Goal: Information Seeking & Learning: Find specific fact

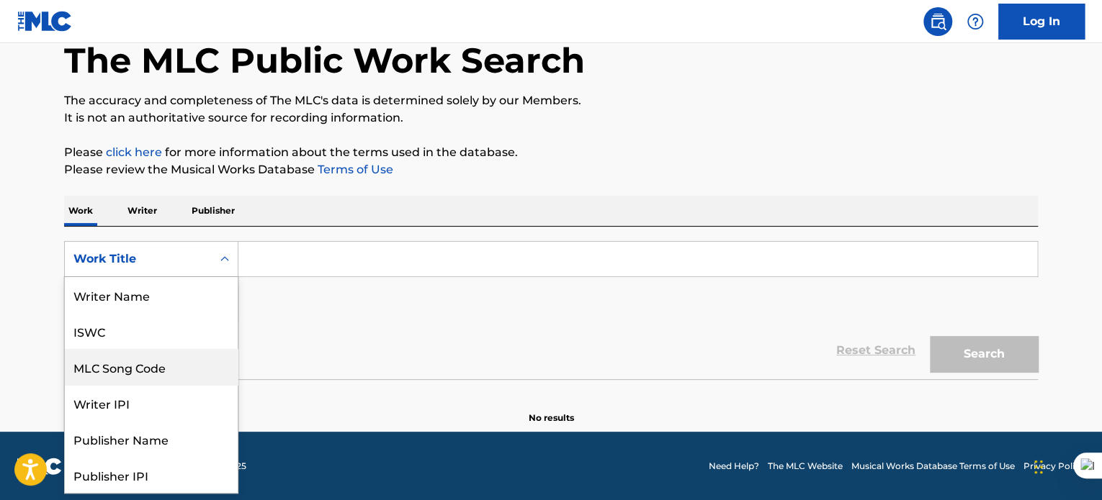
scroll to position [72, 0]
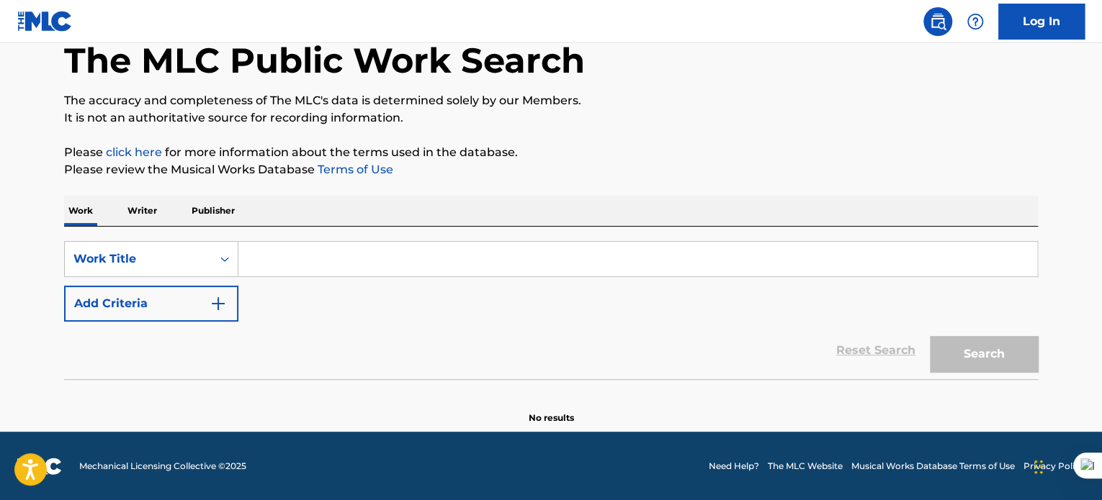
click at [307, 256] on input "Search Form" at bounding box center [637, 259] width 799 height 35
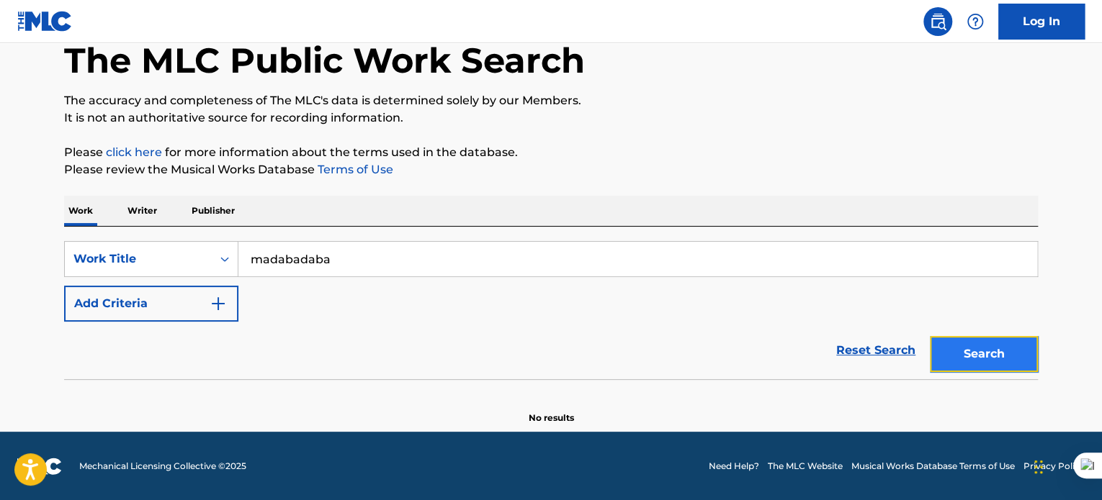
click at [991, 346] on button "Search" at bounding box center [984, 354] width 108 height 36
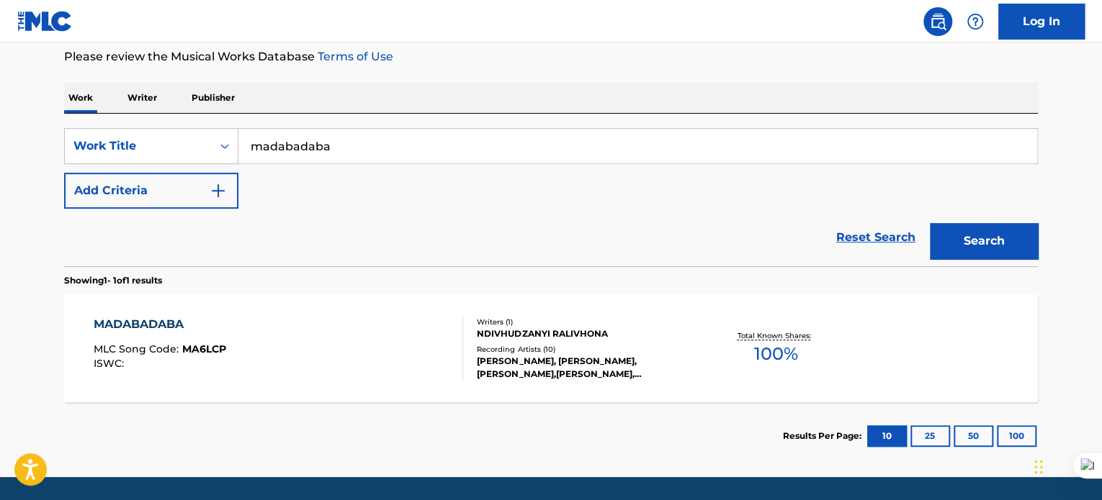
scroll to position [111, 0]
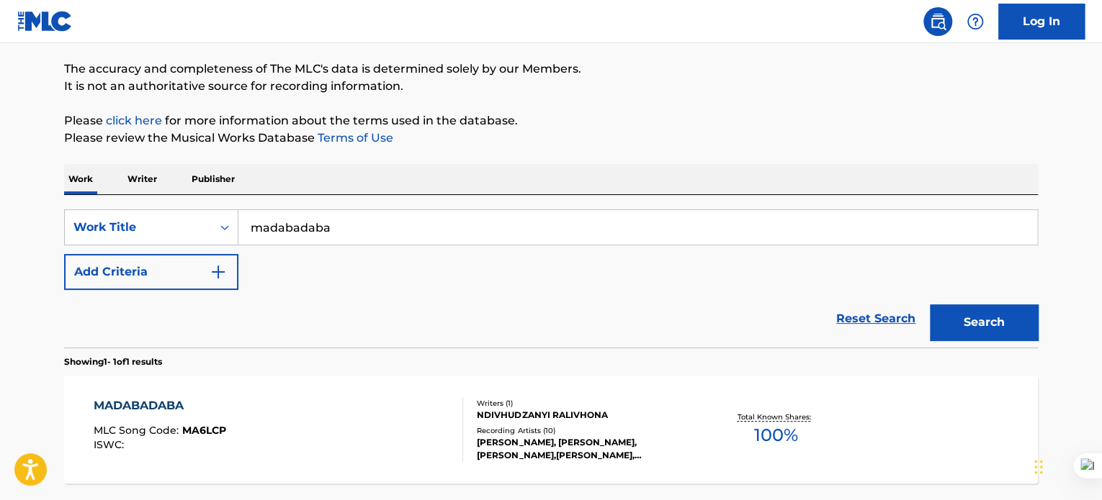
click at [372, 224] on input "madabadaba" at bounding box center [637, 227] width 799 height 35
type input "tshikiripoto"
click at [979, 330] on button "Search" at bounding box center [984, 323] width 108 height 36
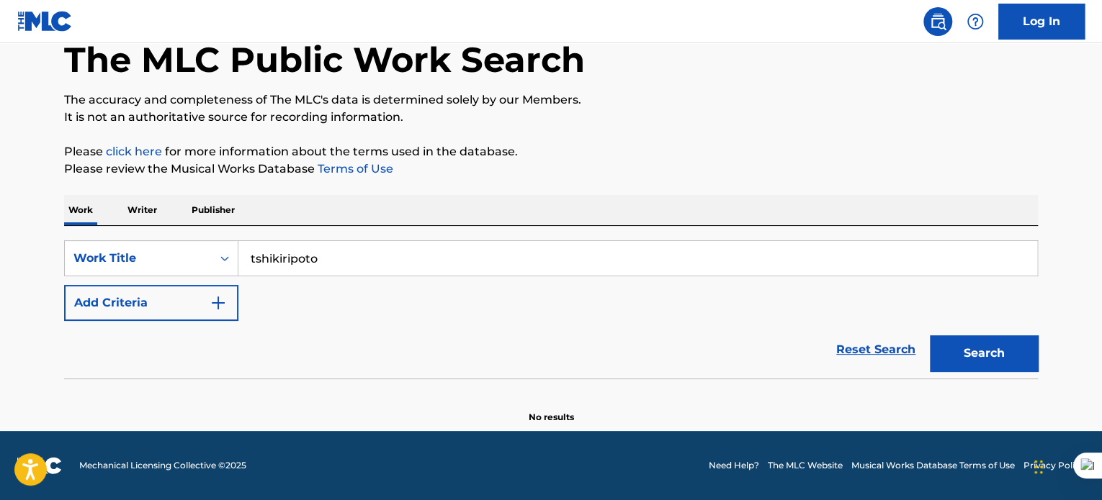
scroll to position [79, 0]
click at [415, 264] on input "tshikiripoto" at bounding box center [637, 259] width 799 height 35
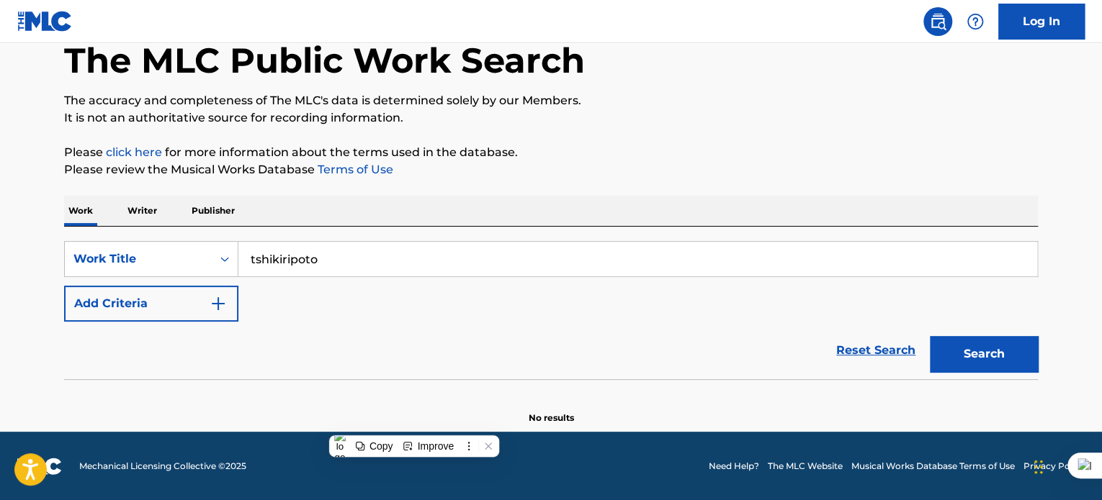
click at [415, 264] on input "tshikiripoto" at bounding box center [637, 259] width 799 height 35
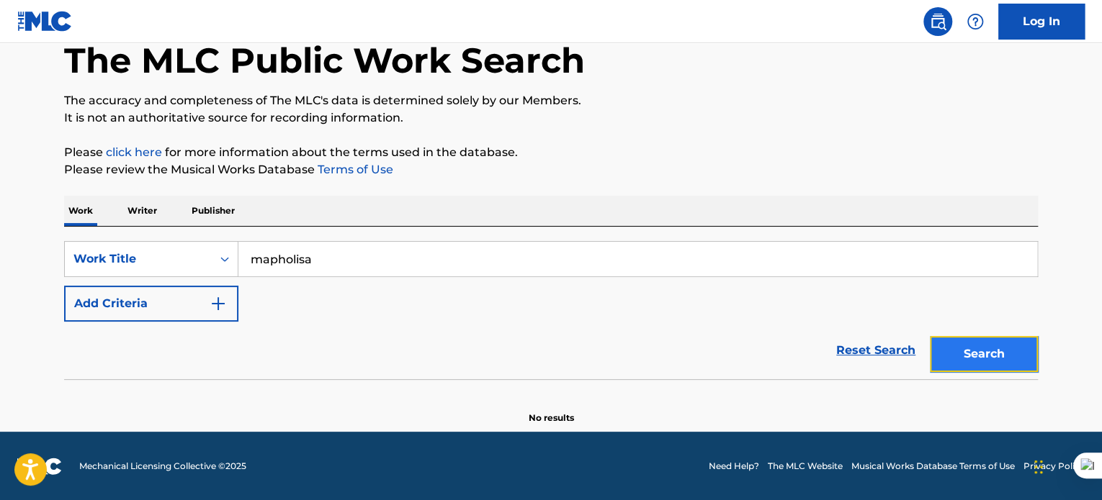
click at [999, 364] on button "Search" at bounding box center [984, 354] width 108 height 36
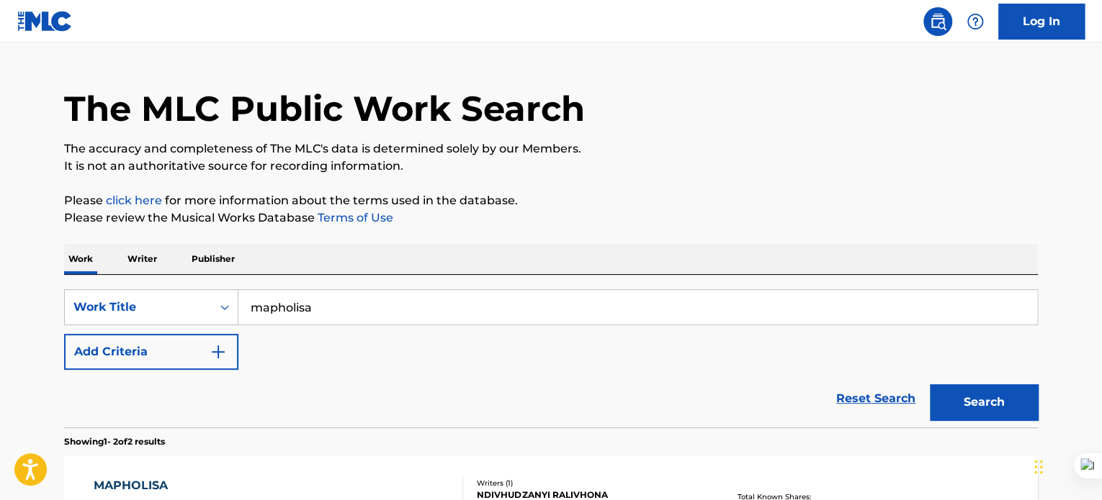
scroll to position [30, 0]
click at [335, 320] on input "mapholisa" at bounding box center [637, 308] width 799 height 35
click at [1003, 402] on button "Search" at bounding box center [984, 403] width 108 height 36
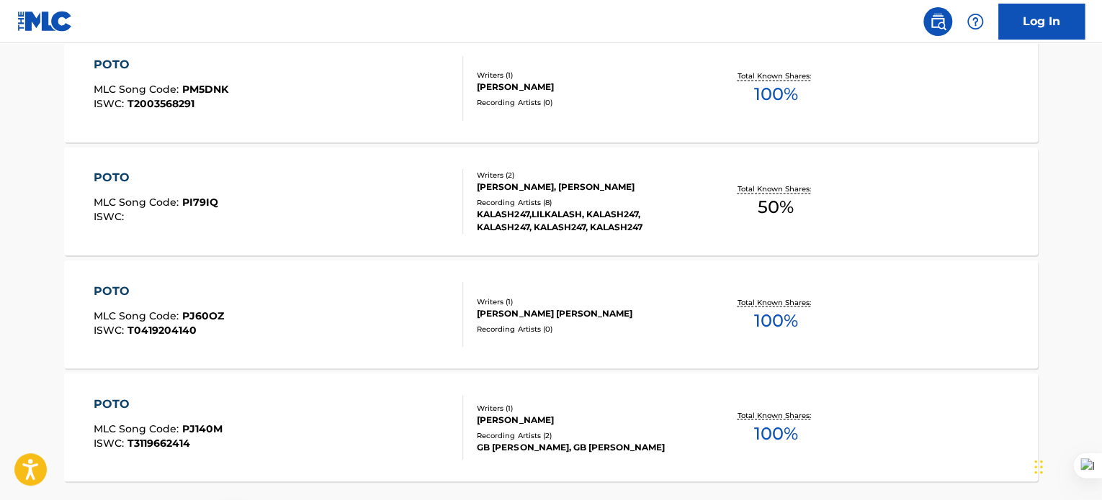
scroll to position [1262, 0]
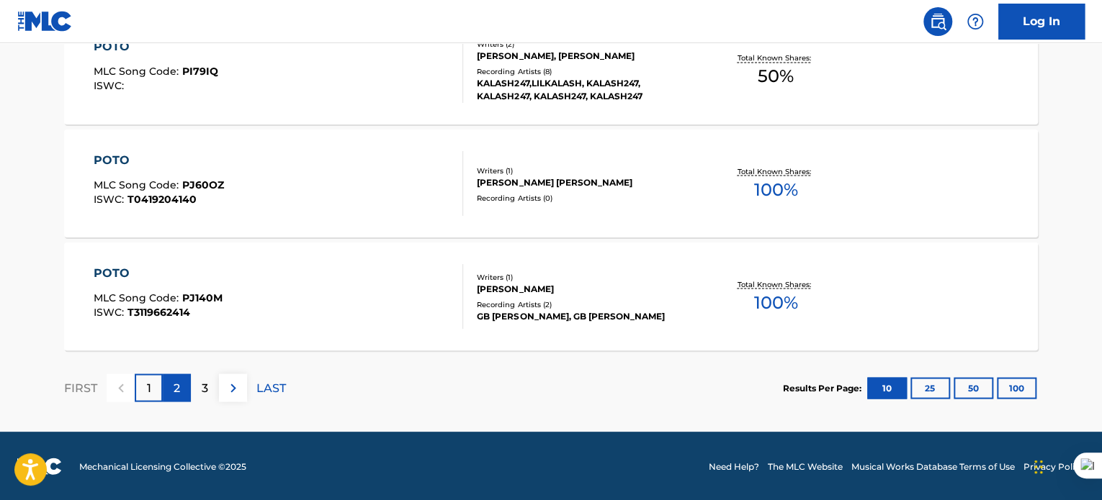
click at [181, 394] on div "2" at bounding box center [177, 388] width 28 height 28
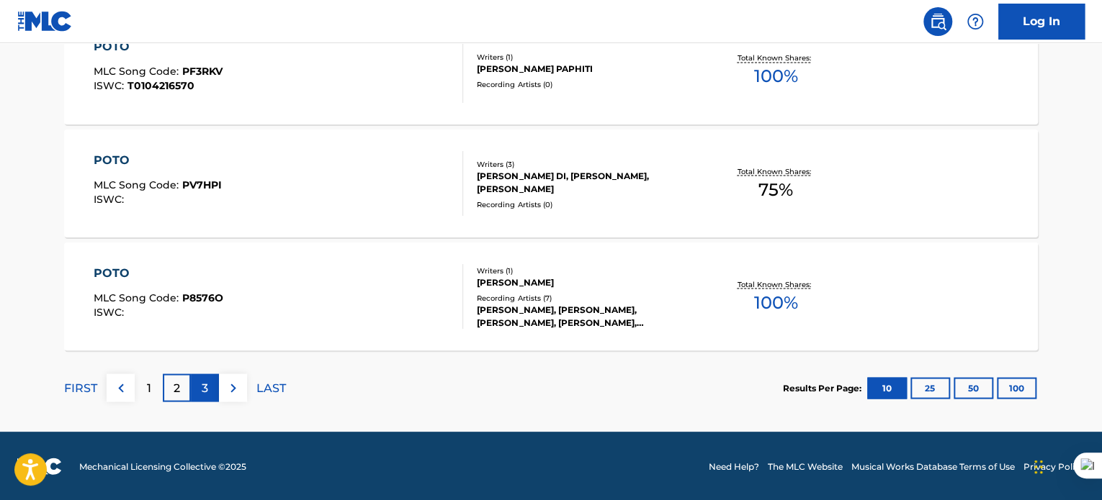
click at [204, 388] on p "3" at bounding box center [205, 387] width 6 height 17
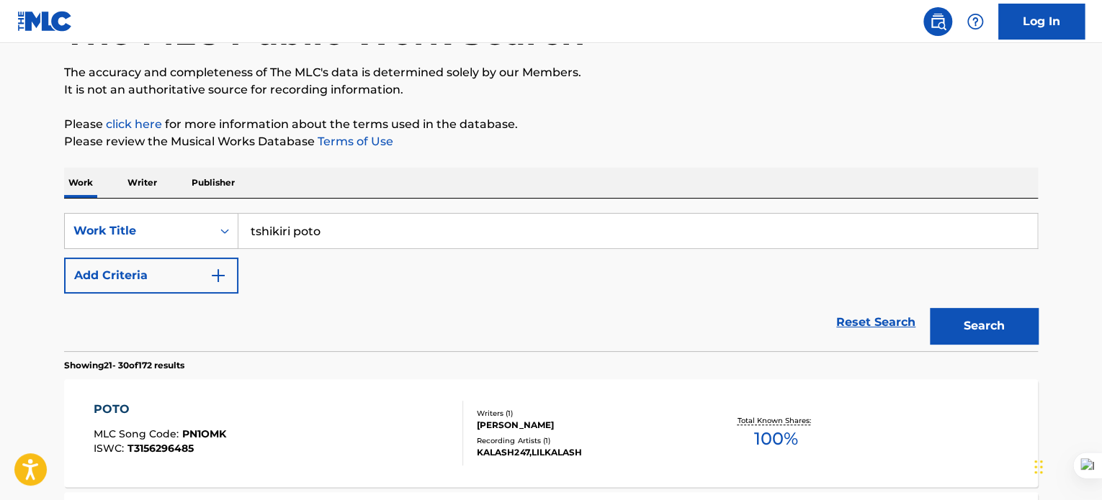
scroll to position [109, 0]
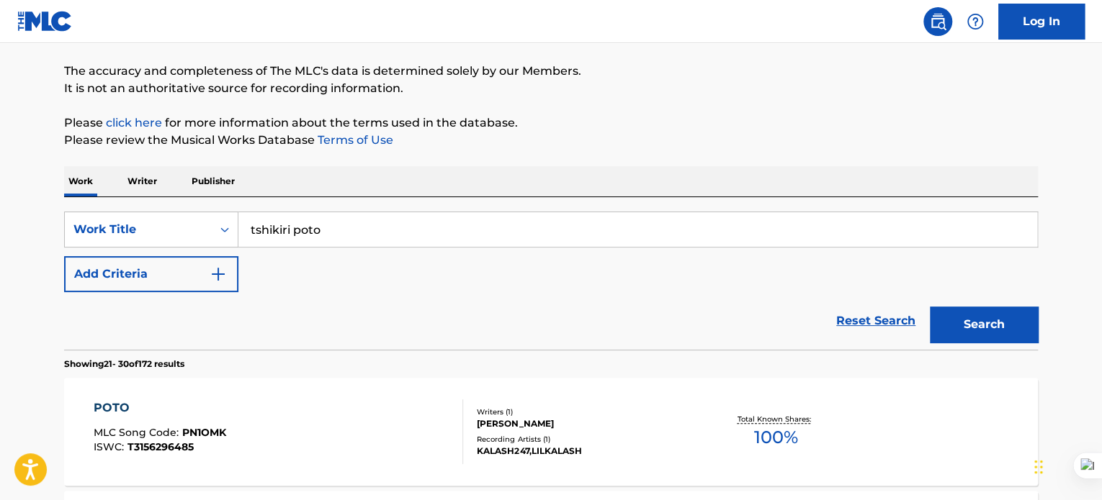
click at [377, 240] on input "tshikiri poto" at bounding box center [637, 229] width 799 height 35
click at [1002, 323] on button "Search" at bounding box center [984, 325] width 108 height 36
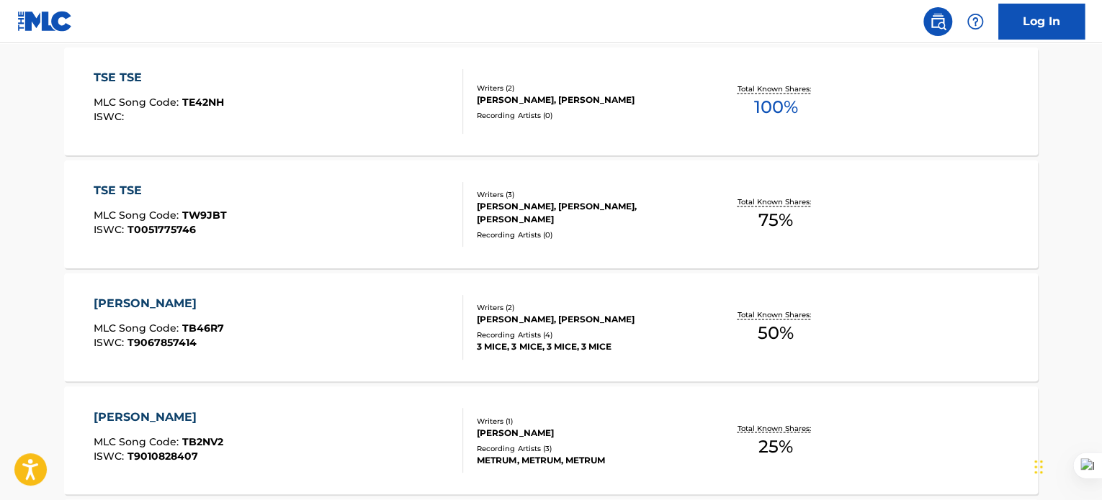
scroll to position [1262, 0]
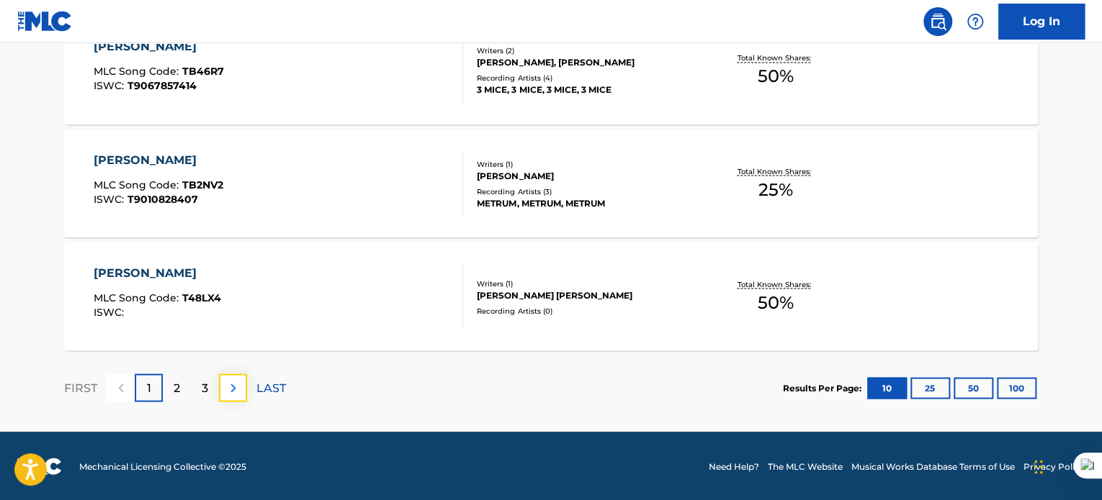
click at [230, 393] on img at bounding box center [233, 387] width 17 height 17
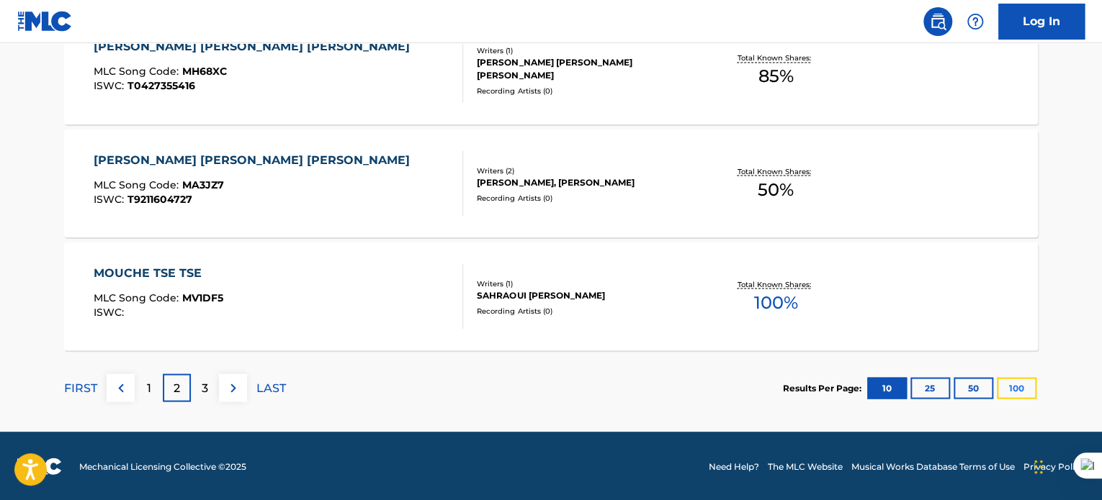
click at [1021, 393] on button "100" at bounding box center [1017, 388] width 40 height 22
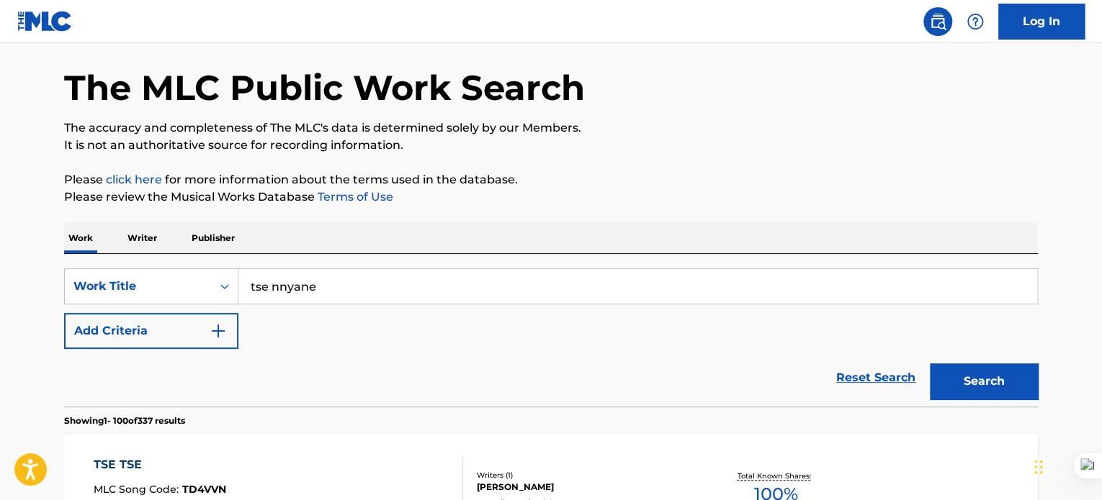
scroll to position [0, 0]
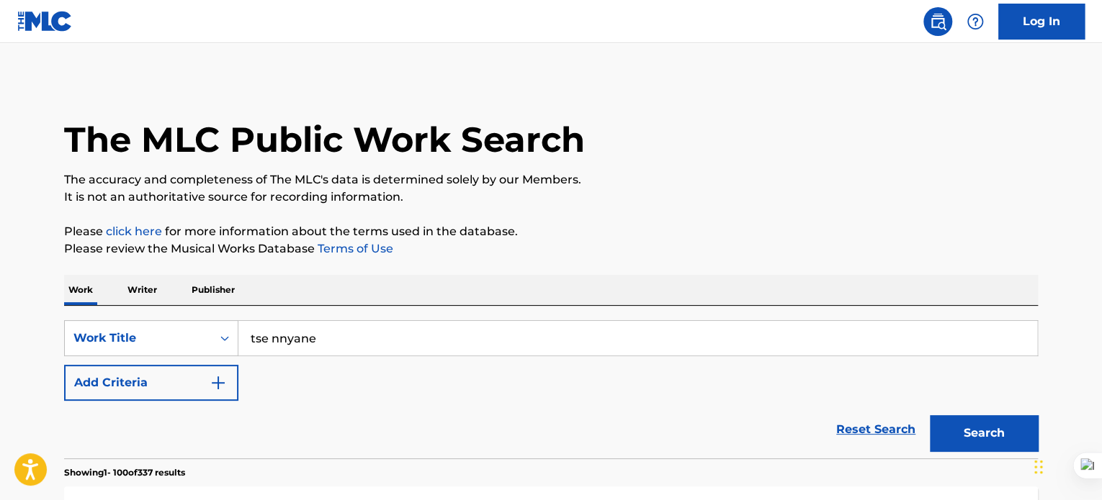
click at [346, 334] on input "tse nnyane" at bounding box center [637, 338] width 799 height 35
type input "chifo charge"
click at [985, 446] on button "Search" at bounding box center [984, 433] width 108 height 36
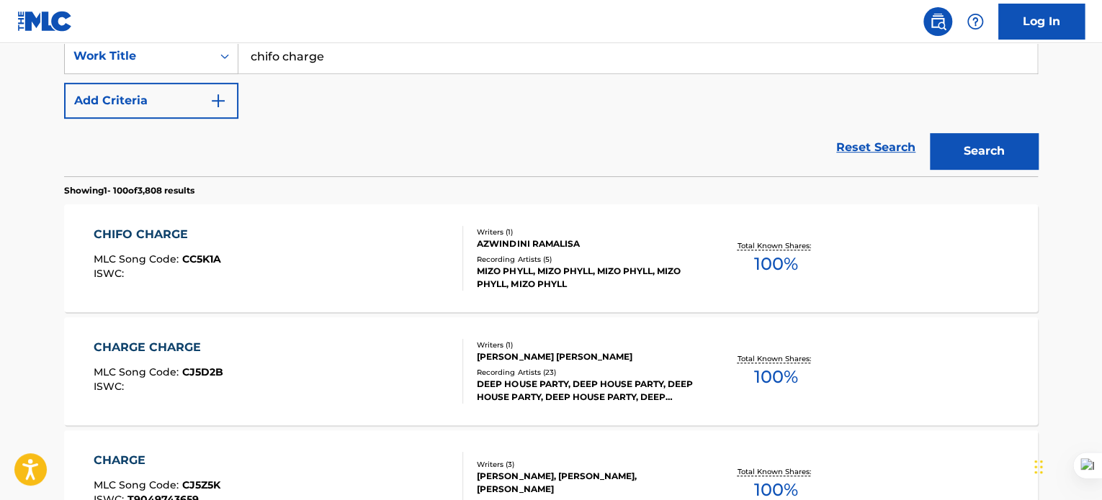
scroll to position [282, 0]
drag, startPoint x: 129, startPoint y: 226, endPoint x: 99, endPoint y: 235, distance: 31.5
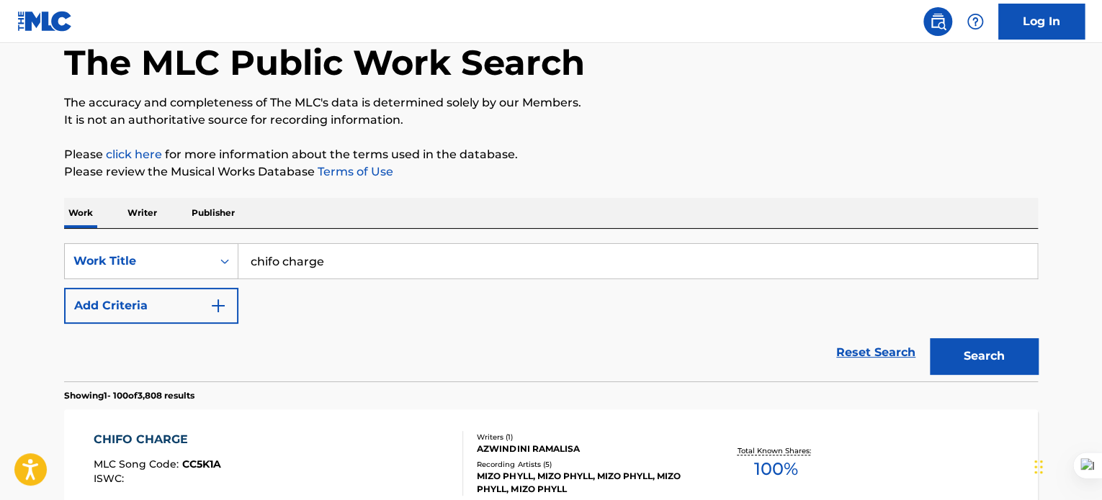
scroll to position [73, 0]
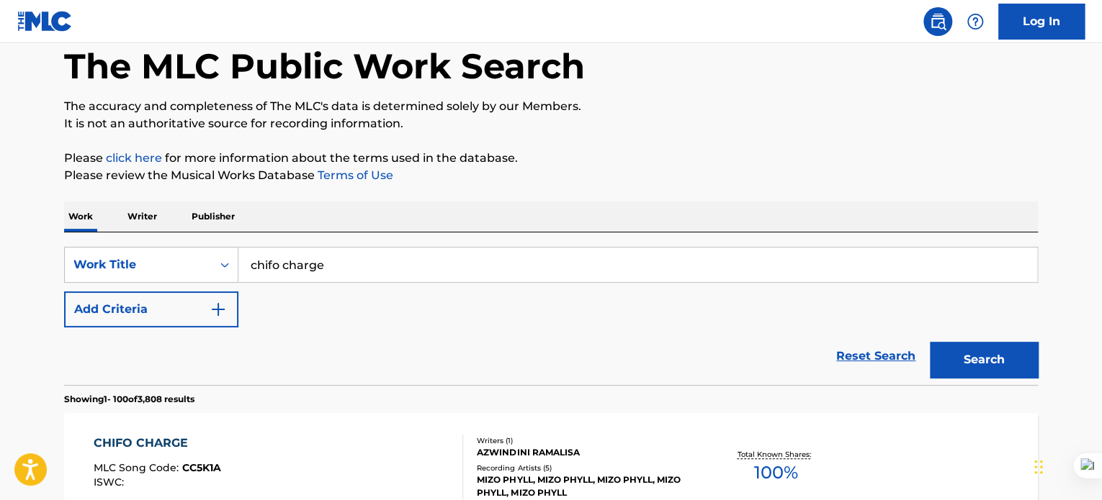
click at [348, 256] on input "chifo charge" at bounding box center [637, 265] width 799 height 35
click at [210, 217] on p "Publisher" at bounding box center [213, 217] width 52 height 30
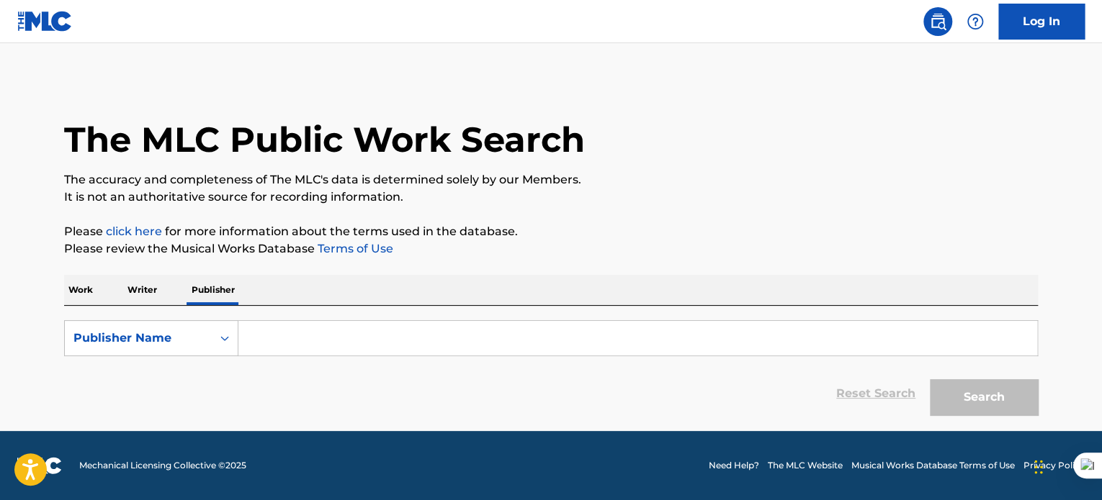
click at [84, 293] on p "Work" at bounding box center [80, 290] width 33 height 30
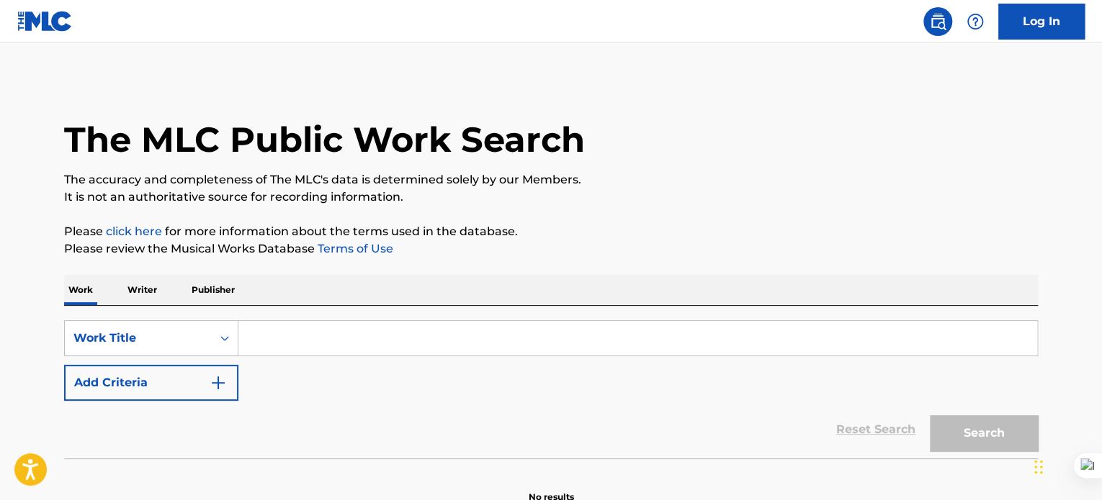
scroll to position [79, 0]
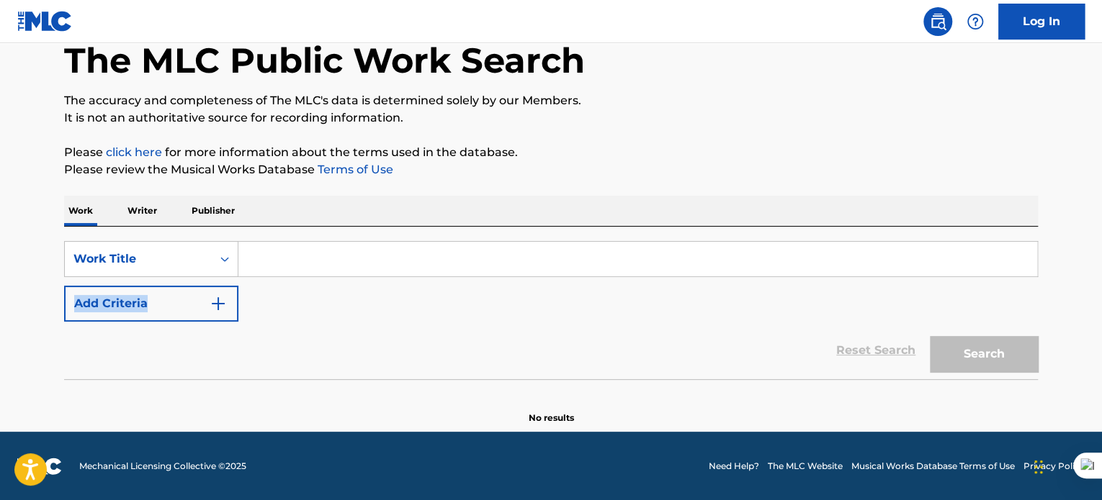
drag, startPoint x: 267, startPoint y: 277, endPoint x: 268, endPoint y: 222, distance: 54.7
click at [268, 222] on div "Work Writer Publisher SearchWithCriteriaad4e1db7-a3e8-4a3d-8634-346ae79cdf1e Wo…" at bounding box center [550, 310] width 973 height 229
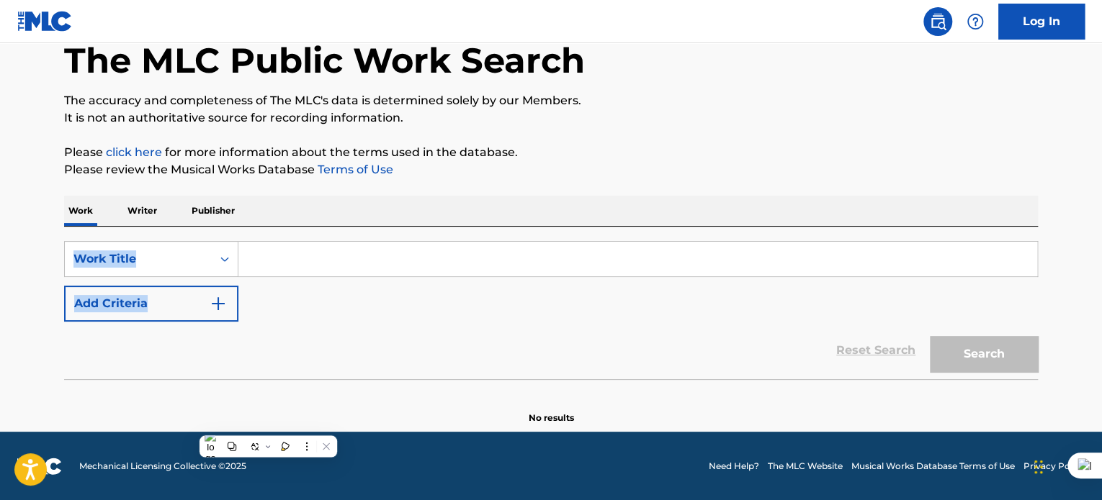
click at [278, 271] on input "Search Form" at bounding box center [637, 259] width 799 height 35
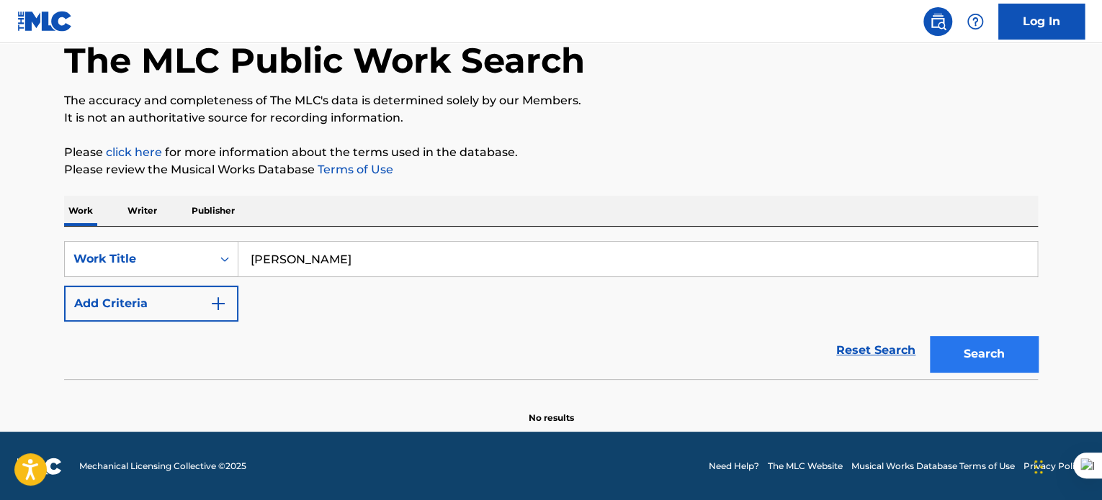
type input "ko menateng"
click at [1010, 351] on button "Search" at bounding box center [984, 354] width 108 height 36
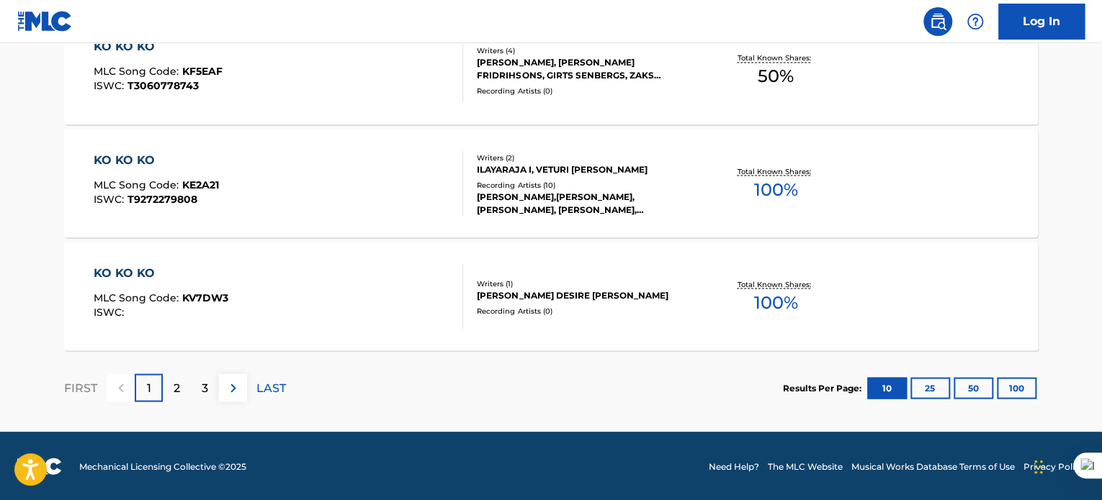
scroll to position [1262, 0]
click at [691, 316] on div "KO KO KO MLC Song Code : KV7DW3 ISWC : Writers ( 1 ) ALAIN DESIRE YORO Recordin…" at bounding box center [550, 297] width 973 height 108
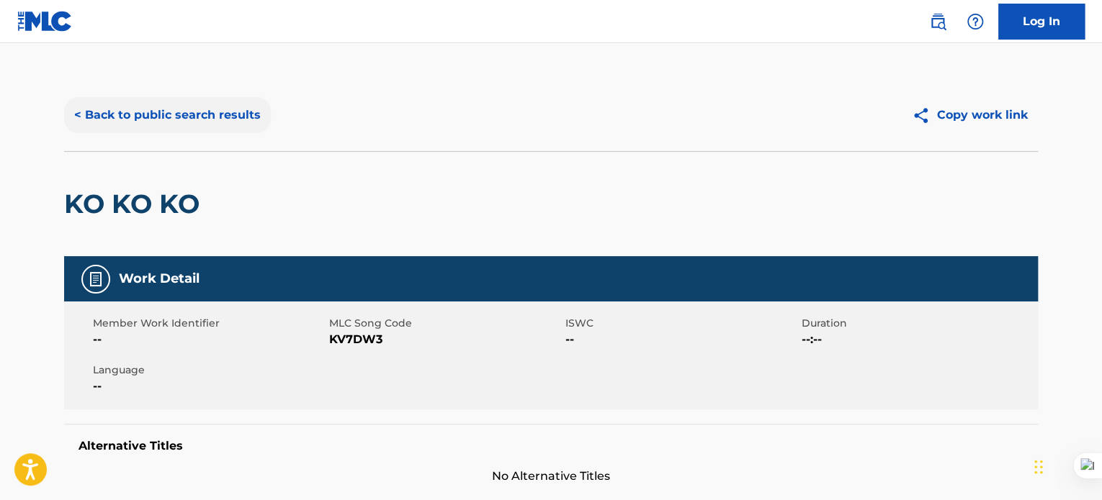
click at [225, 100] on button "< Back to public search results" at bounding box center [167, 115] width 207 height 36
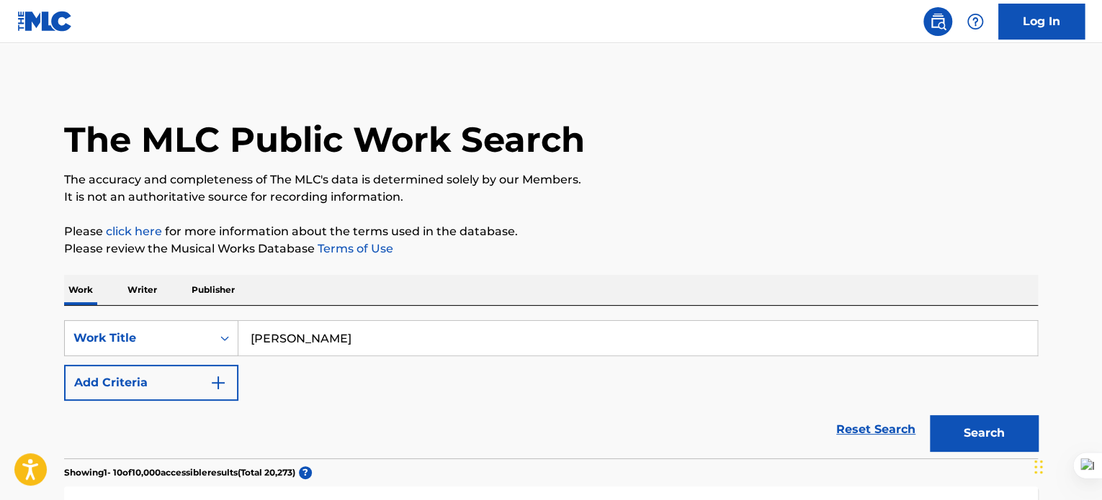
click at [366, 340] on input "ko menateng" at bounding box center [637, 338] width 799 height 35
type input "musadzi"
click at [1017, 416] on button "Search" at bounding box center [984, 433] width 108 height 36
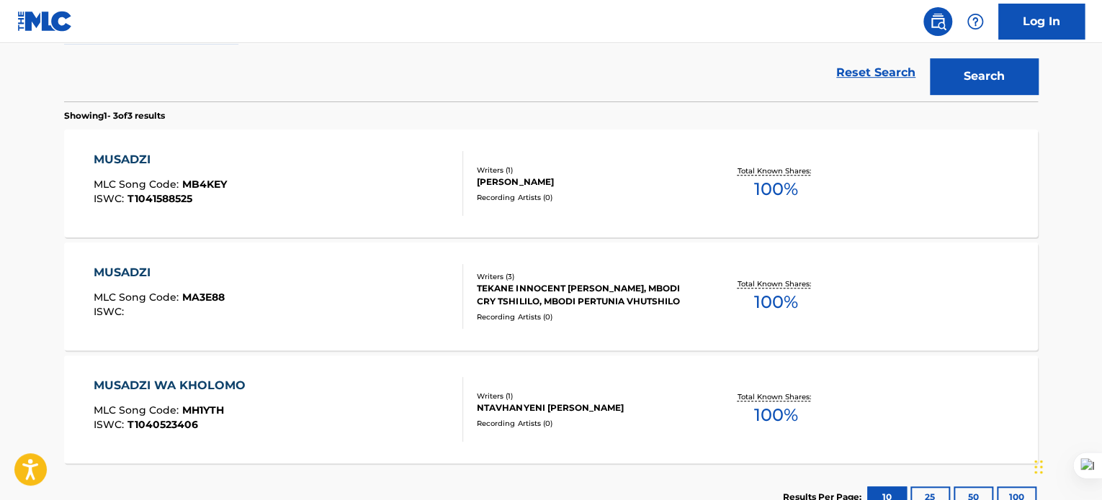
scroll to position [354, 0]
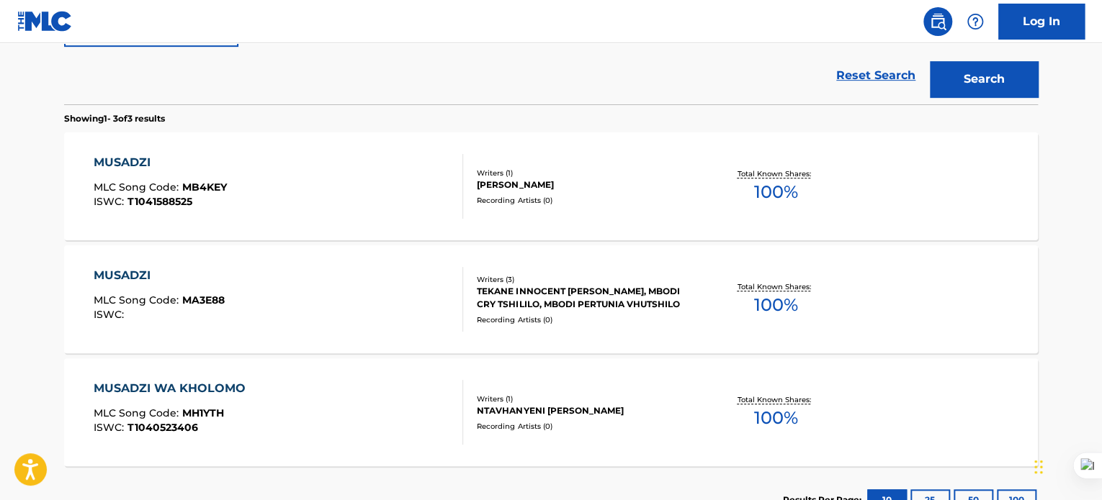
click at [135, 155] on div "MUSADZI" at bounding box center [160, 162] width 133 height 17
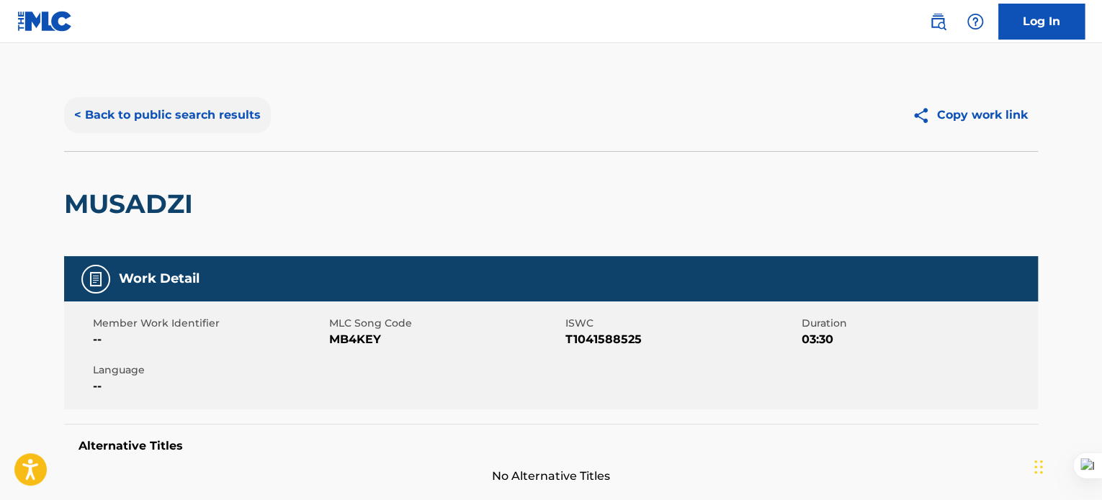
click at [138, 110] on button "< Back to public search results" at bounding box center [167, 115] width 207 height 36
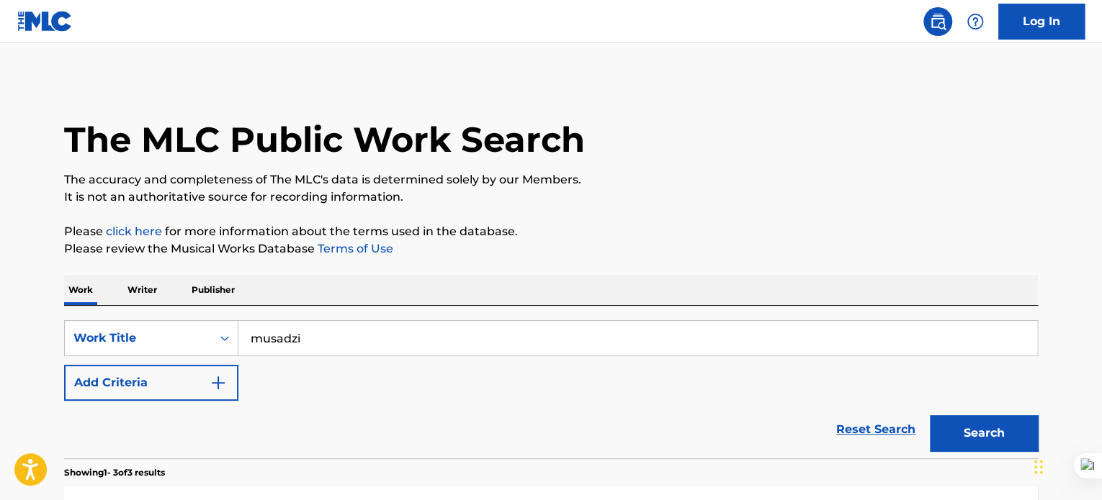
click at [332, 350] on input "musadzi" at bounding box center [637, 338] width 799 height 35
type input "ndo loiwa"
click at [935, 446] on button "Search" at bounding box center [984, 433] width 108 height 36
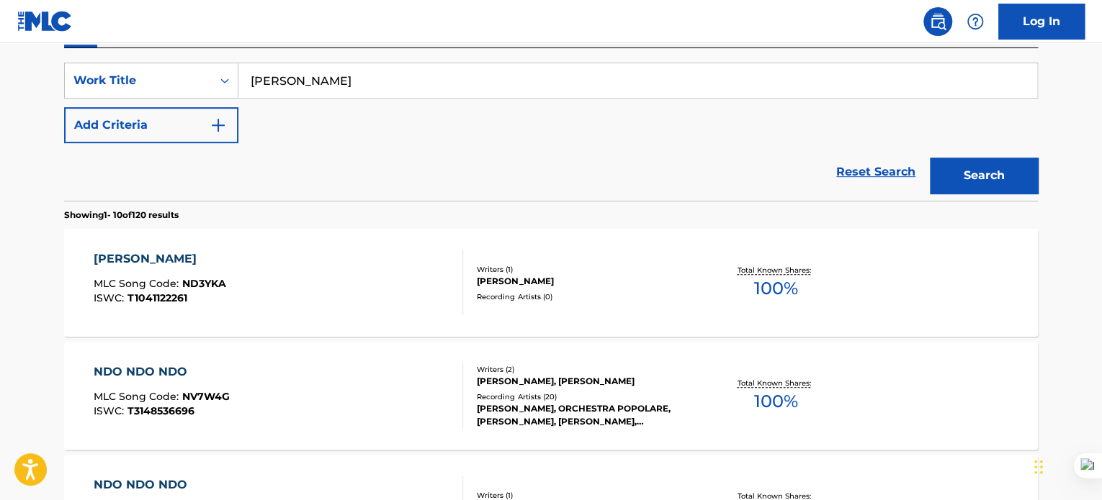
scroll to position [259, 0]
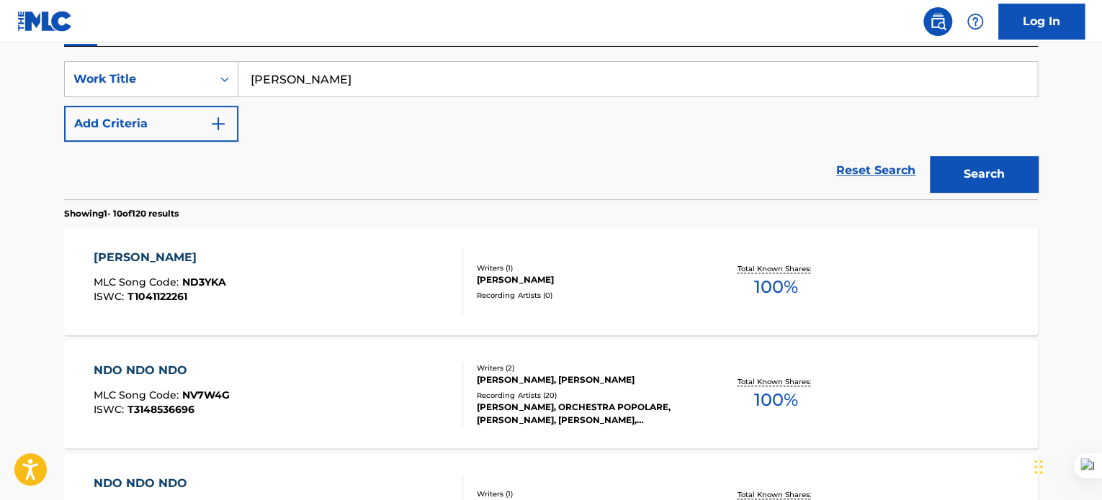
click at [143, 257] on div "NDO LOIWA" at bounding box center [160, 257] width 132 height 17
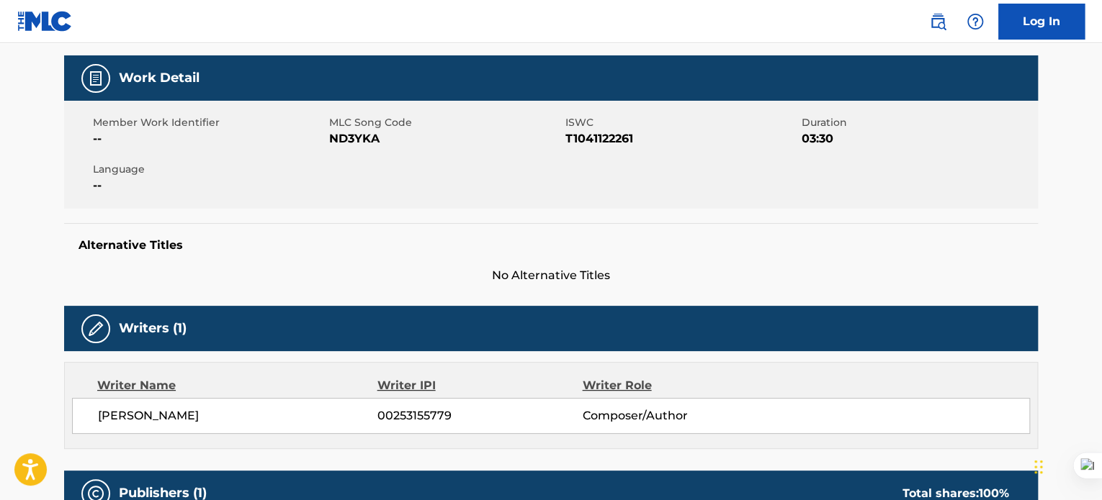
scroll to position [200, 0]
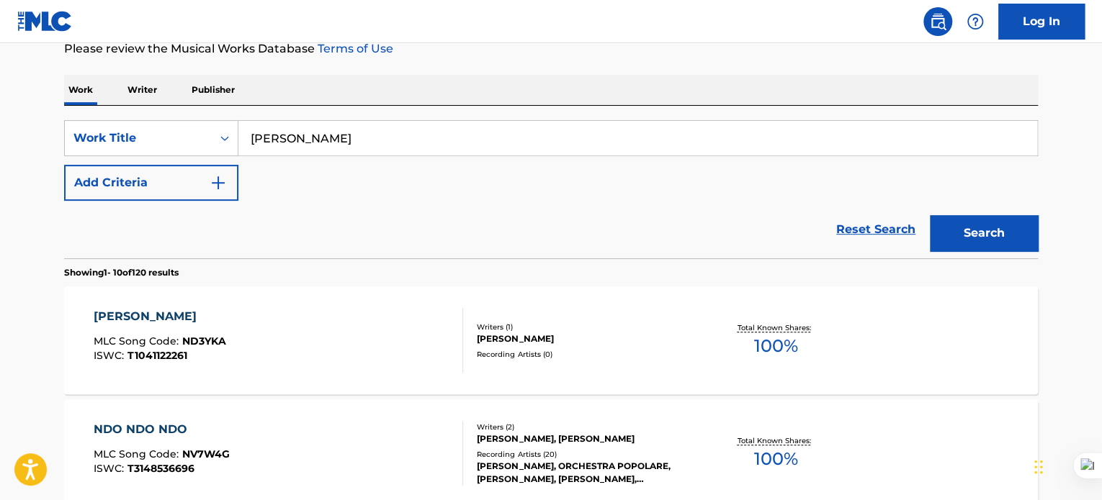
scroll to position [259, 0]
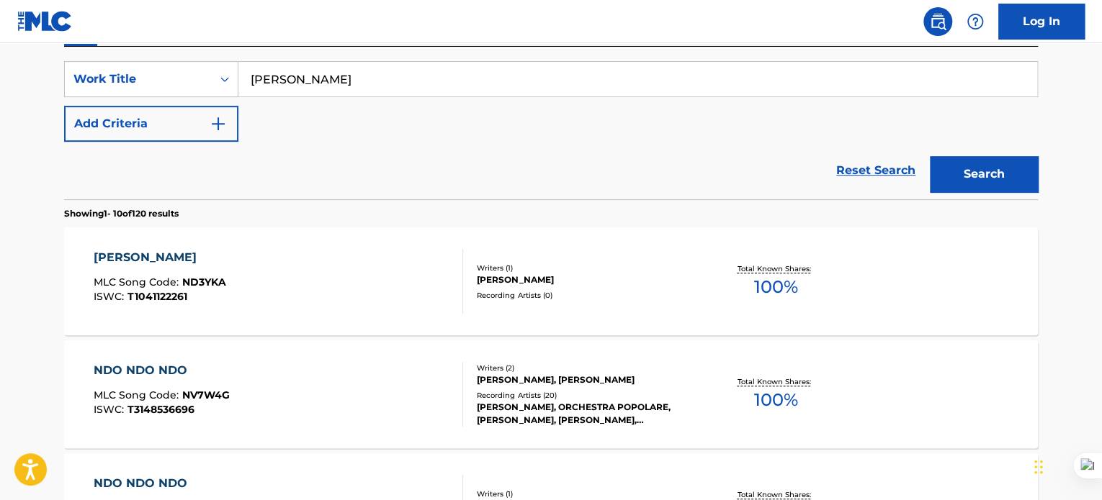
click at [354, 92] on input "ndo loiwa" at bounding box center [637, 79] width 799 height 35
type input "rema"
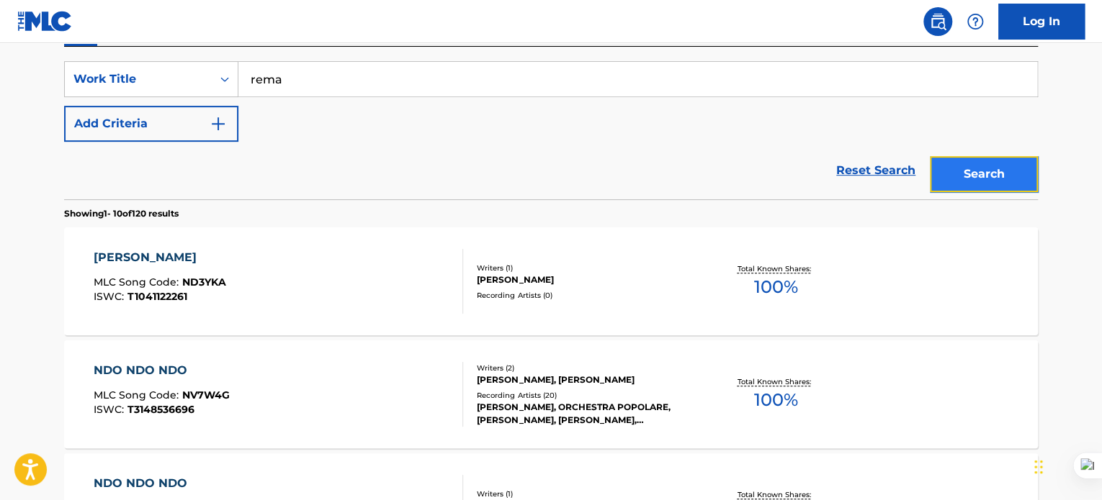
click at [963, 171] on button "Search" at bounding box center [984, 174] width 108 height 36
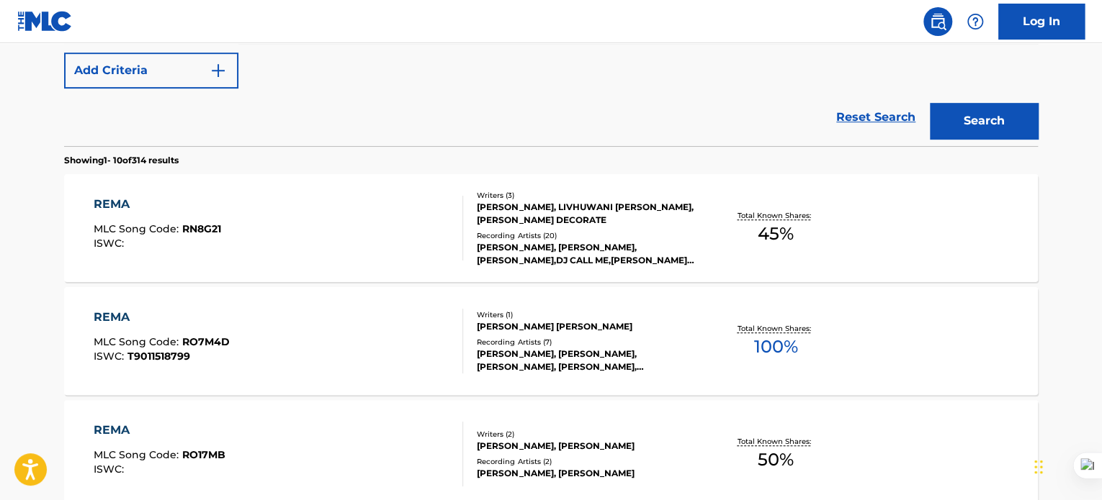
scroll to position [314, 0]
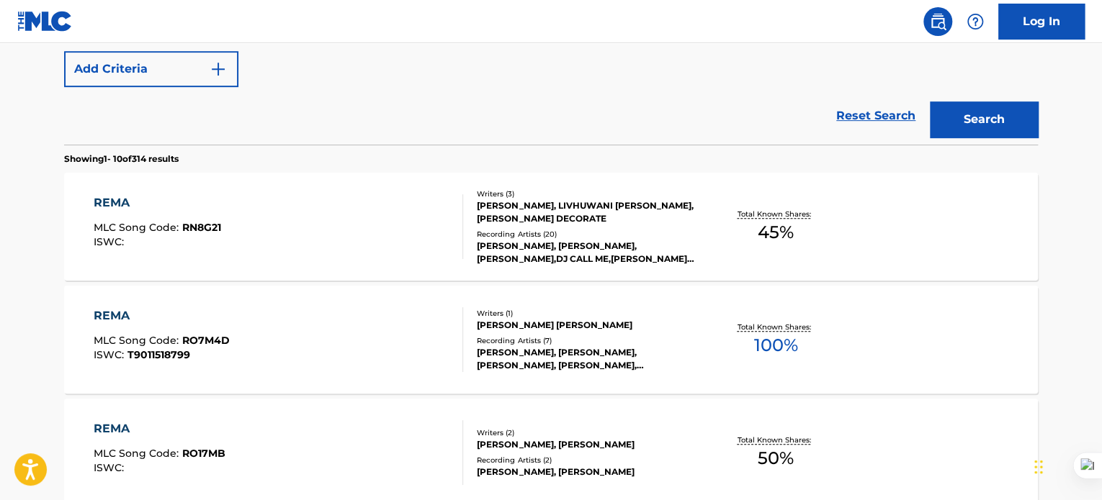
click at [111, 203] on div "REMA" at bounding box center [157, 202] width 127 height 17
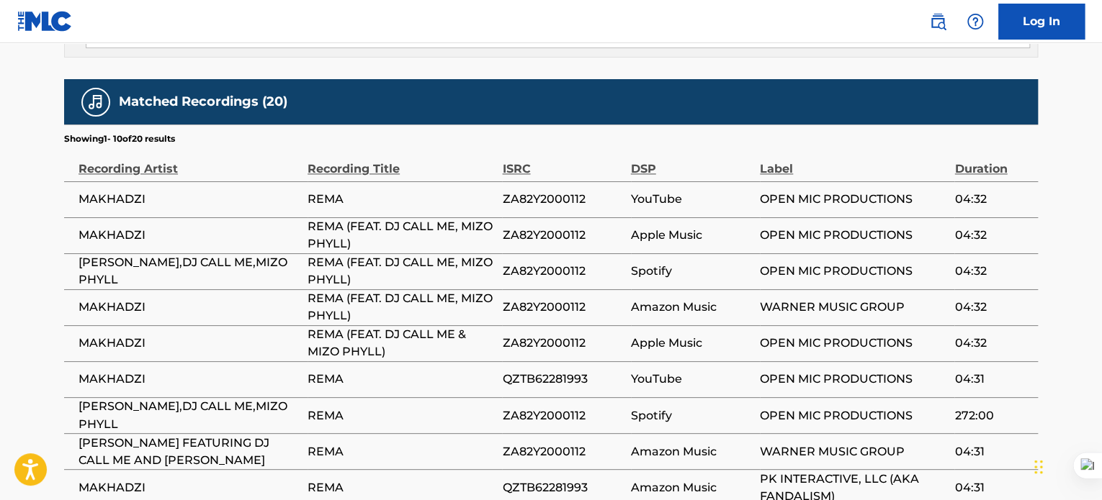
scroll to position [1145, 0]
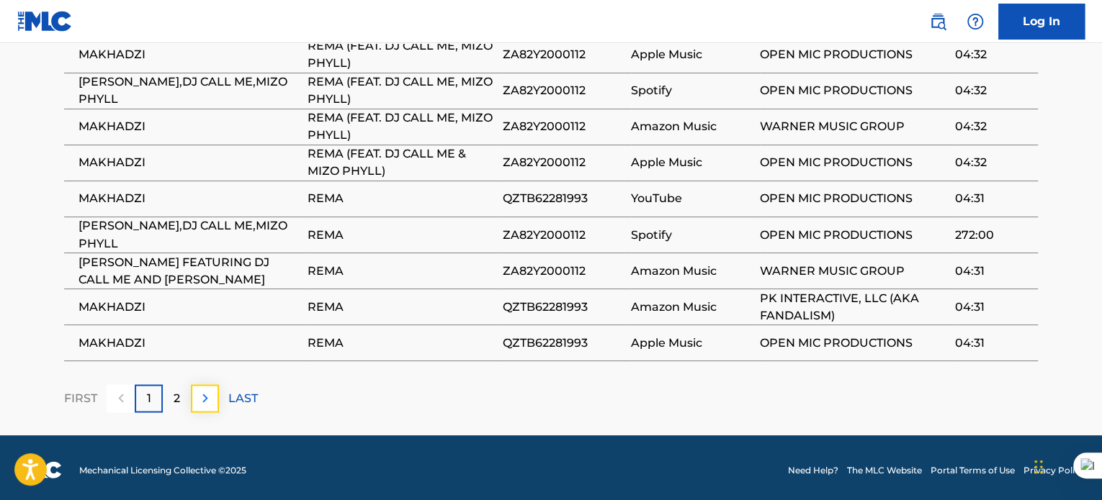
click at [204, 385] on button at bounding box center [205, 399] width 28 height 28
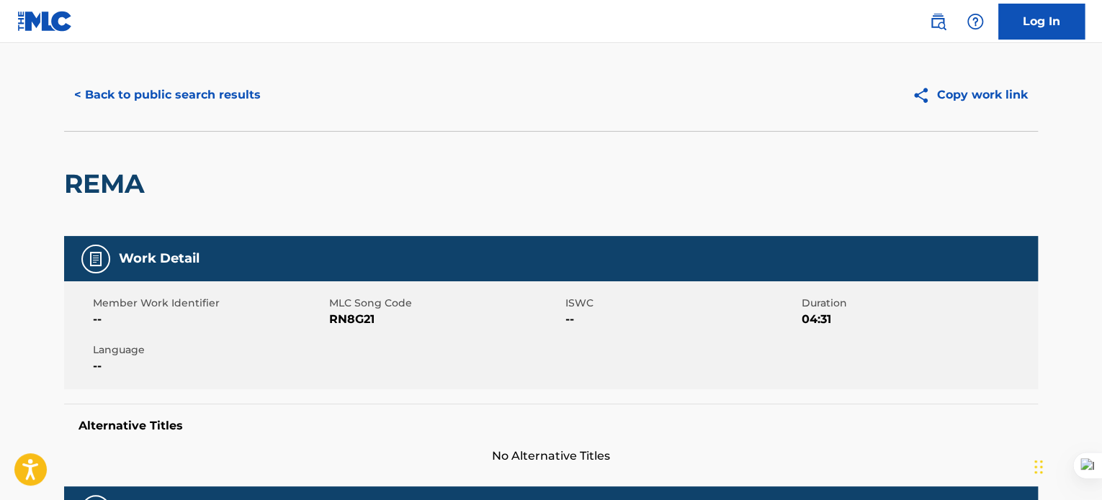
scroll to position [0, 0]
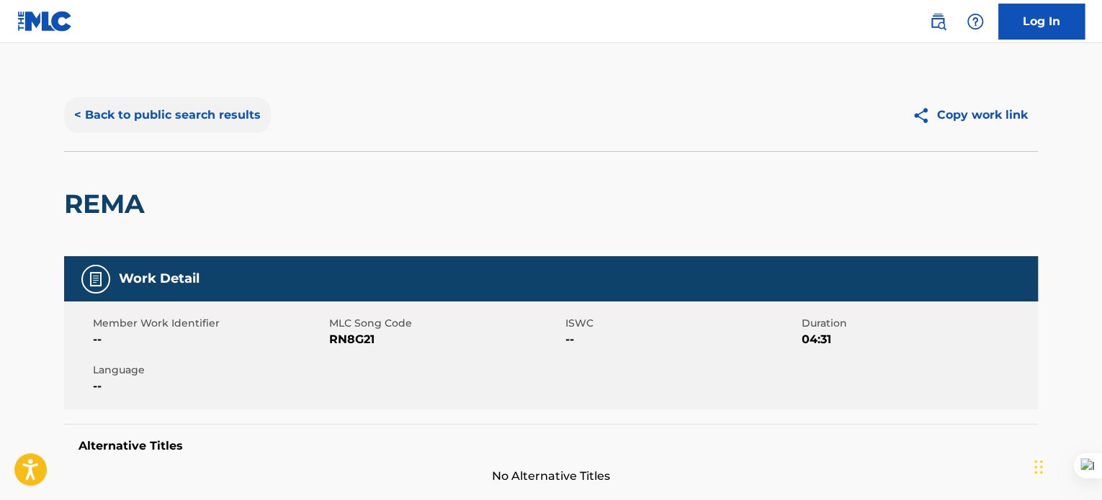
click at [221, 109] on button "< Back to public search results" at bounding box center [167, 115] width 207 height 36
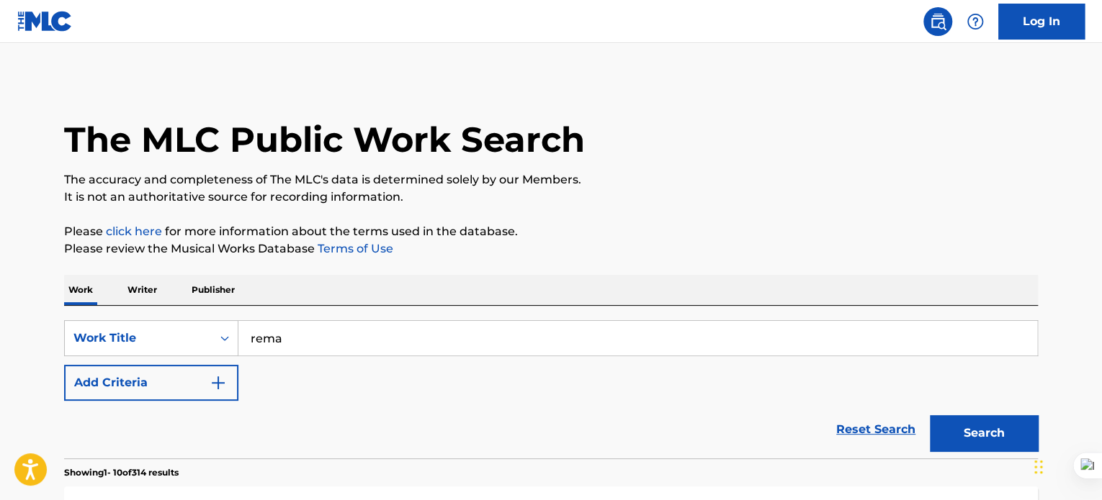
click at [313, 345] on input "rema" at bounding box center [637, 338] width 799 height 35
type input "kokovha"
click at [964, 437] on button "Search" at bounding box center [984, 433] width 108 height 36
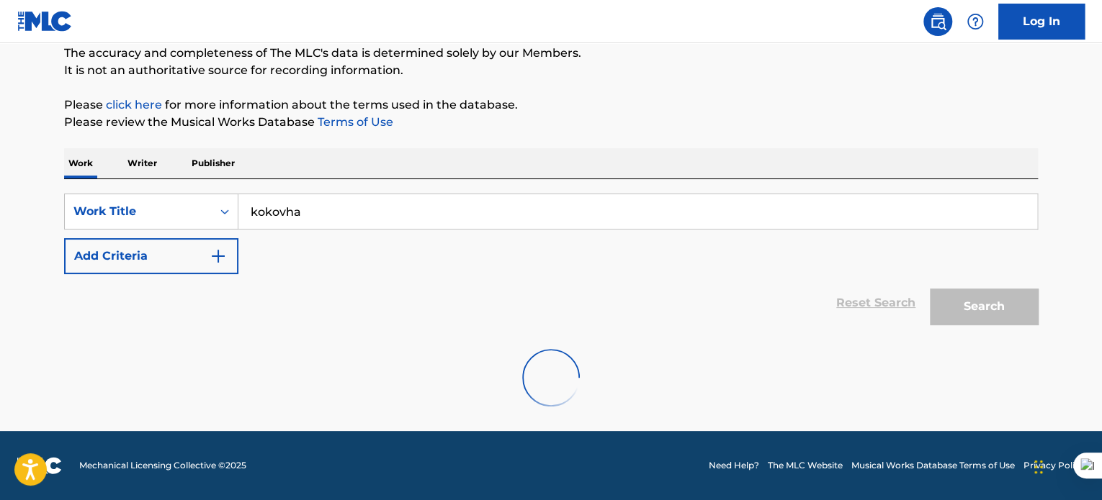
scroll to position [79, 0]
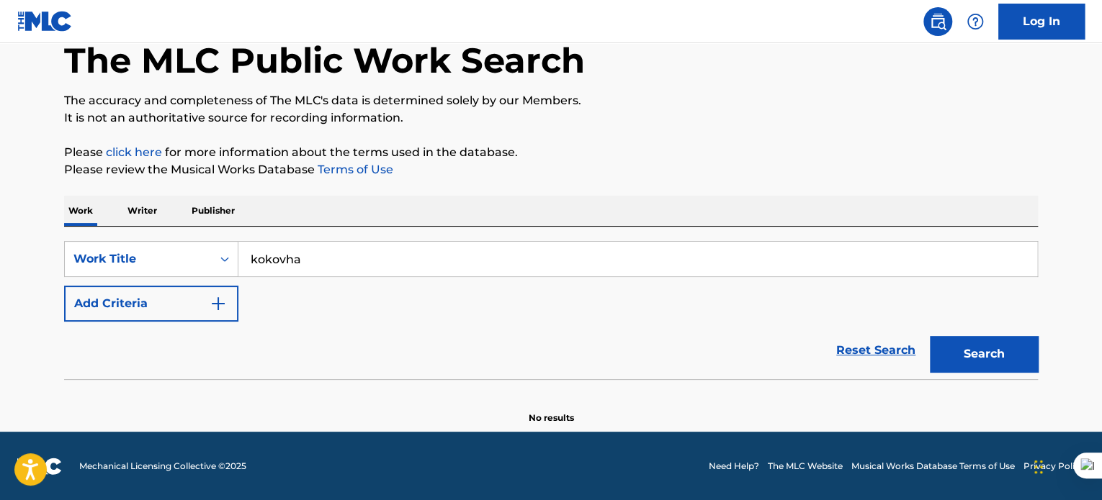
click at [379, 259] on input "kokovha" at bounding box center [637, 259] width 799 height 35
click at [124, 210] on p "Writer" at bounding box center [142, 211] width 38 height 30
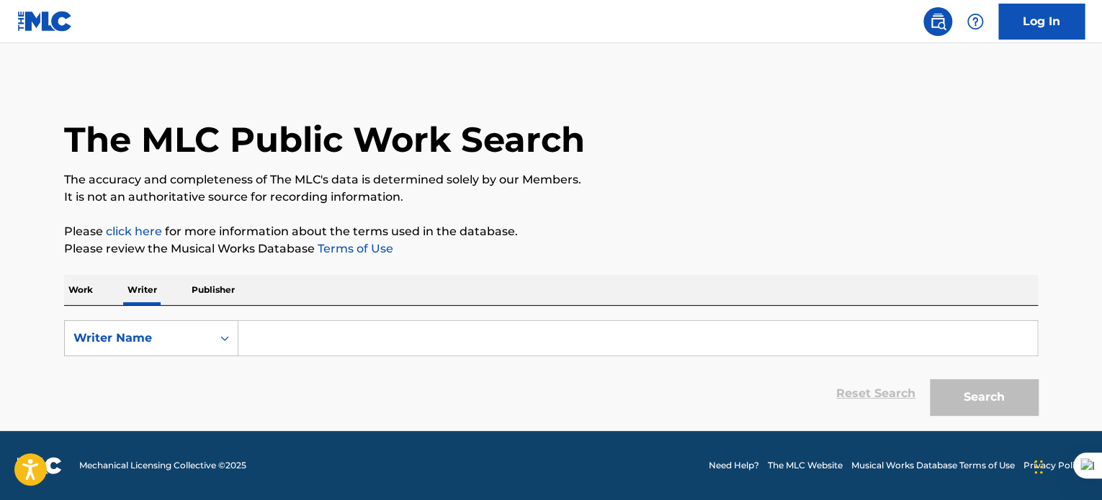
click at [88, 292] on p "Work" at bounding box center [80, 290] width 33 height 30
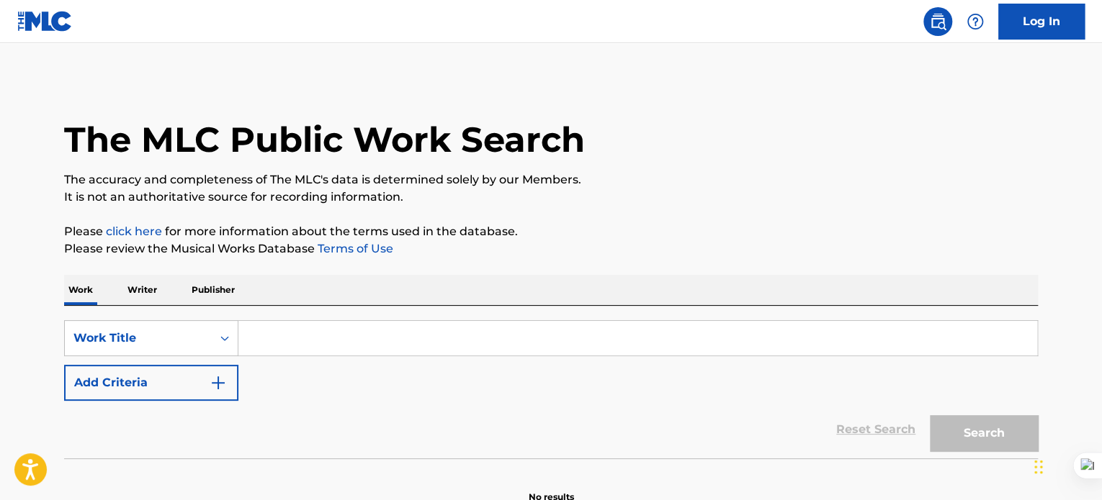
click at [299, 348] on input "Search Form" at bounding box center [637, 338] width 799 height 35
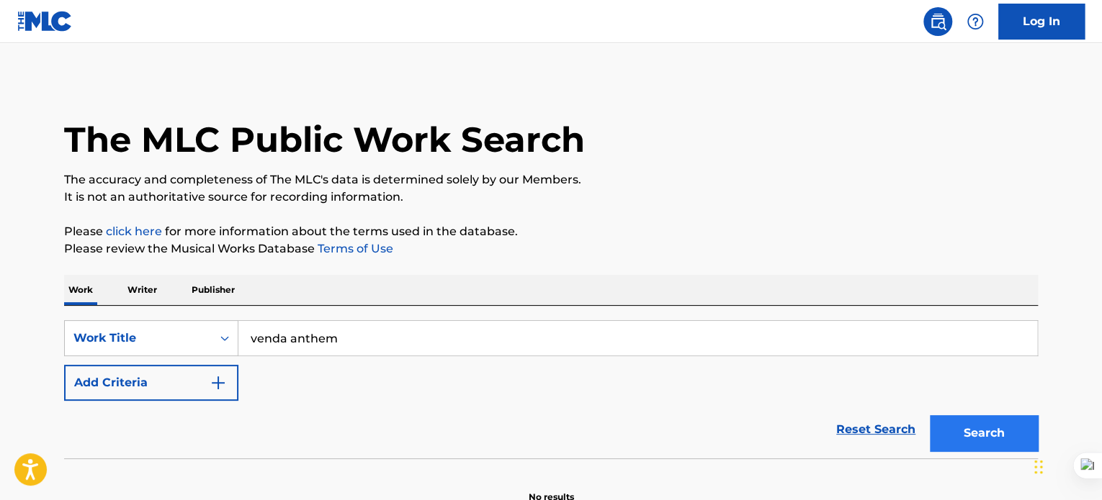
type input "venda anthem"
click at [979, 431] on button "Search" at bounding box center [984, 433] width 108 height 36
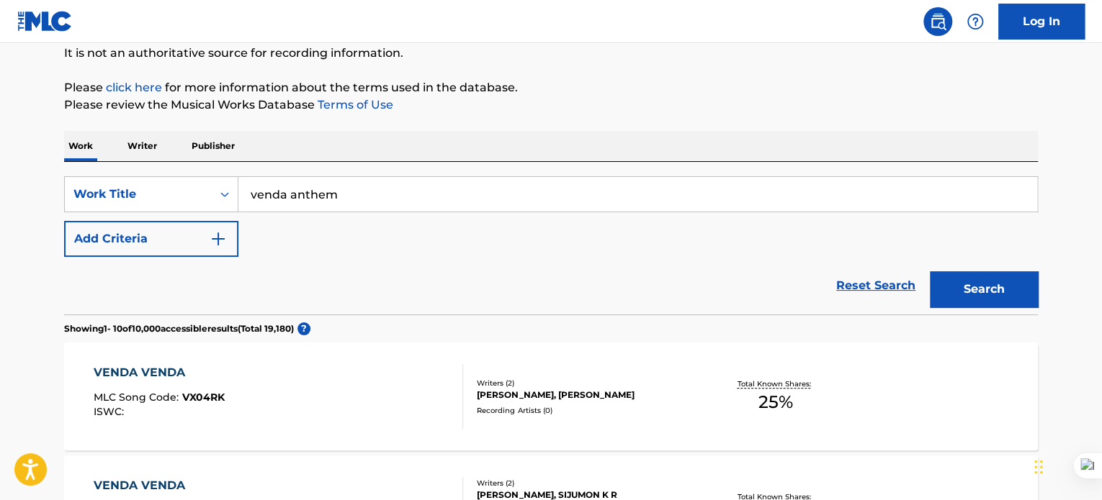
scroll to position [142, 0]
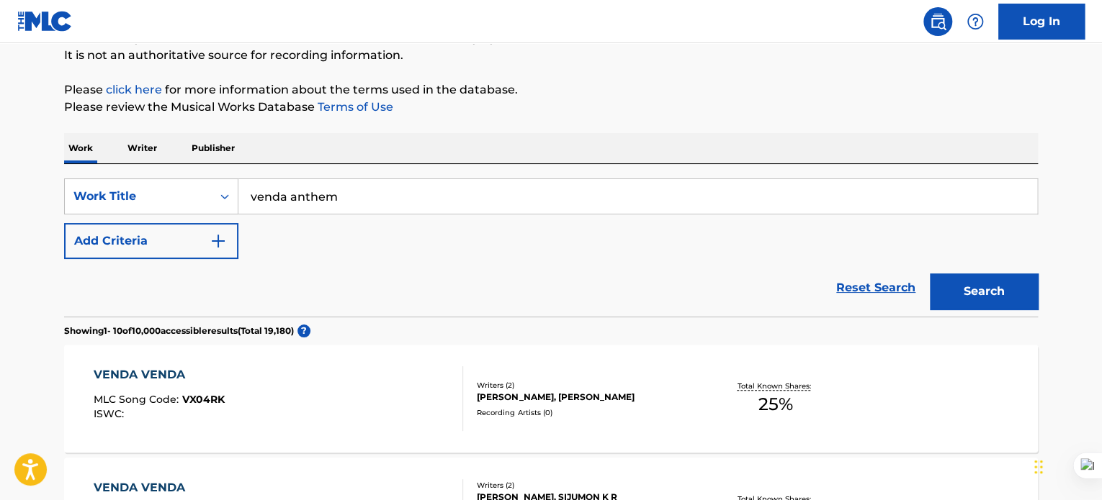
click at [132, 149] on p "Writer" at bounding box center [142, 148] width 38 height 30
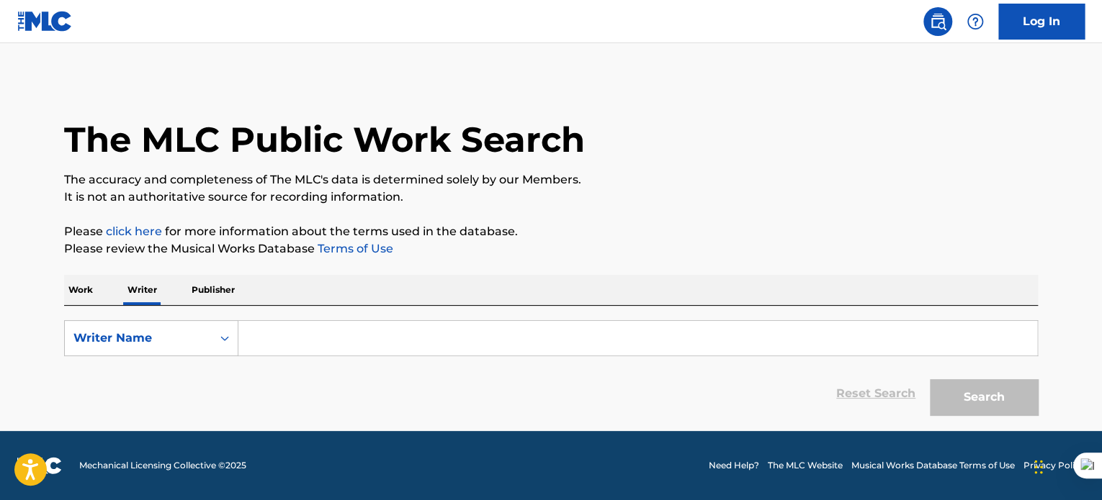
click at [265, 329] on input "Search Form" at bounding box center [637, 338] width 799 height 35
paste input "RAMALISA AZWINDINI PHULUSO SR"
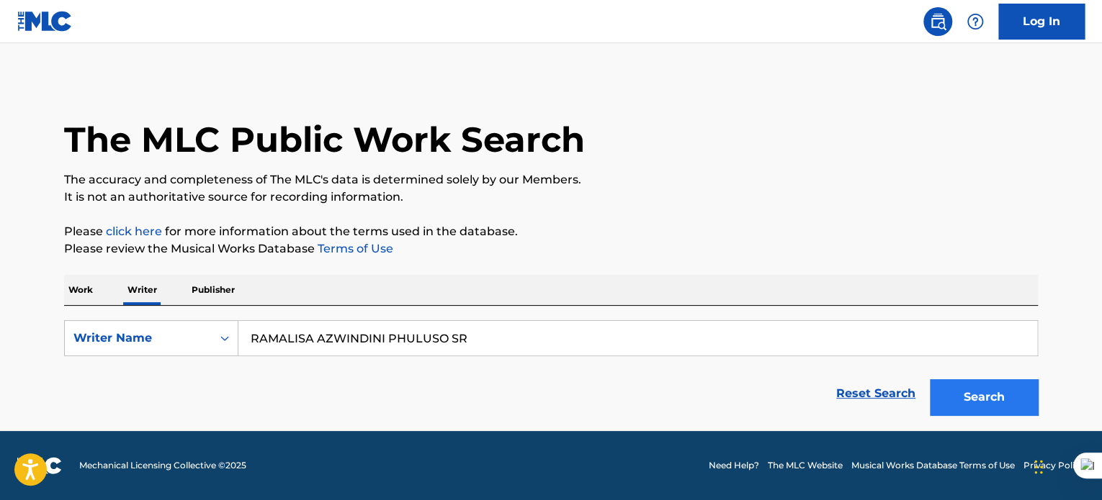
type input "RAMALISA AZWINDINI PHULUSO SR"
click at [982, 399] on button "Search" at bounding box center [984, 397] width 108 height 36
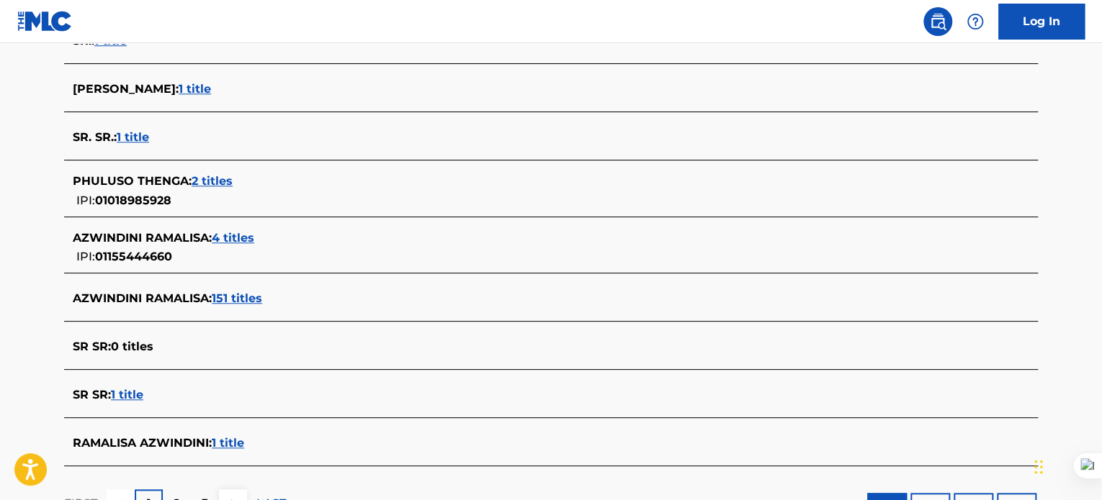
scroll to position [495, 0]
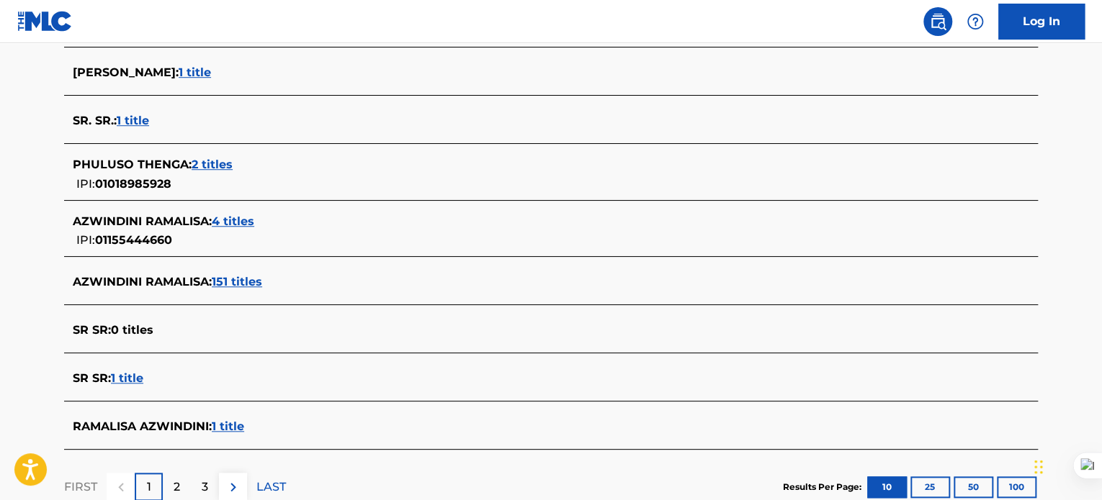
click at [236, 279] on span "151 titles" at bounding box center [237, 282] width 50 height 14
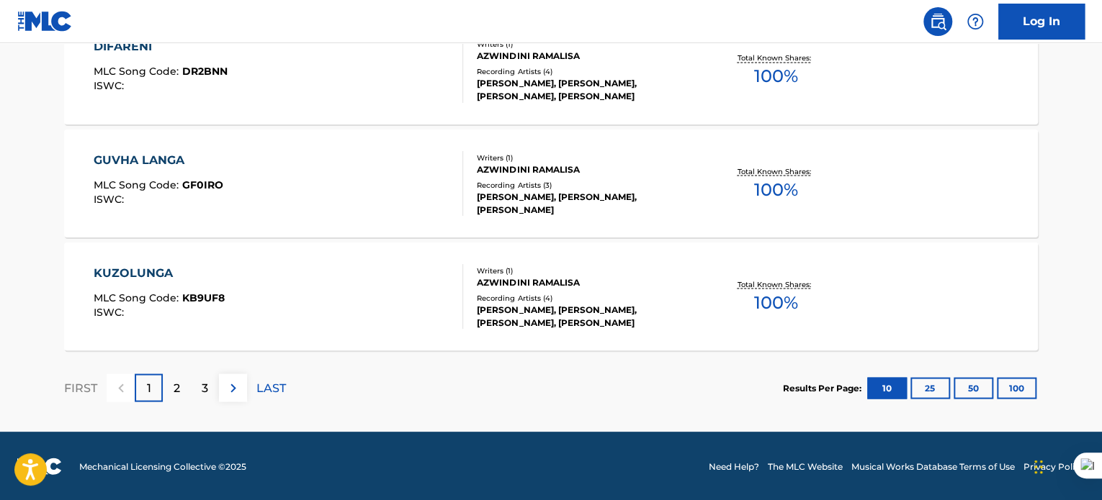
scroll to position [1262, 0]
click at [230, 388] on img at bounding box center [233, 387] width 17 height 17
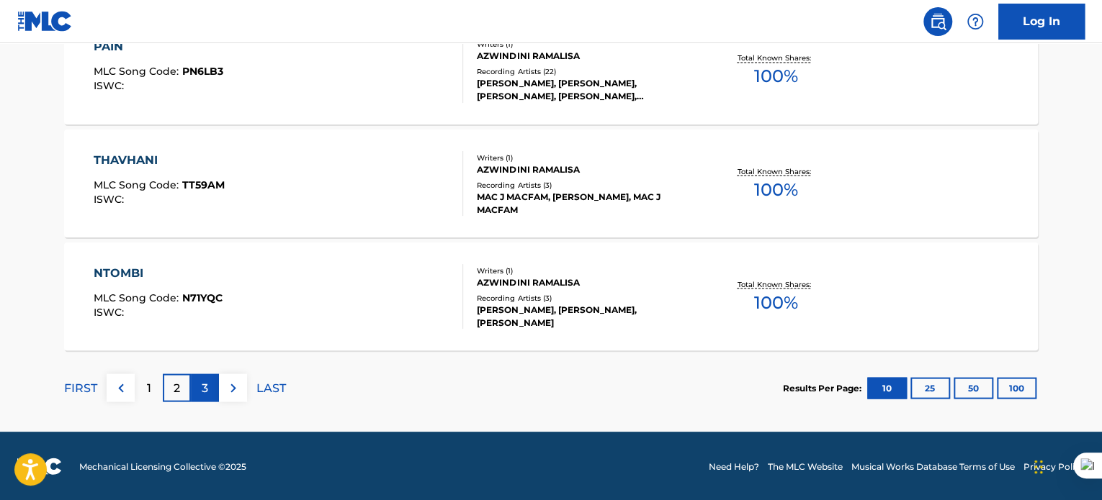
click at [212, 382] on div "3" at bounding box center [205, 388] width 28 height 28
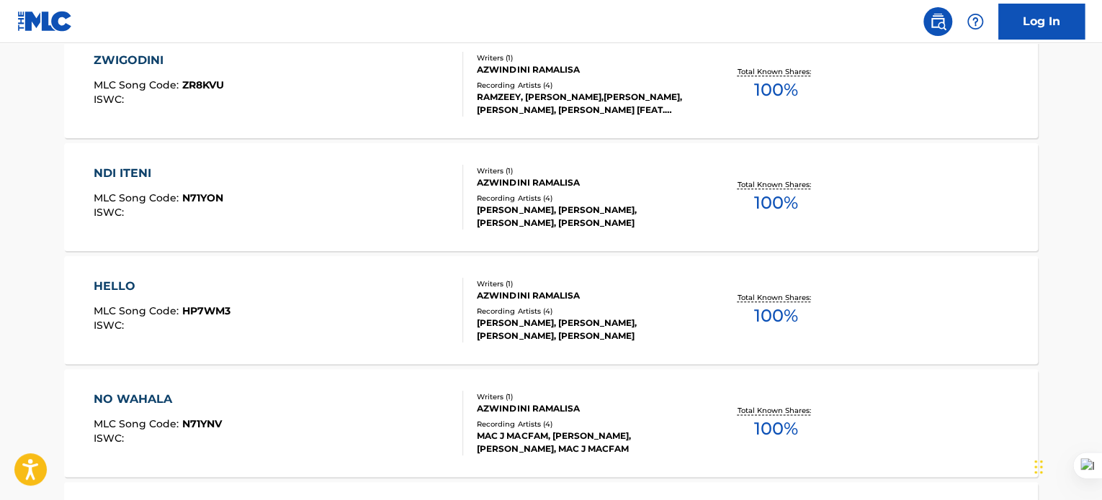
scroll to position [662, 0]
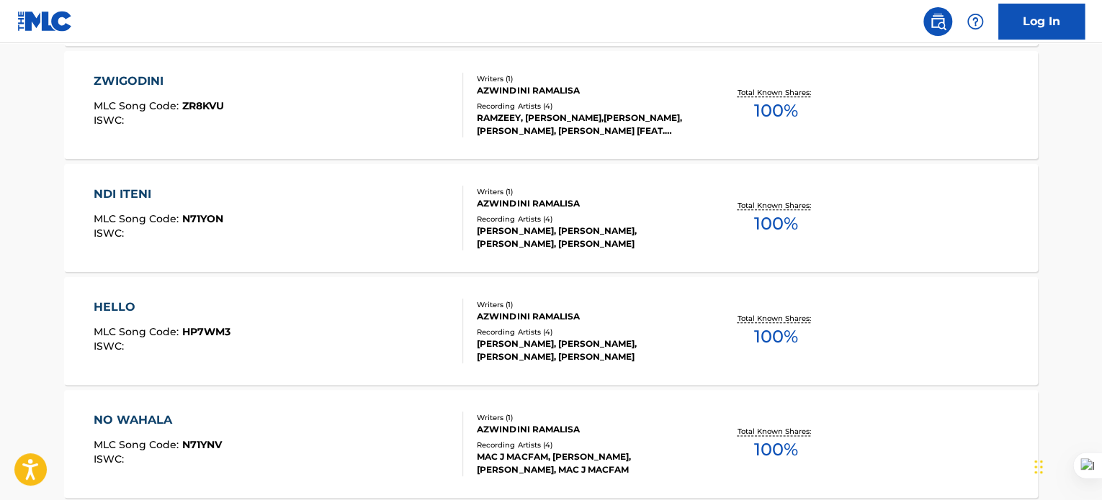
click at [128, 195] on div "NDI ITENI" at bounding box center [159, 194] width 130 height 17
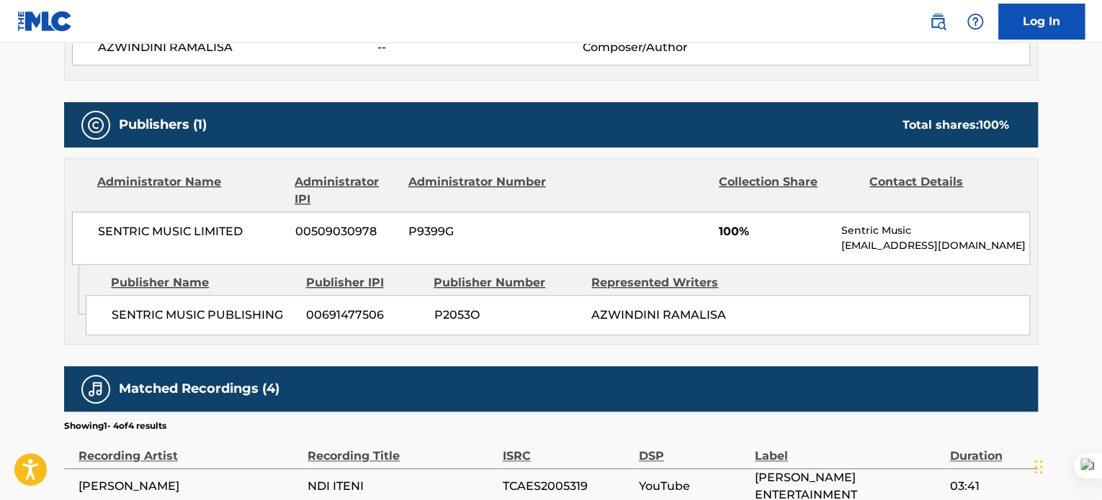
scroll to position [562, 0]
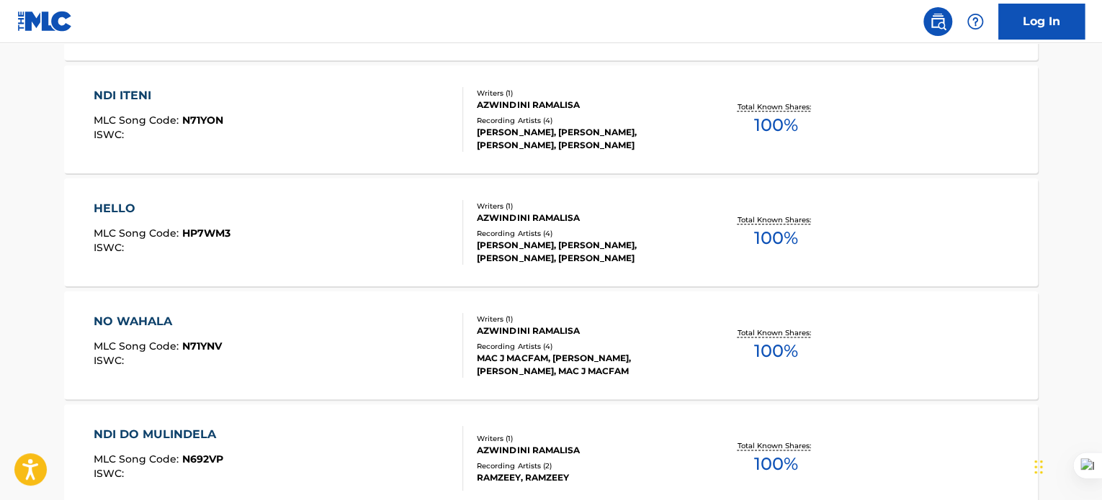
scroll to position [762, 0]
click at [124, 320] on div "NO WAHALA" at bounding box center [158, 320] width 128 height 17
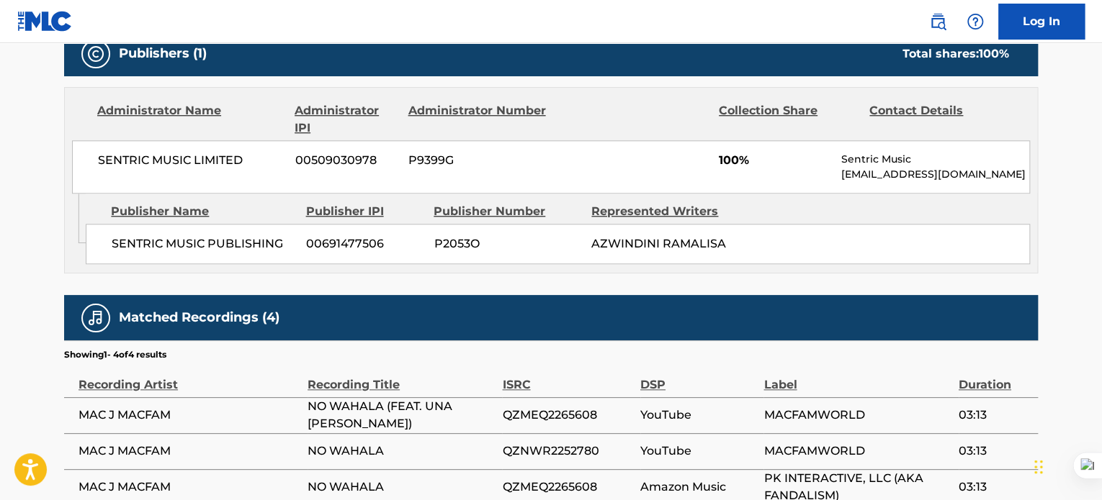
scroll to position [543, 0]
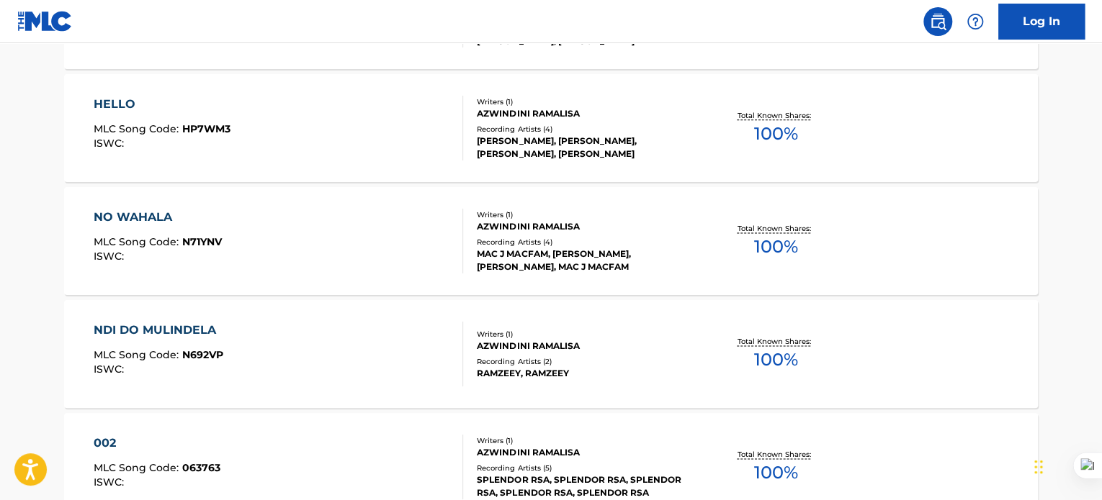
scroll to position [1169, 0]
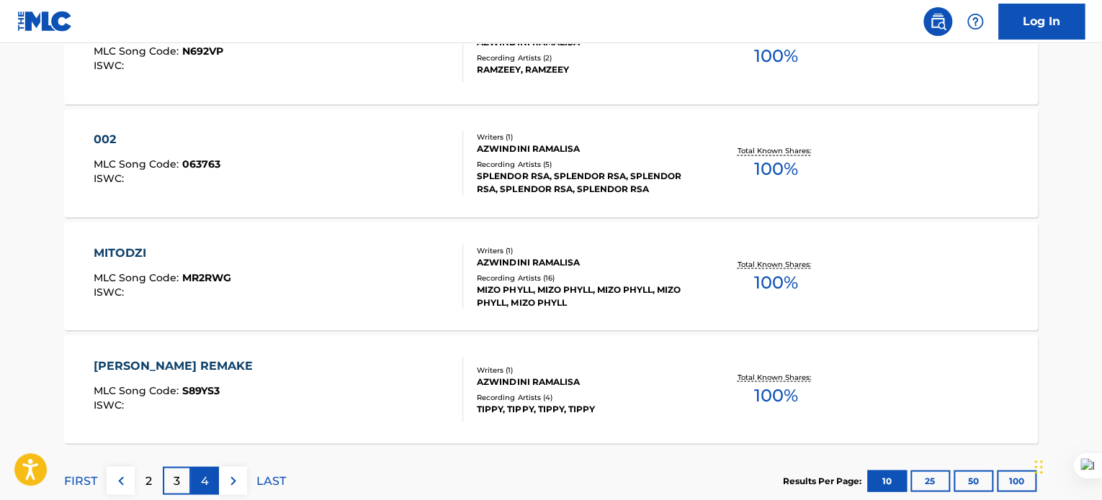
click at [207, 474] on p "4" at bounding box center [205, 480] width 8 height 17
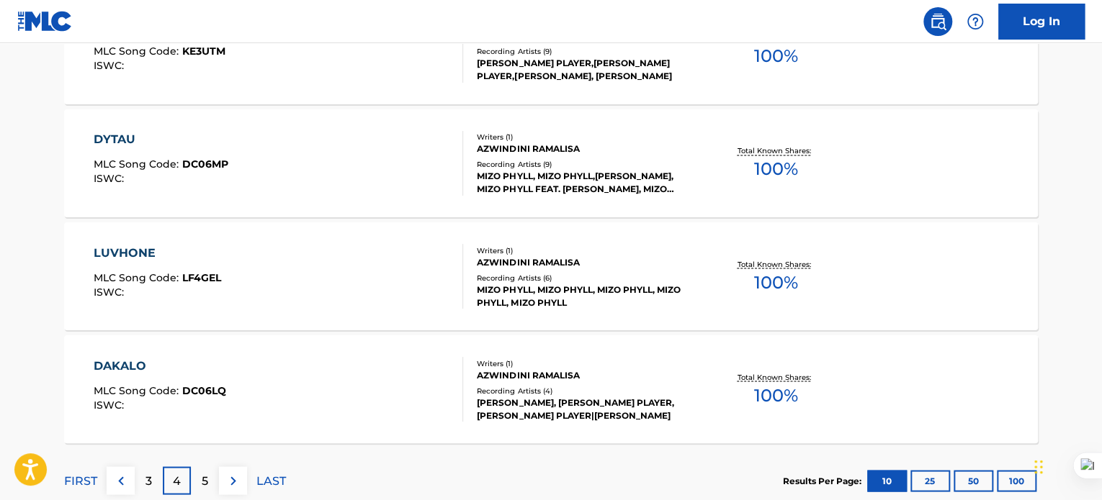
scroll to position [1232, 0]
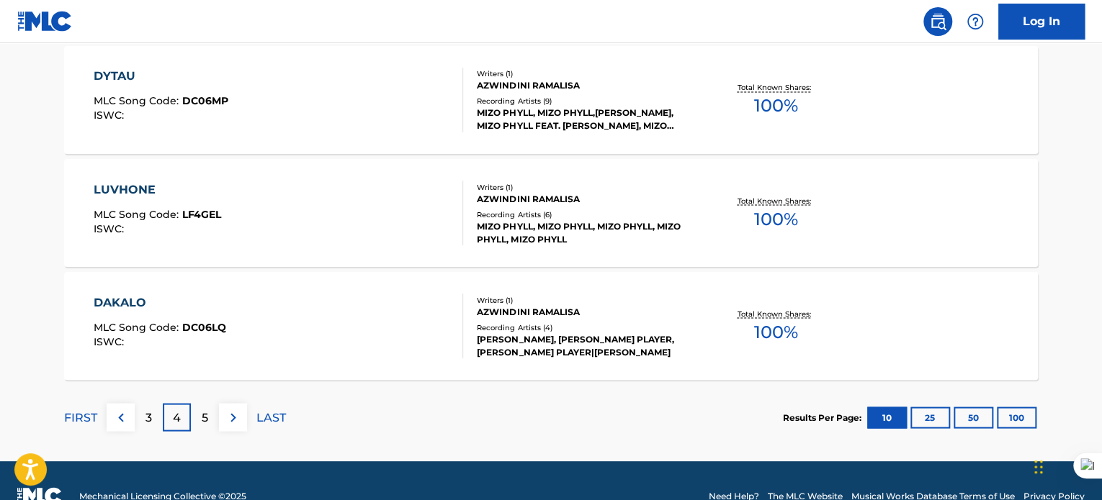
click at [115, 303] on div "DAKALO" at bounding box center [160, 302] width 132 height 17
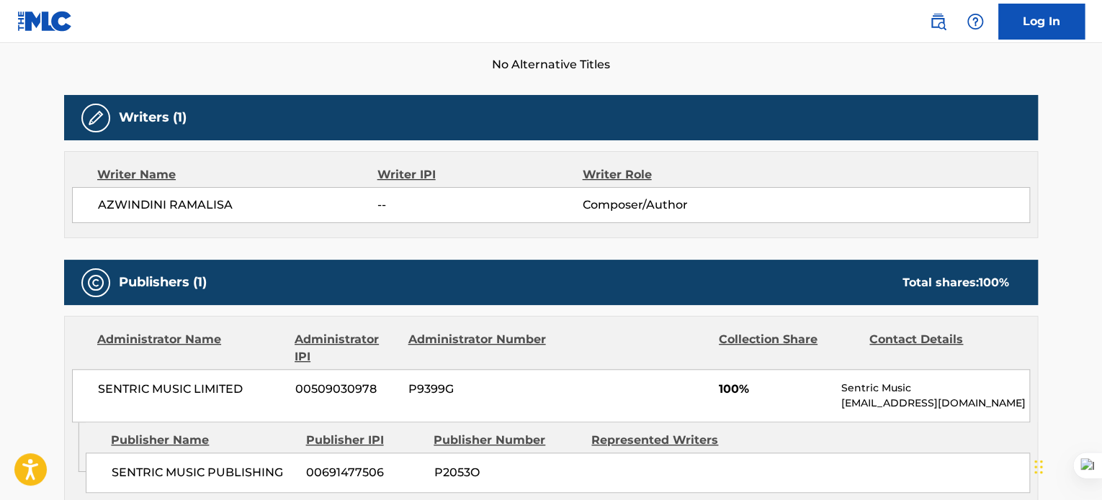
scroll to position [410, 0]
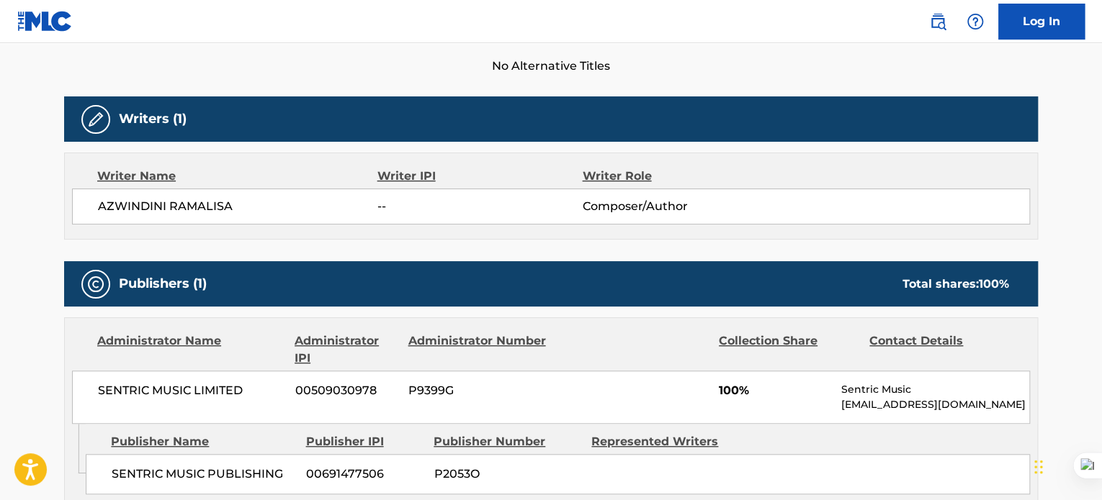
click at [222, 204] on span "AZWINDINI RAMALISA" at bounding box center [237, 206] width 279 height 17
copy div "AZWINDINI RAMALISA"
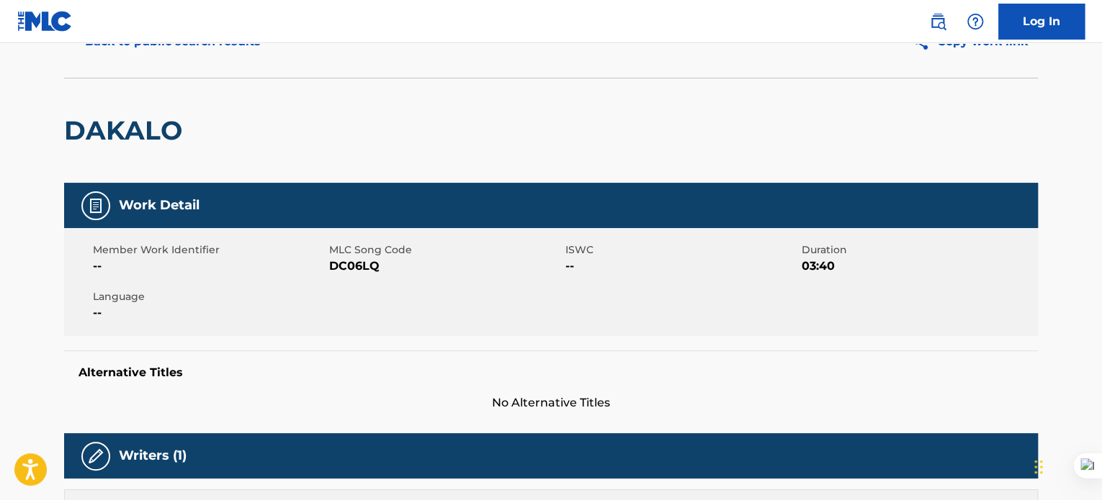
scroll to position [0, 0]
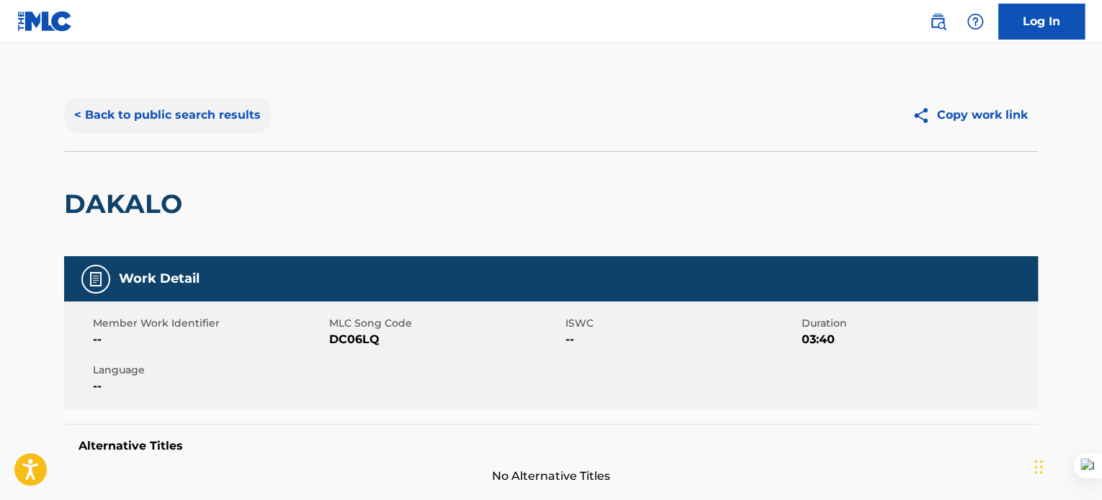
click at [225, 115] on button "< Back to public search results" at bounding box center [167, 115] width 207 height 36
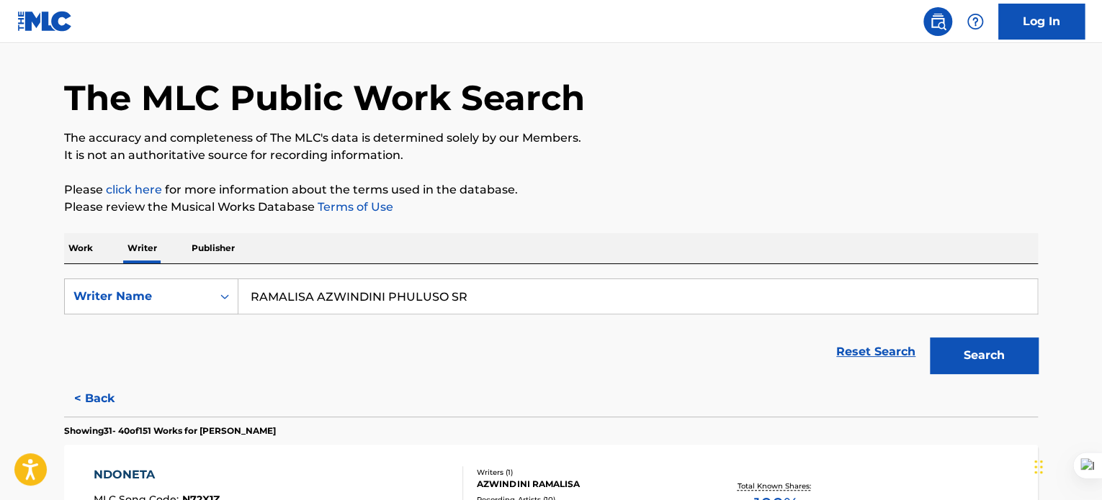
click at [521, 282] on input "RAMALISA AZWINDINI PHULUSO SR" at bounding box center [637, 296] width 799 height 35
click at [84, 244] on p "Work" at bounding box center [80, 248] width 33 height 30
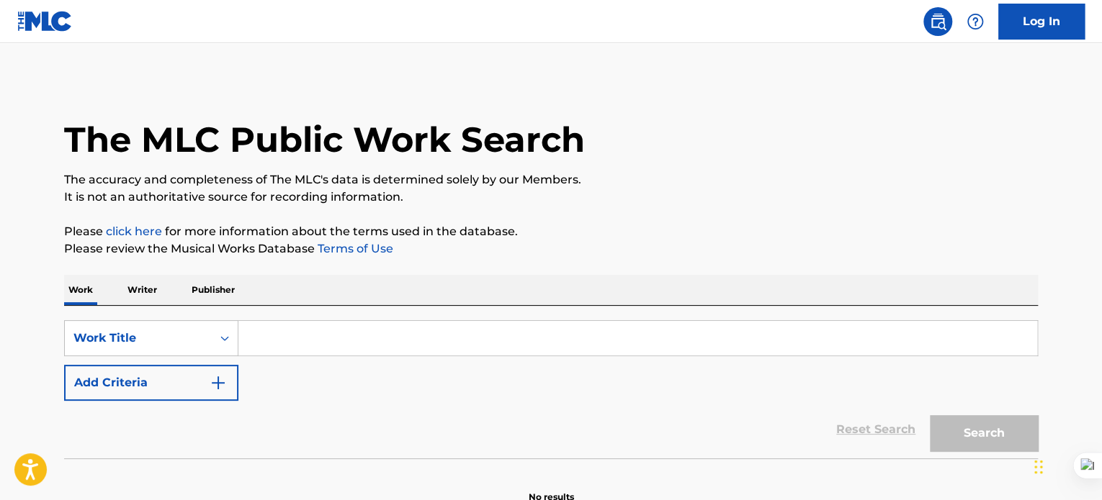
click at [312, 337] on input "Search Form" at bounding box center [637, 338] width 799 height 35
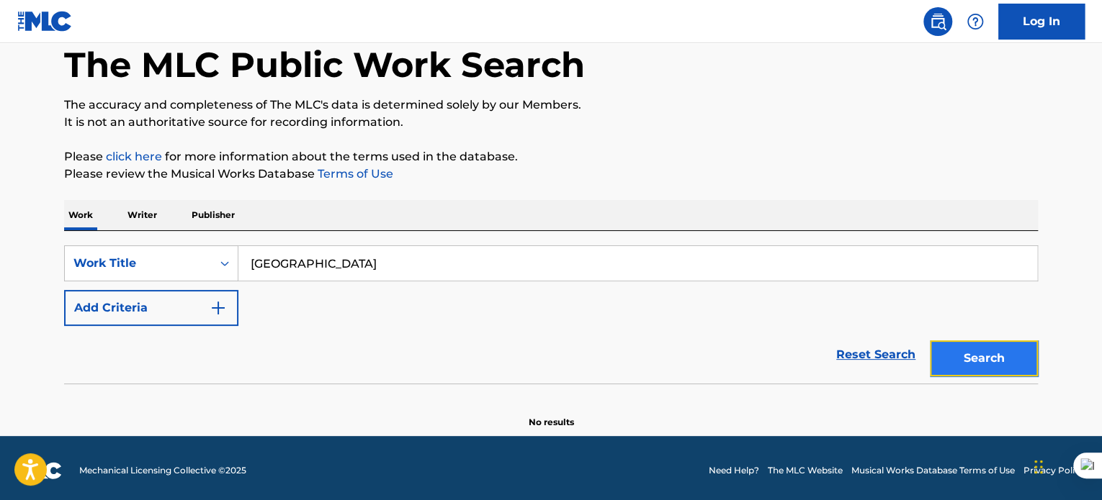
click at [979, 351] on button "Search" at bounding box center [984, 359] width 108 height 36
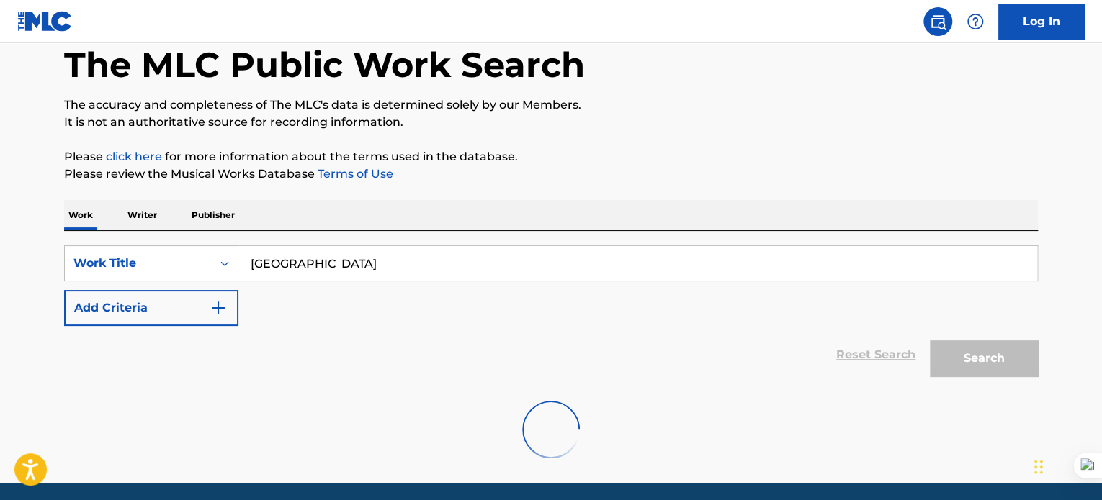
click at [389, 246] on input "jerusalema" at bounding box center [637, 263] width 799 height 35
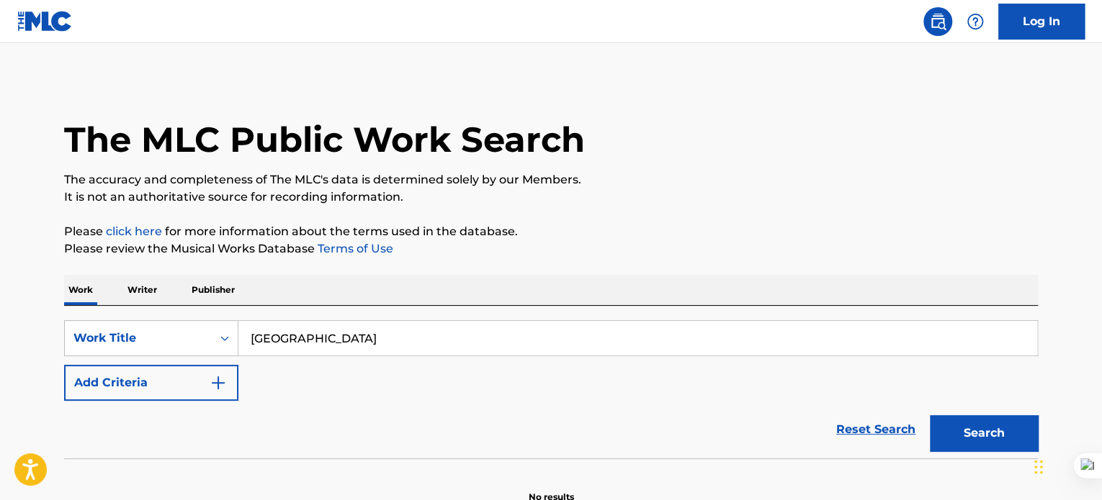
scroll to position [79, 0]
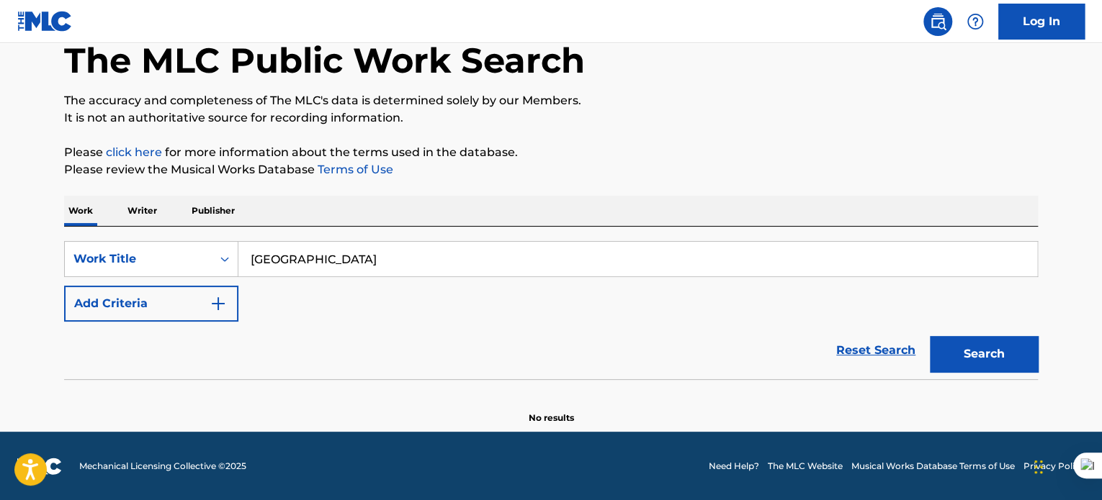
click at [345, 261] on input "jerusalema" at bounding box center [637, 259] width 799 height 35
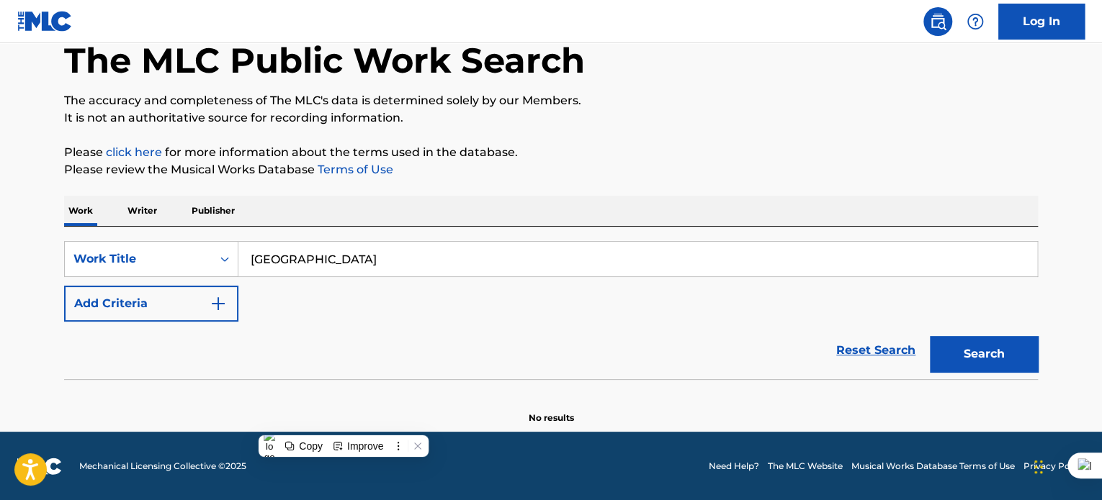
click at [345, 261] on input "jerusalema" at bounding box center [637, 259] width 799 height 35
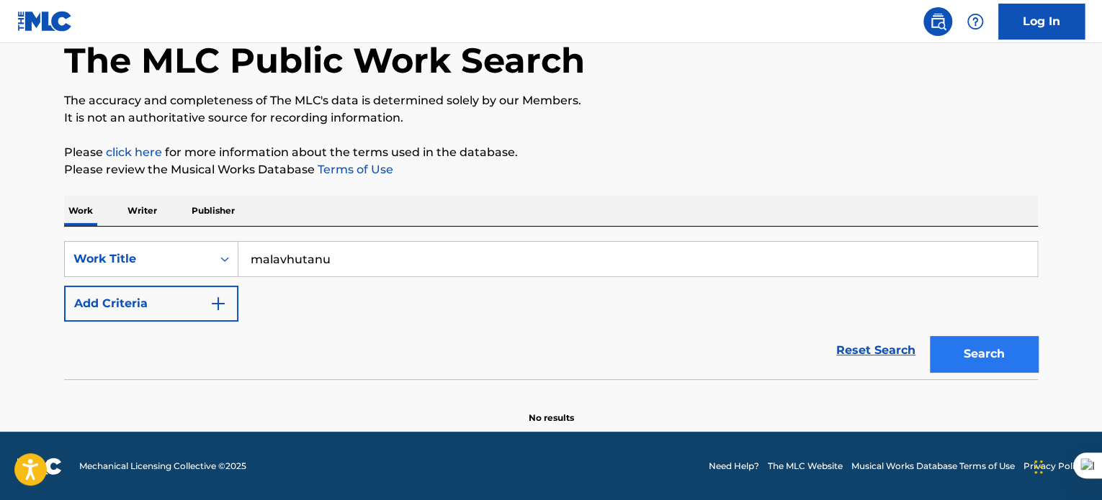
type input "malavhutanu"
click at [979, 337] on button "Search" at bounding box center [984, 354] width 108 height 36
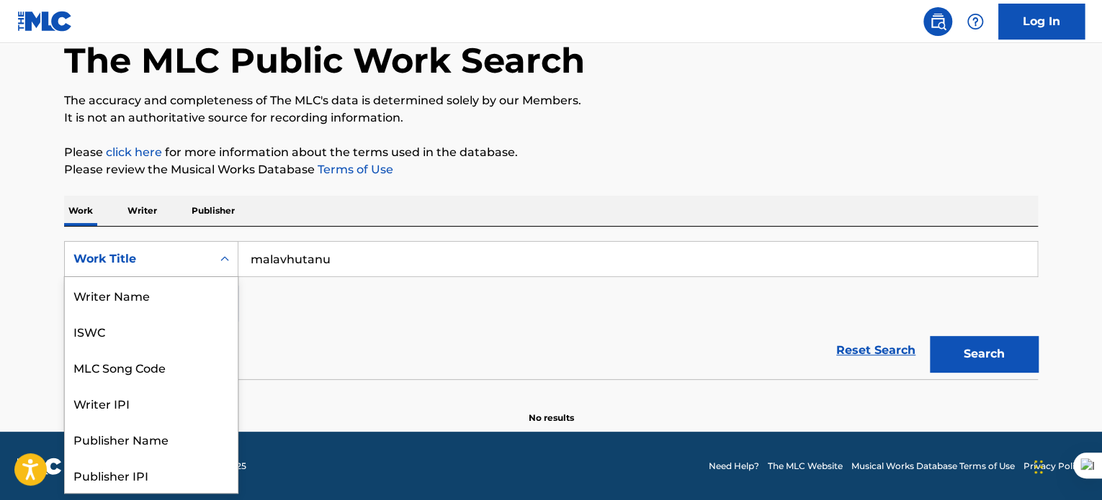
scroll to position [72, 0]
click at [223, 253] on icon "Search Form" at bounding box center [224, 259] width 14 height 14
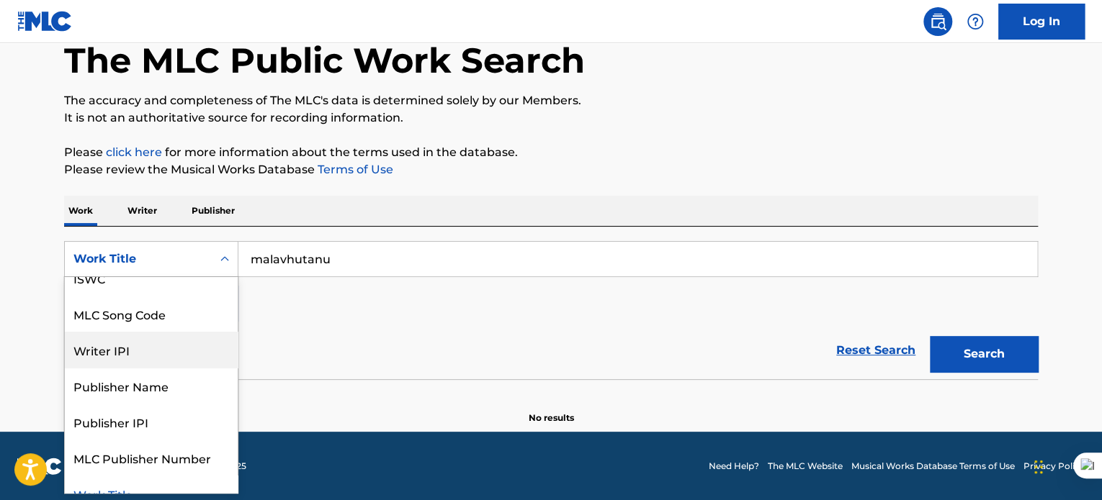
scroll to position [0, 0]
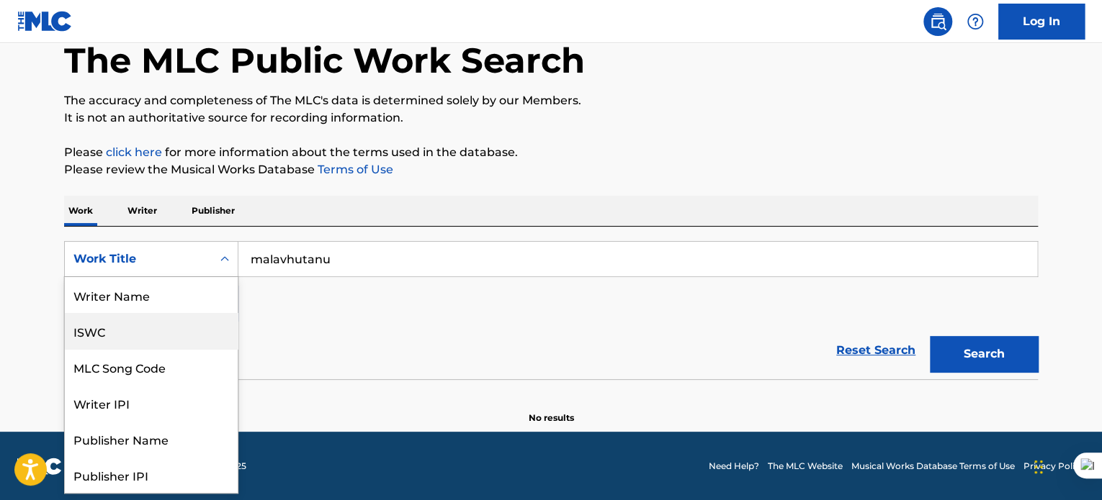
click at [397, 258] on input "malavhutanu" at bounding box center [637, 259] width 799 height 35
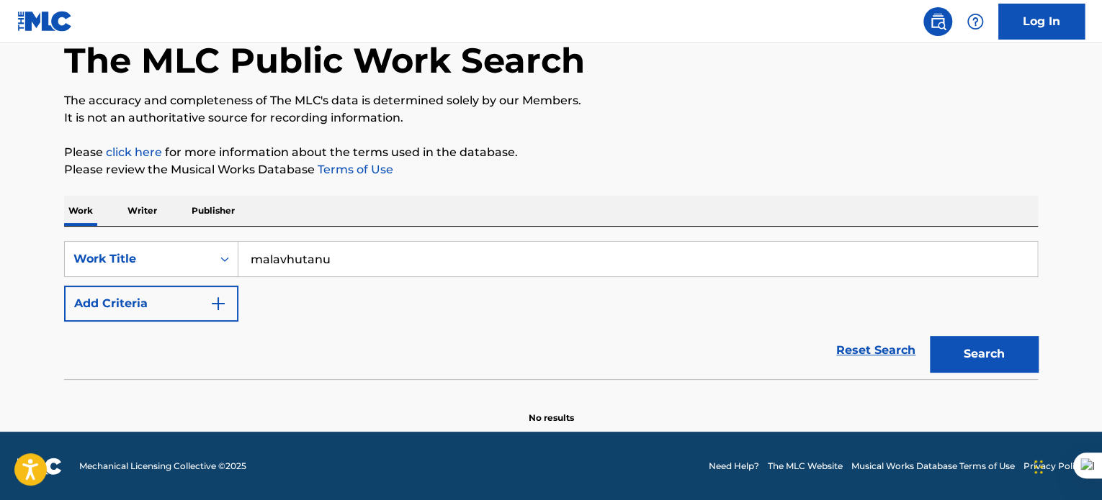
click at [279, 336] on div "Reset Search Search" at bounding box center [550, 351] width 973 height 58
click at [336, 268] on input "malavhutanu" at bounding box center [637, 259] width 799 height 35
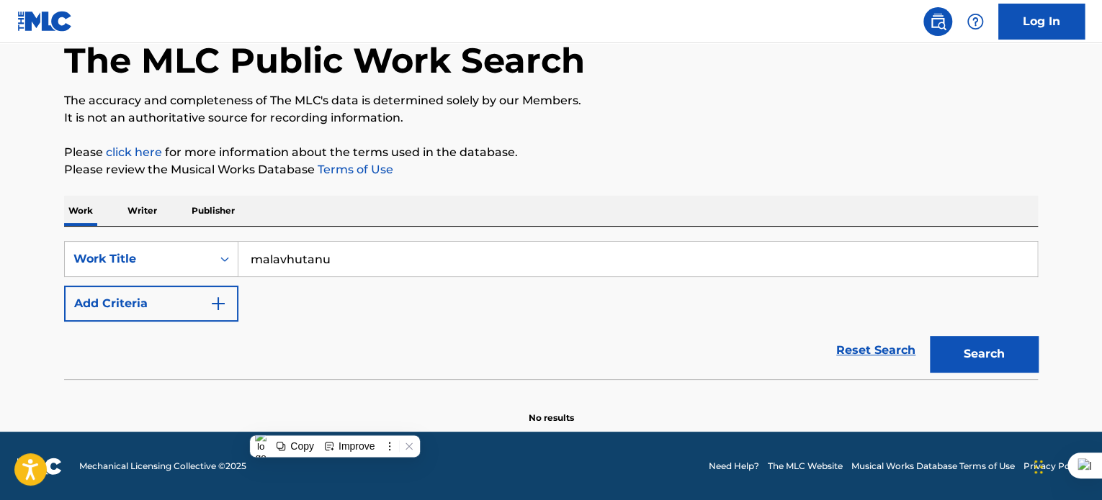
click at [336, 268] on input "malavhutanu" at bounding box center [637, 259] width 799 height 35
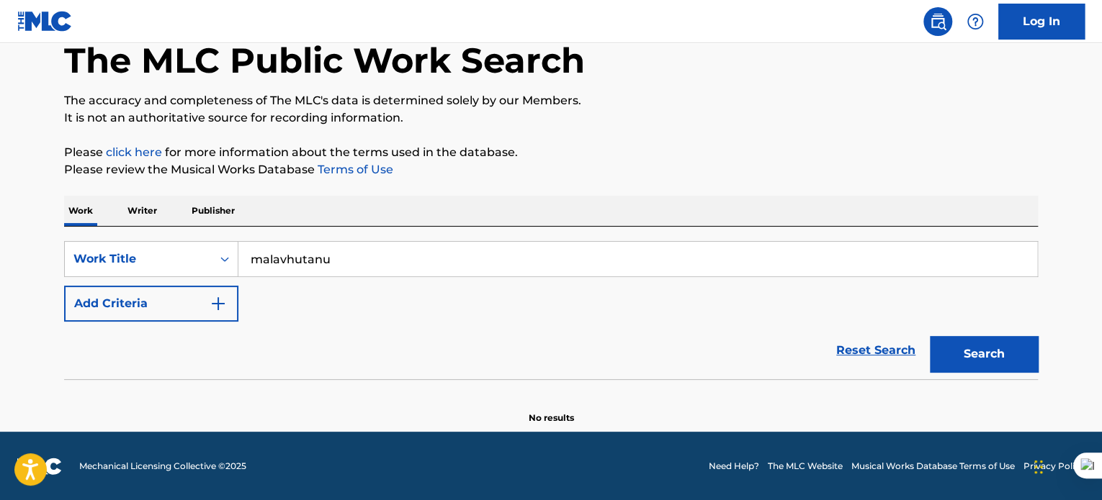
click at [144, 207] on p "Writer" at bounding box center [142, 211] width 38 height 30
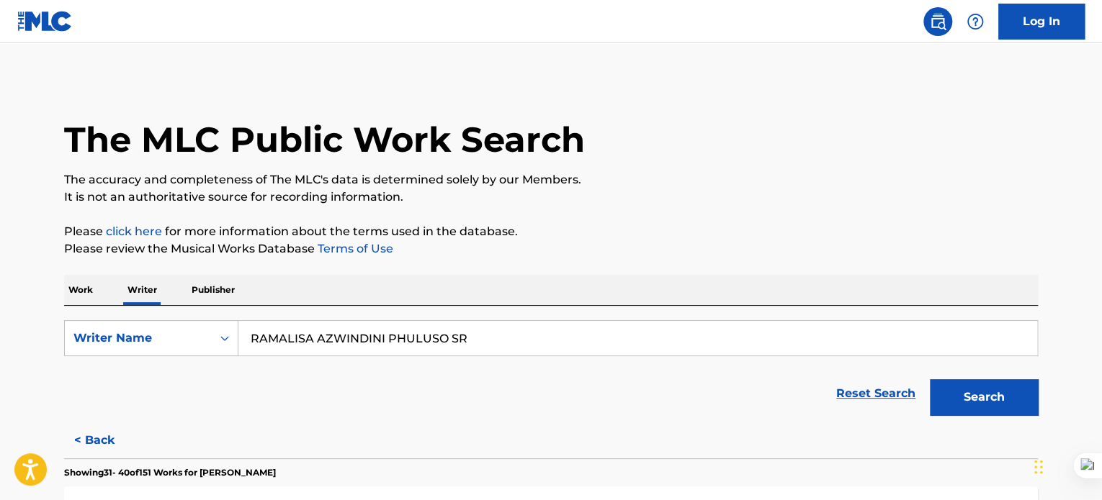
click at [458, 343] on input "RAMALISA AZWINDINI PHULUSO SR" at bounding box center [637, 338] width 799 height 35
type input "gundo masakona"
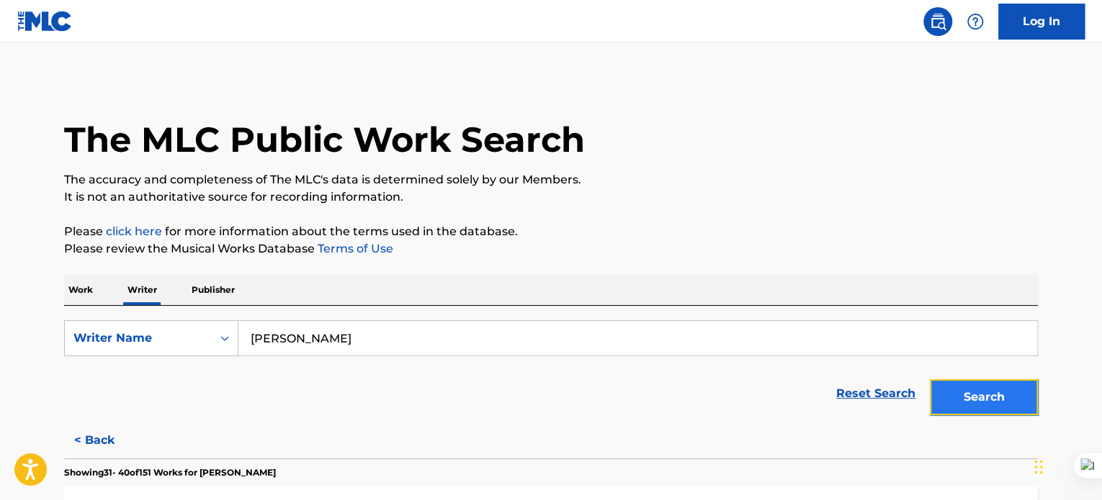
click at [996, 386] on button "Search" at bounding box center [984, 397] width 108 height 36
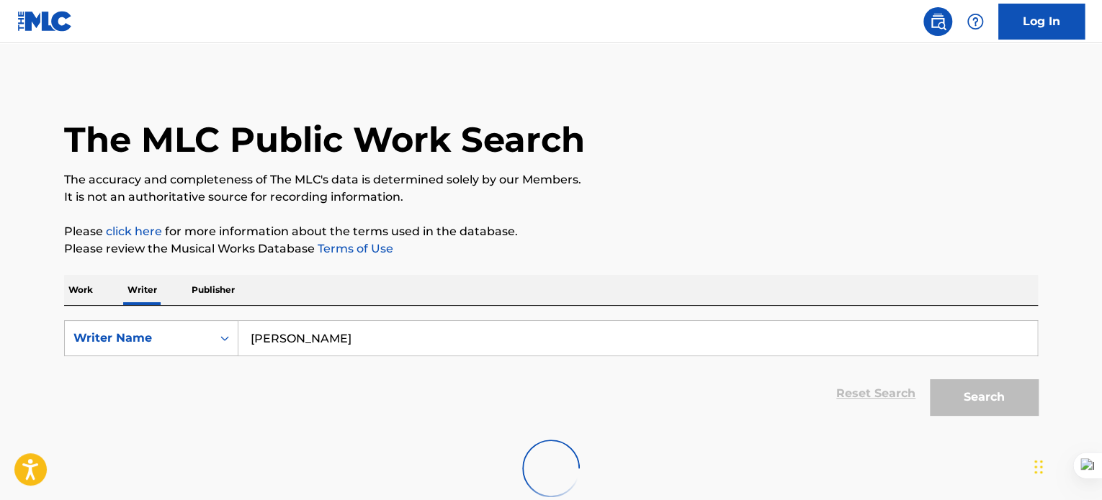
scroll to position [90, 0]
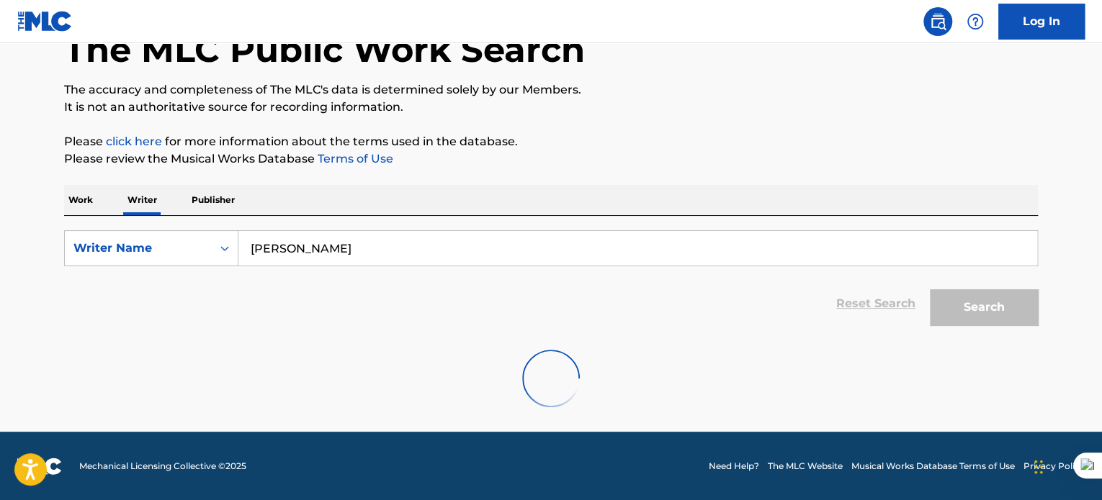
click at [85, 200] on p "Work" at bounding box center [80, 200] width 33 height 30
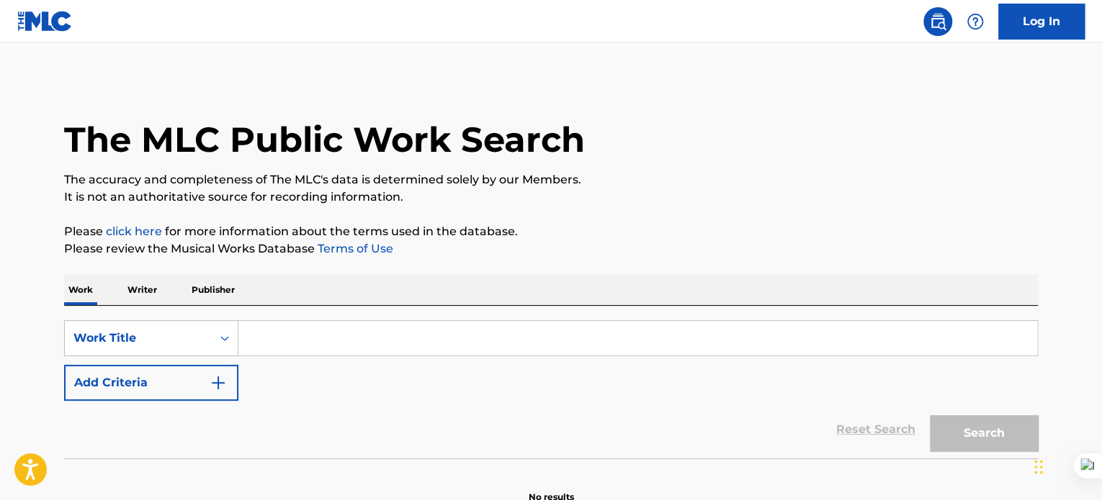
scroll to position [79, 0]
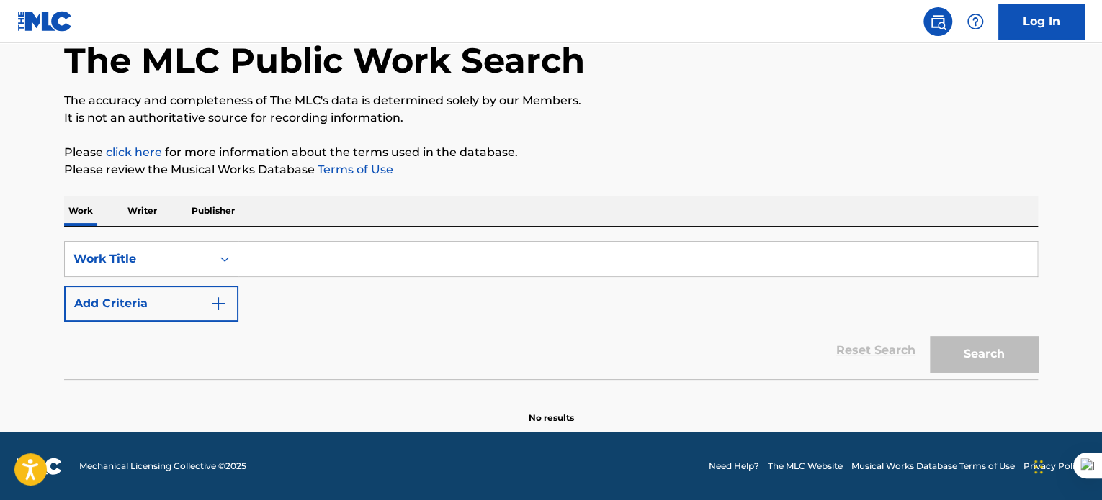
click at [144, 212] on p "Writer" at bounding box center [142, 211] width 38 height 30
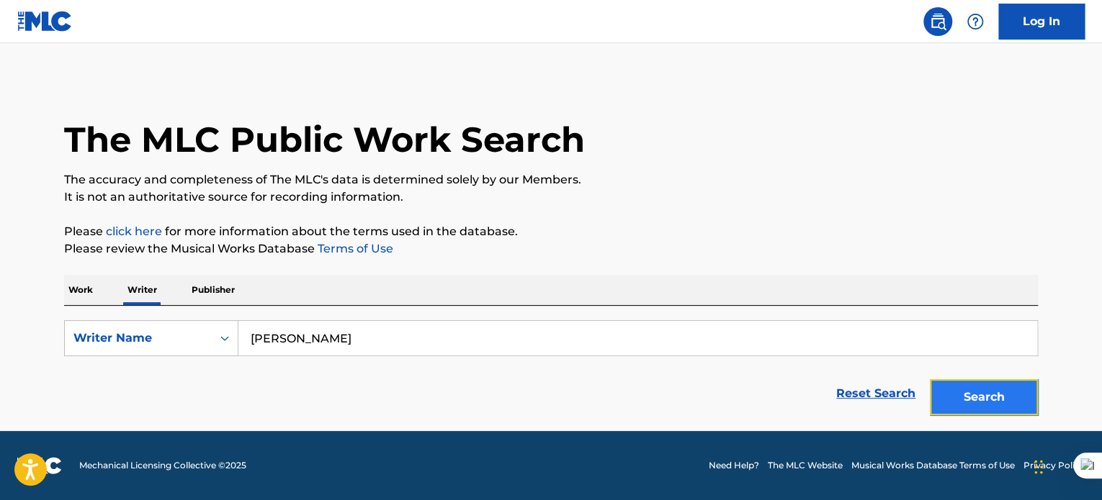
click at [968, 393] on button "Search" at bounding box center [984, 397] width 108 height 36
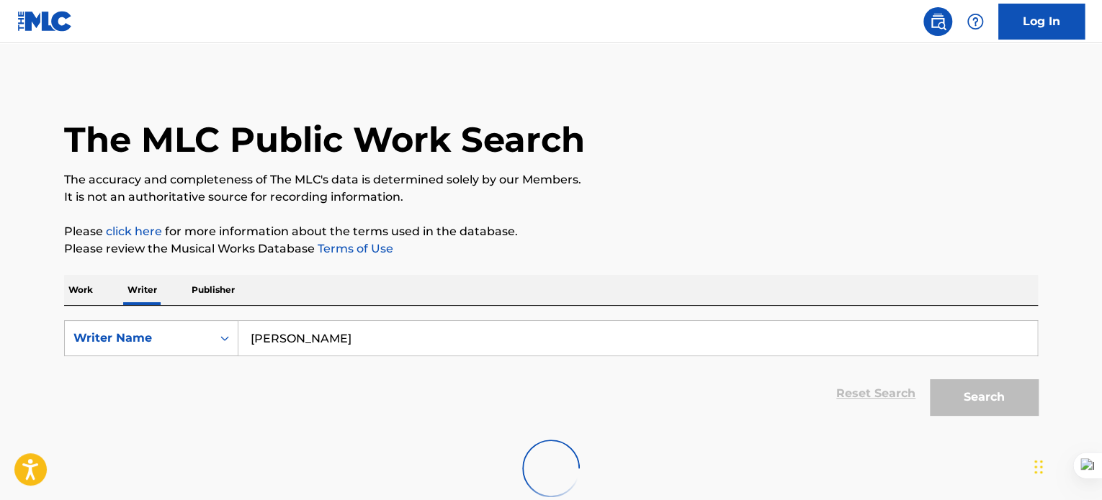
scroll to position [90, 0]
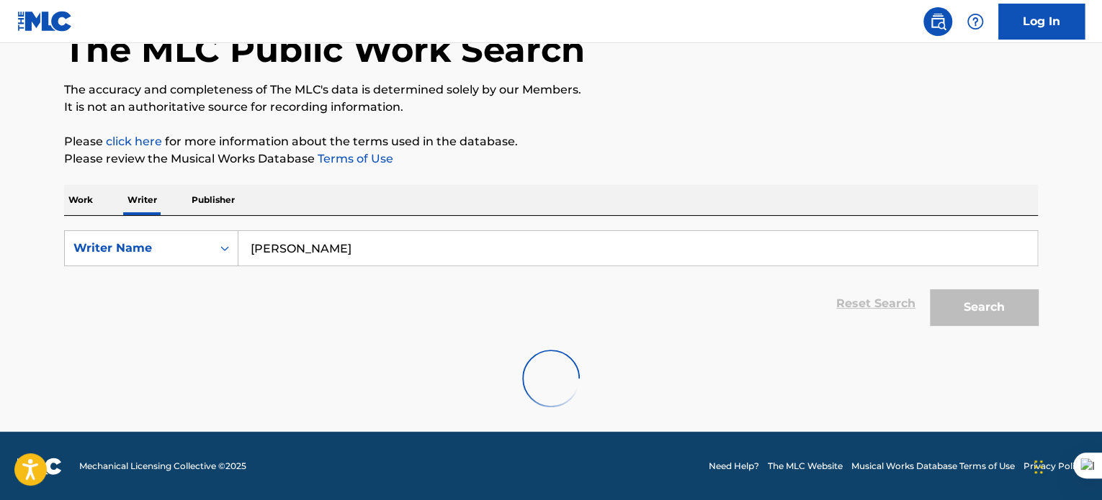
click at [351, 247] on input "gundo masakona" at bounding box center [637, 248] width 799 height 35
click at [81, 204] on p "Work" at bounding box center [80, 200] width 33 height 30
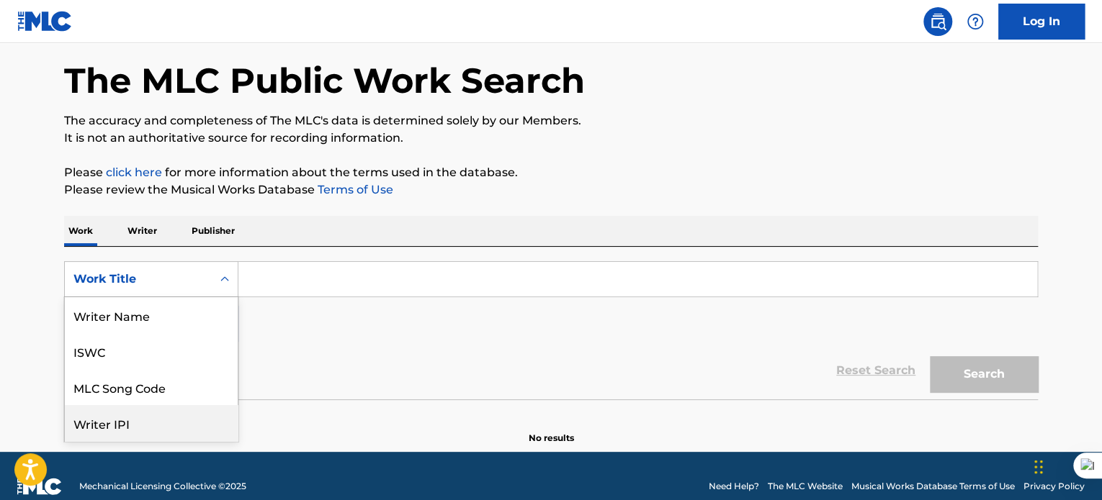
scroll to position [72, 0]
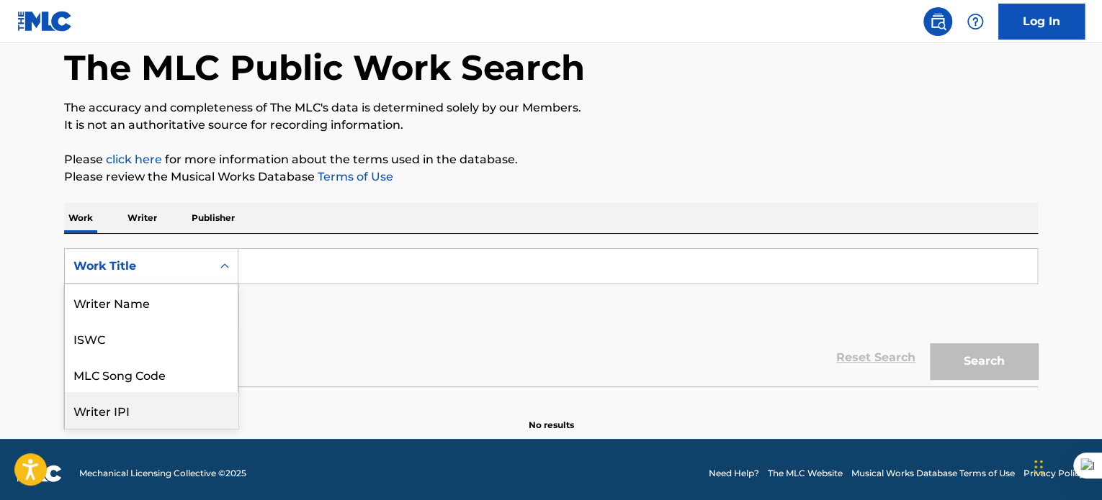
click at [186, 284] on div "8 results available. Use Up and Down to choose options, press Enter to select t…" at bounding box center [151, 266] width 174 height 36
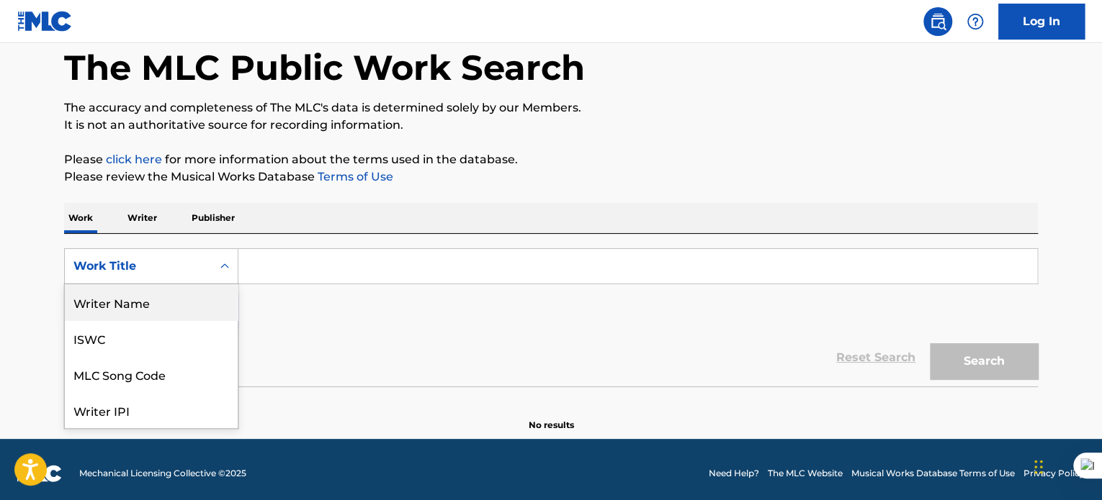
click at [141, 304] on div "Writer Name" at bounding box center [151, 302] width 173 height 36
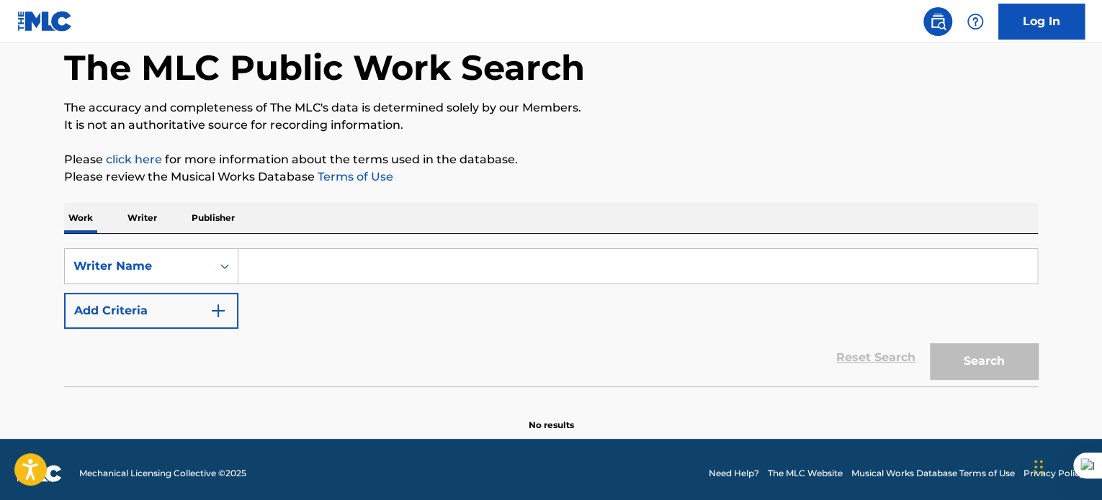
click at [291, 278] on input "Search Form" at bounding box center [637, 266] width 799 height 35
paste input "gundo masakona"
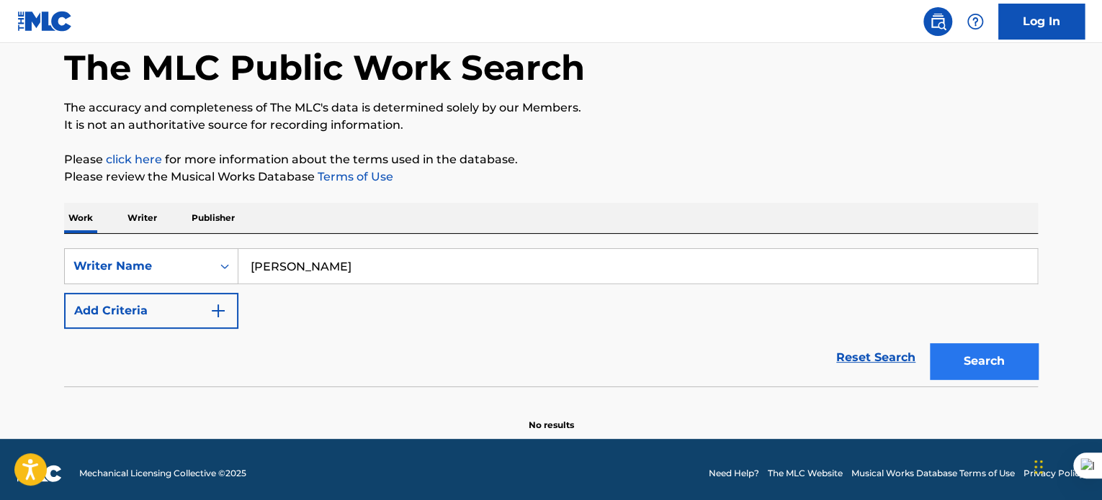
type input "gundo masakona"
click at [1001, 358] on button "Search" at bounding box center [984, 361] width 108 height 36
click at [400, 271] on input "gundo masakona" at bounding box center [637, 266] width 799 height 35
click at [152, 271] on div "Writer Name" at bounding box center [138, 266] width 130 height 17
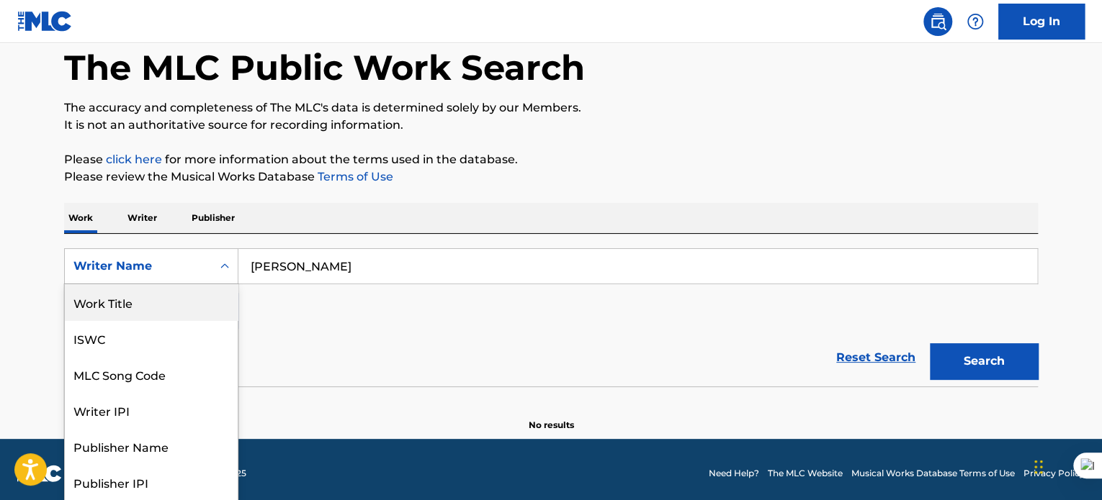
click at [158, 310] on div "Work Title" at bounding box center [151, 302] width 173 height 36
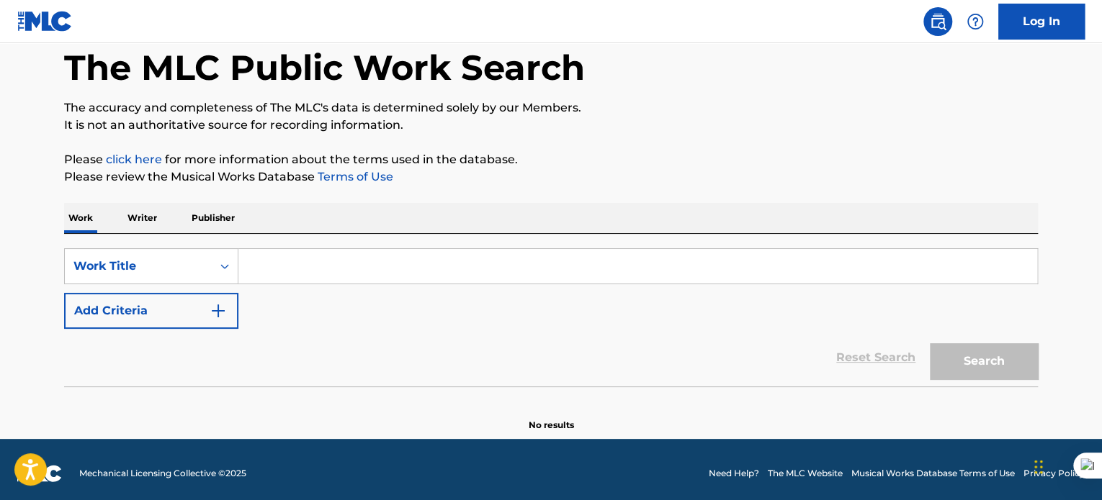
click at [319, 256] on input "Search Form" at bounding box center [637, 266] width 799 height 35
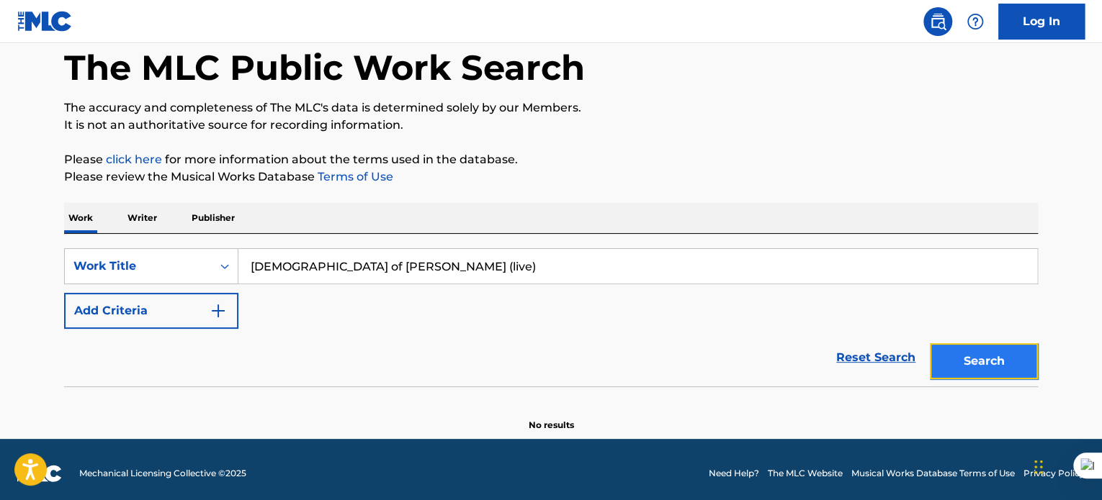
click at [1017, 369] on button "Search" at bounding box center [984, 361] width 108 height 36
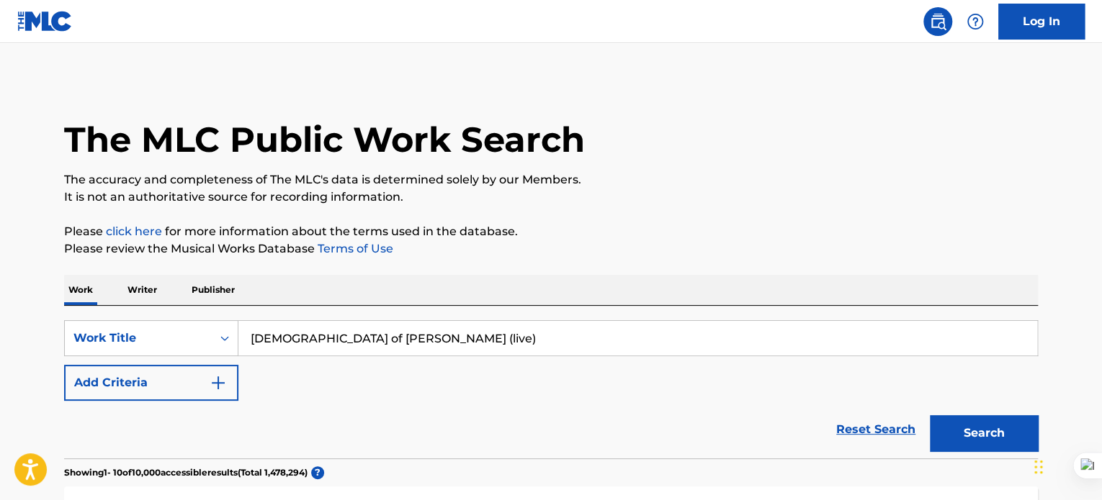
click at [395, 333] on input "god of elijah (live)" at bounding box center [637, 338] width 799 height 35
click at [446, 330] on input "jerusalem" at bounding box center [637, 338] width 799 height 35
click at [323, 328] on input "jerusalem" at bounding box center [637, 338] width 799 height 35
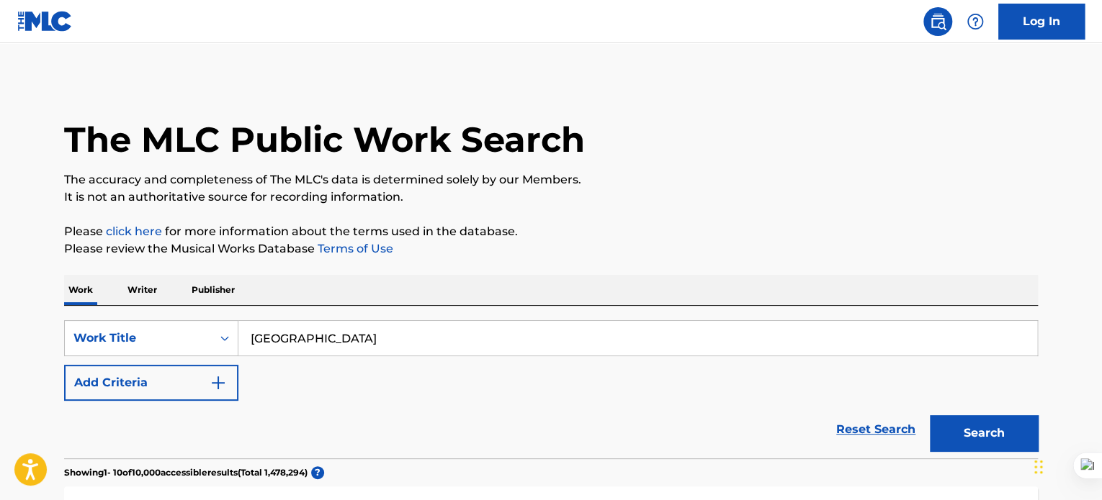
type input "jerusalem"
click at [246, 385] on div "SearchWithCriteria2435ca42-7102-4509-b91c-fb728f164917 Work Title jerusalem Add…" at bounding box center [550, 360] width 973 height 81
click at [997, 443] on button "Search" at bounding box center [984, 433] width 108 height 36
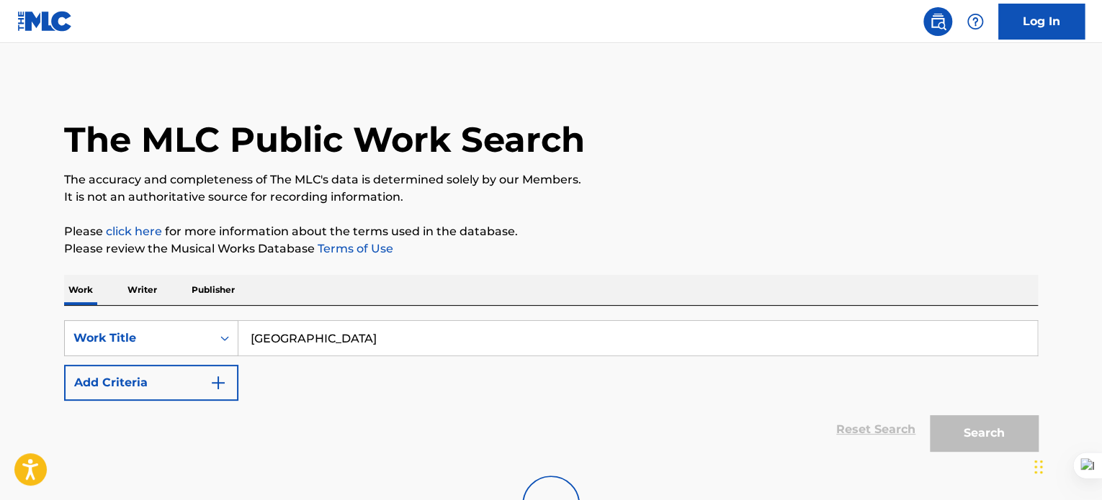
scroll to position [127, 0]
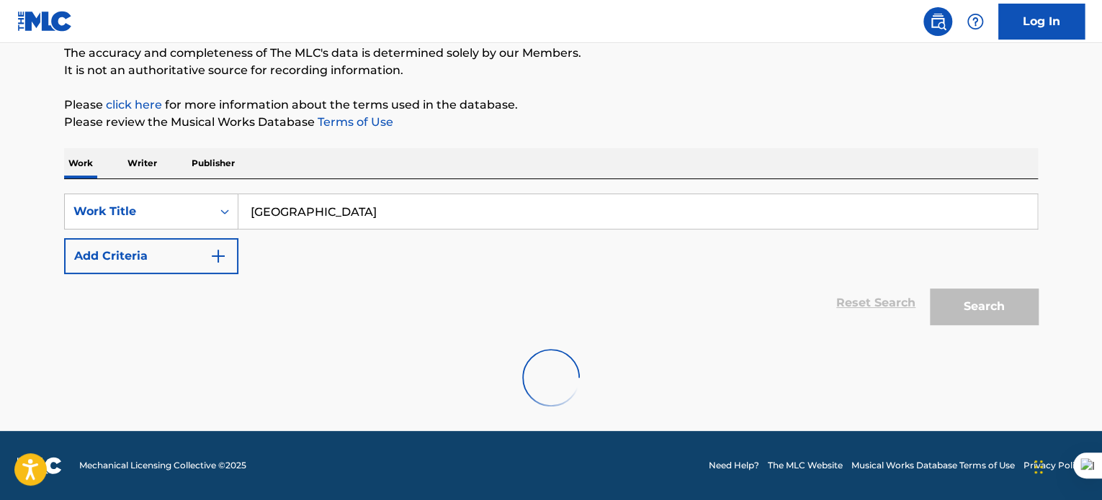
click at [342, 212] on input "jerusalem" at bounding box center [637, 211] width 799 height 35
click at [1005, 322] on div "Search" at bounding box center [979, 303] width 115 height 58
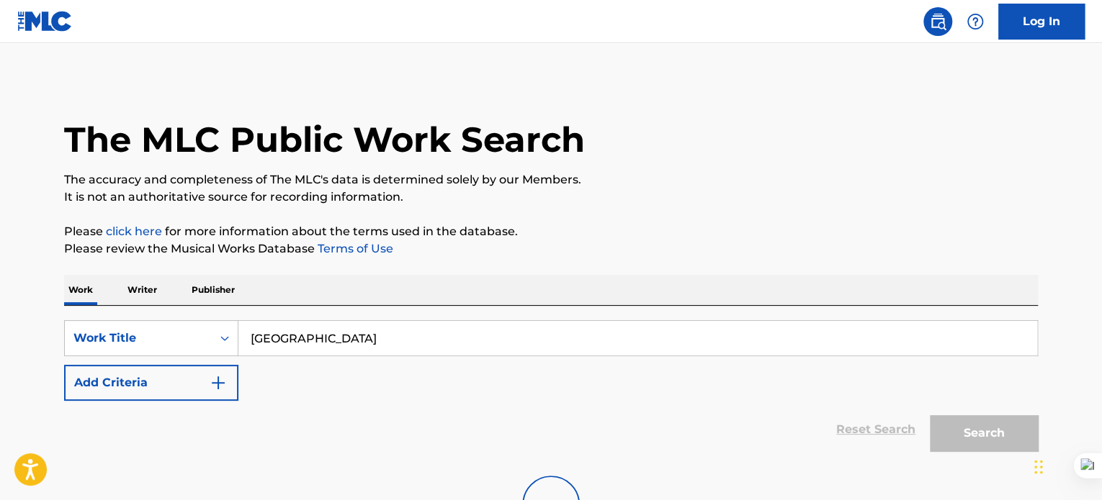
click at [134, 288] on p "Writer" at bounding box center [142, 290] width 38 height 30
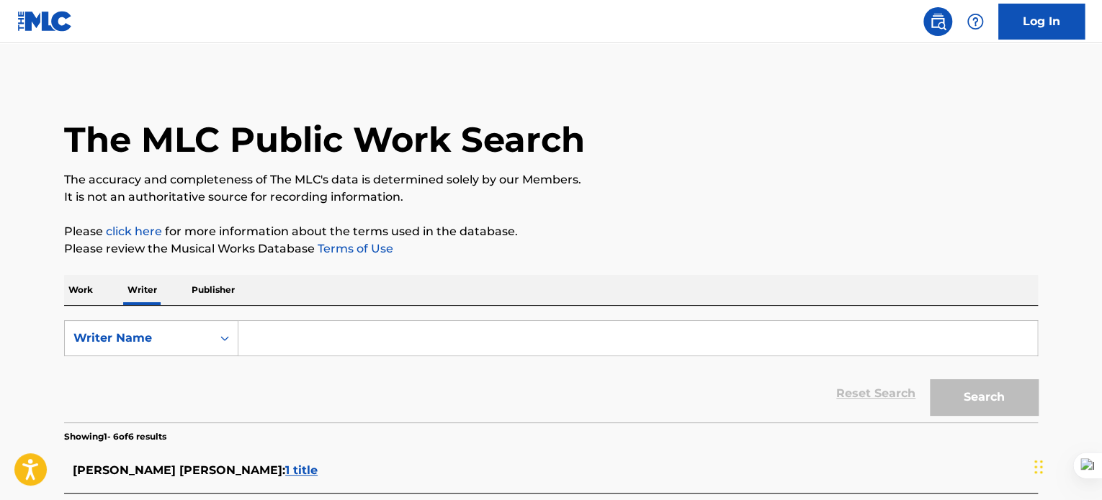
click at [73, 287] on p "Work" at bounding box center [80, 290] width 33 height 30
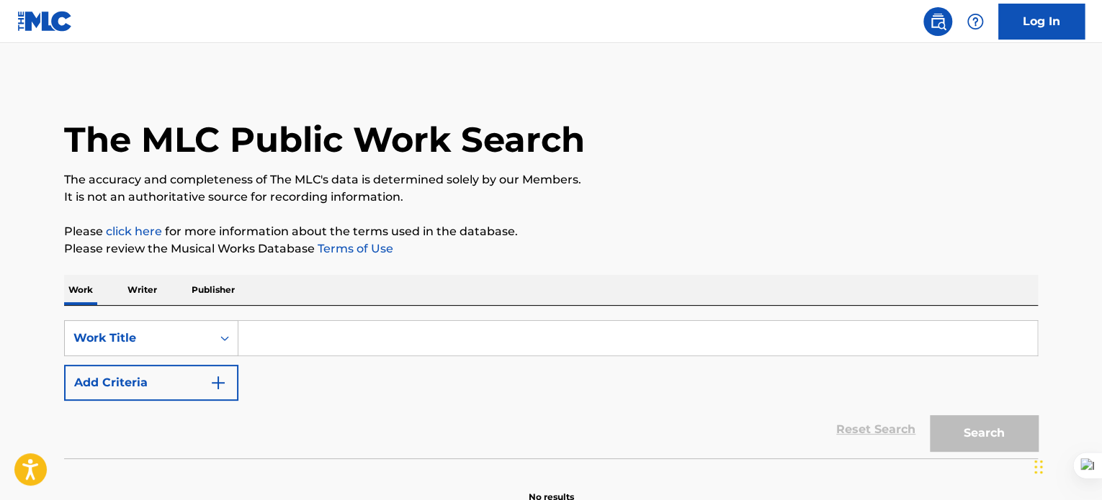
click at [290, 336] on input "Search Form" at bounding box center [637, 338] width 799 height 35
click at [292, 341] on input "Search Form" at bounding box center [637, 338] width 799 height 35
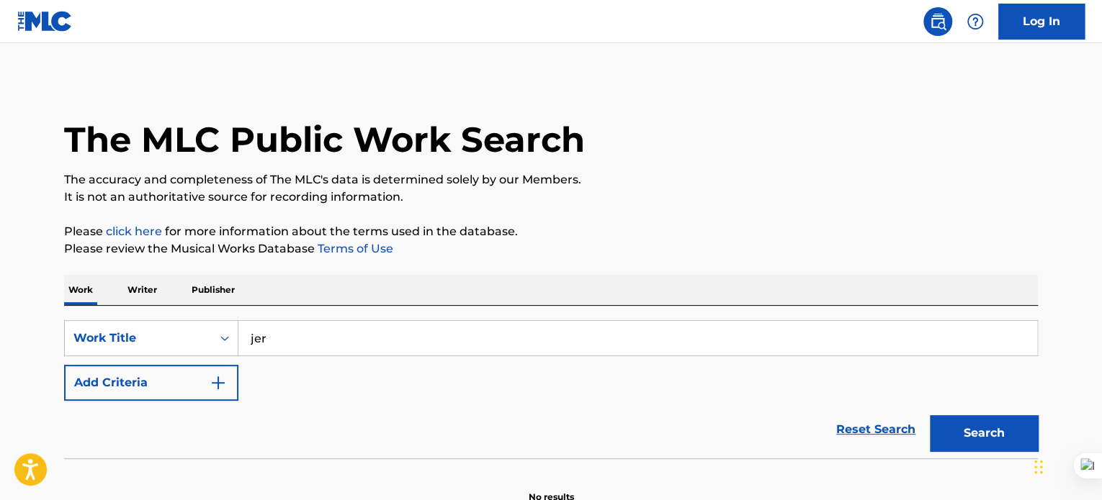
type input "jerusalema"
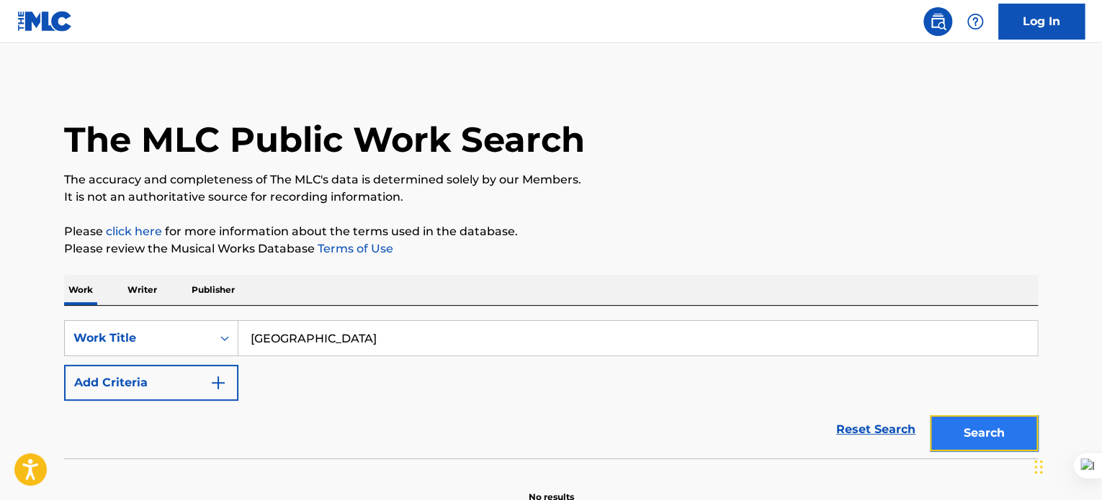
click at [989, 439] on button "Search" at bounding box center [984, 433] width 108 height 36
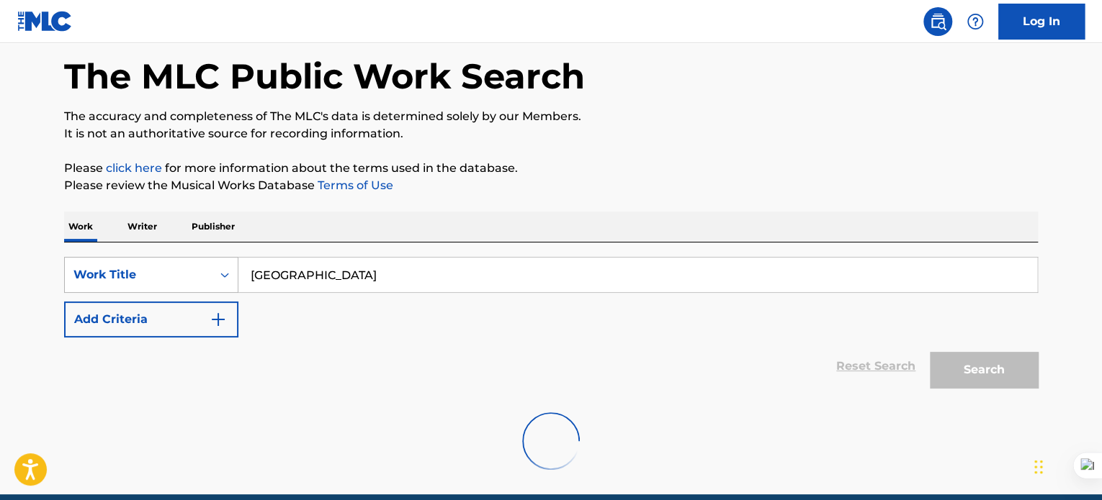
click at [229, 293] on div "Work Title" at bounding box center [151, 275] width 174 height 36
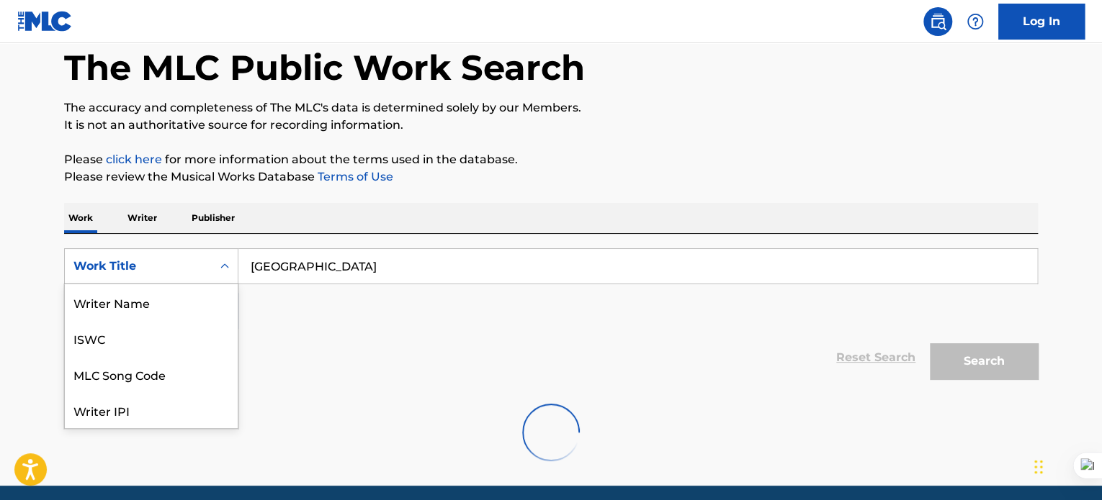
scroll to position [72, 0]
click at [259, 338] on div "Reset Search Search" at bounding box center [550, 358] width 973 height 58
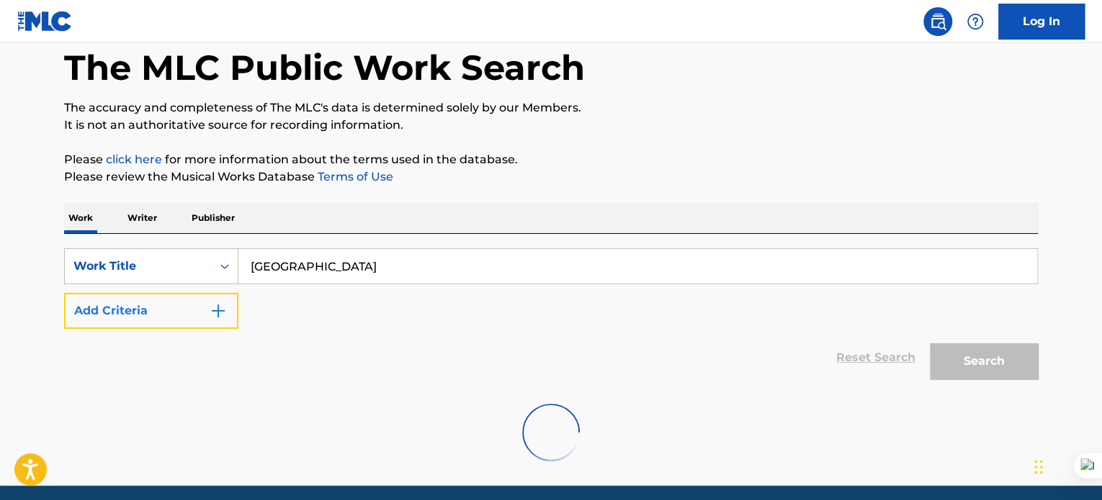
click at [184, 313] on button "Add Criteria" at bounding box center [151, 311] width 174 height 36
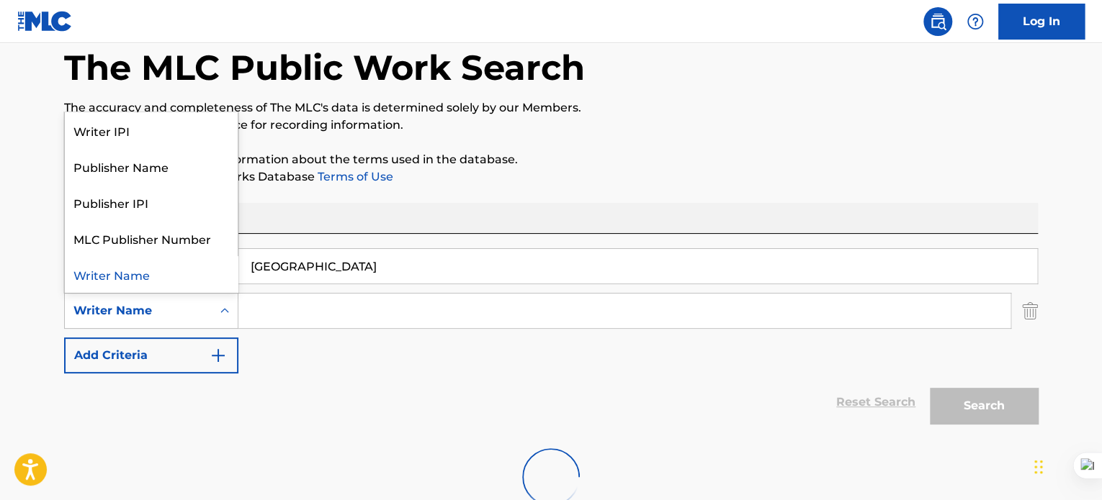
click at [213, 321] on div "Search Form" at bounding box center [225, 311] width 26 height 26
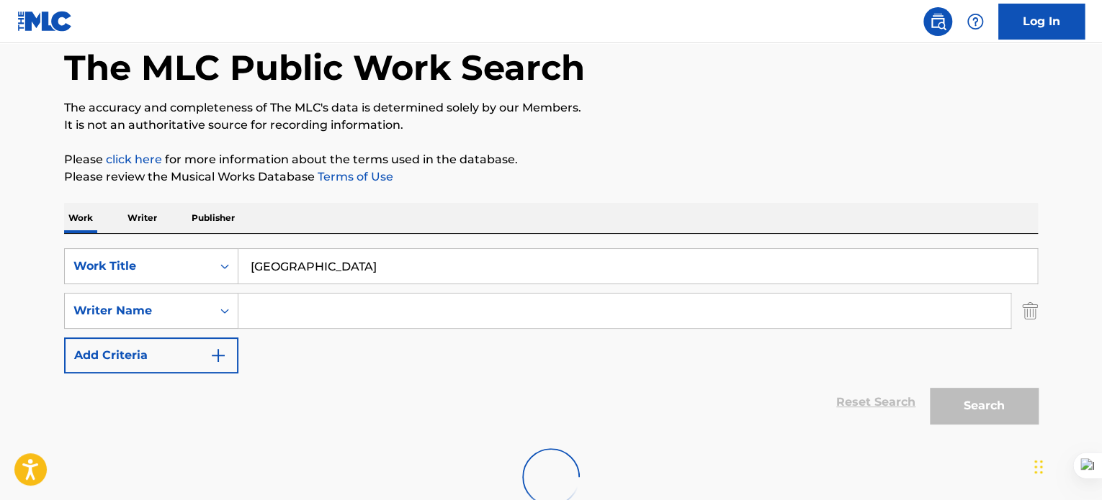
click at [328, 332] on div "SearchWithCriteriaad4e1db7-a3e8-4a3d-8634-346ae79cdf1e Work Title jerusalema Se…" at bounding box center [550, 310] width 973 height 125
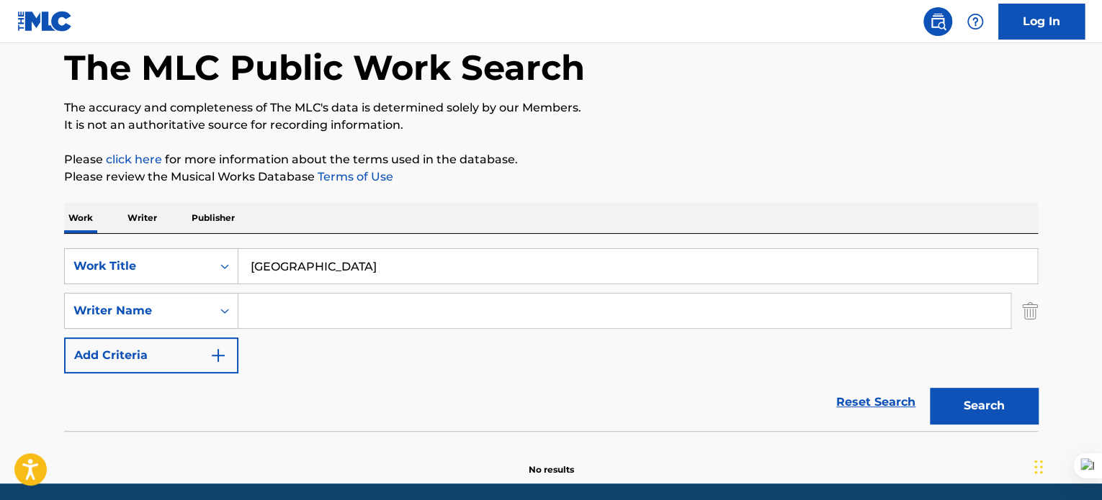
click at [351, 269] on input "jerusalema" at bounding box center [637, 266] width 799 height 35
click at [853, 407] on link "Reset Search" at bounding box center [876, 403] width 94 height 32
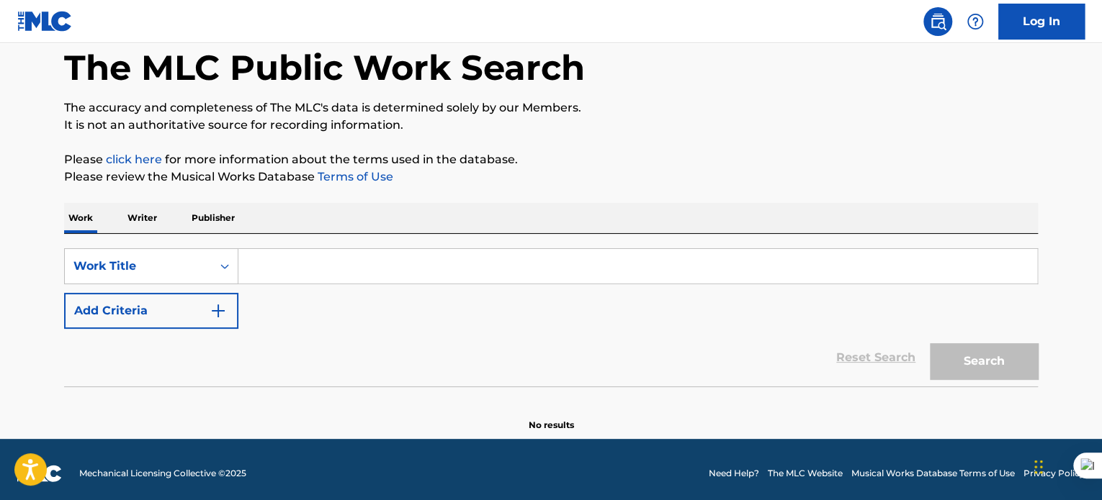
click at [336, 259] on input "Search Form" at bounding box center [637, 266] width 799 height 35
type input "p"
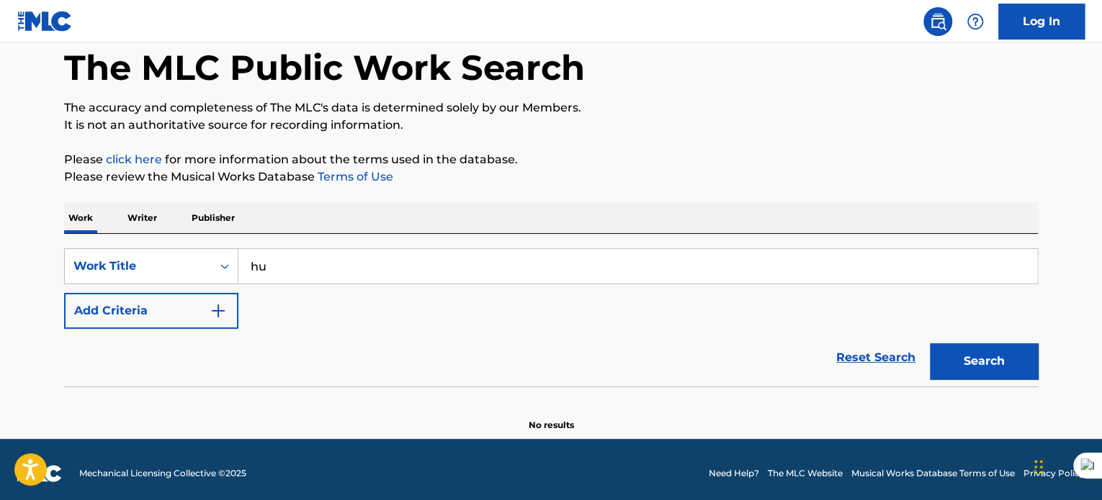
type input "h"
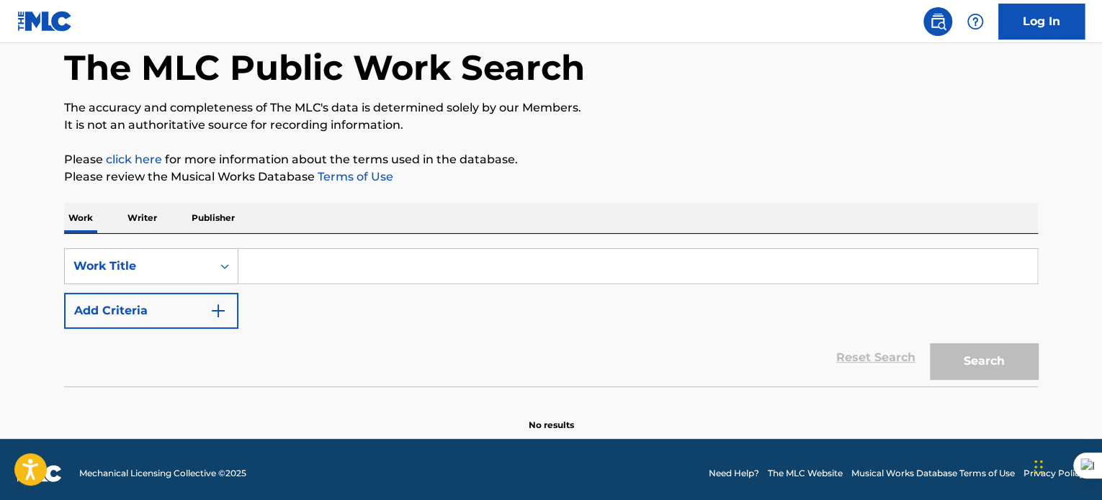
click at [135, 207] on p "Writer" at bounding box center [142, 218] width 38 height 30
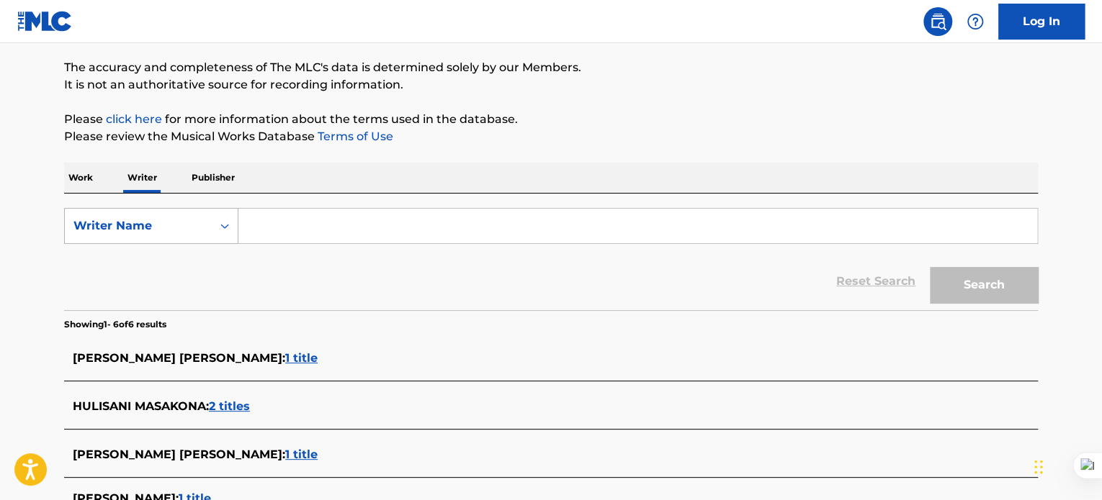
scroll to position [114, 0]
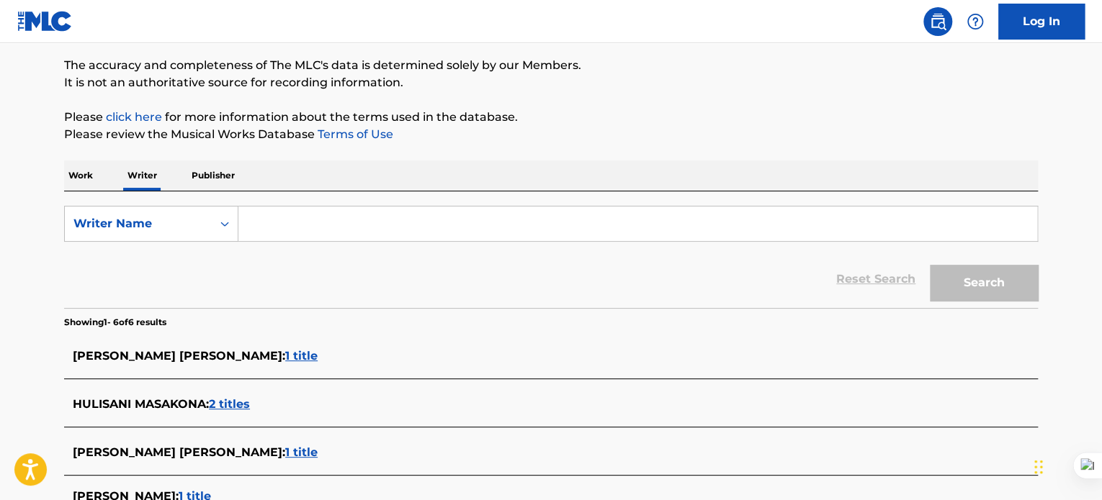
click at [84, 165] on p "Work" at bounding box center [80, 176] width 33 height 30
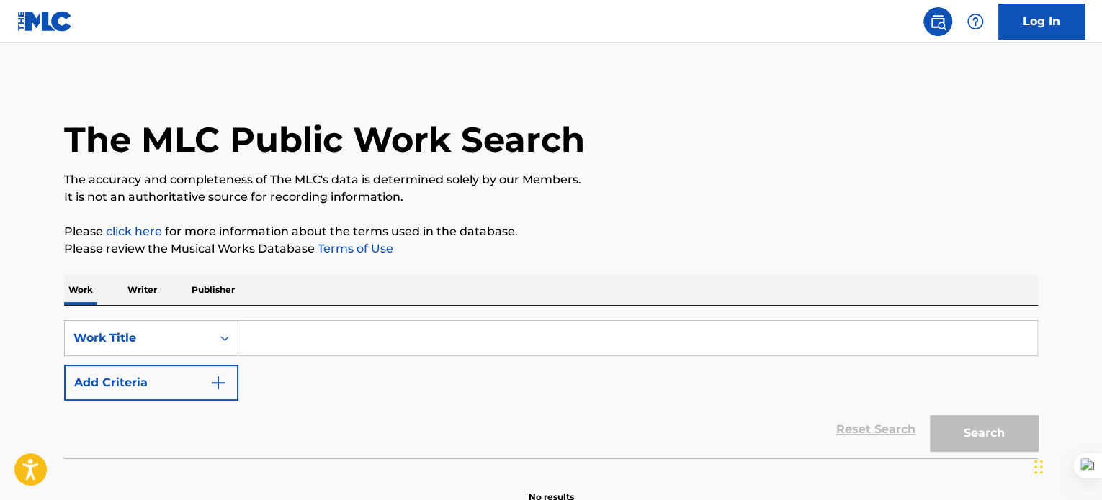
click at [217, 287] on p "Publisher" at bounding box center [213, 290] width 52 height 30
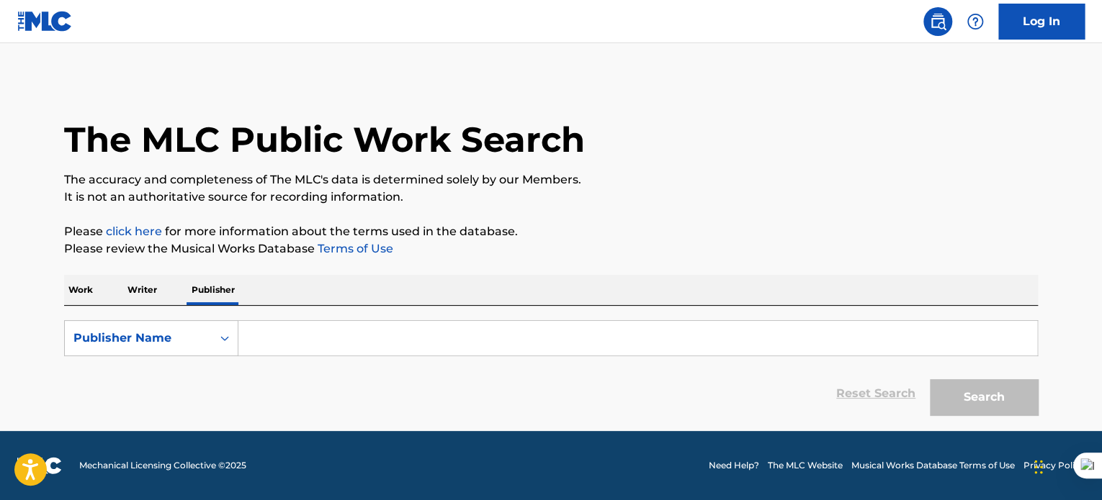
click at [94, 296] on p "Work" at bounding box center [80, 290] width 33 height 30
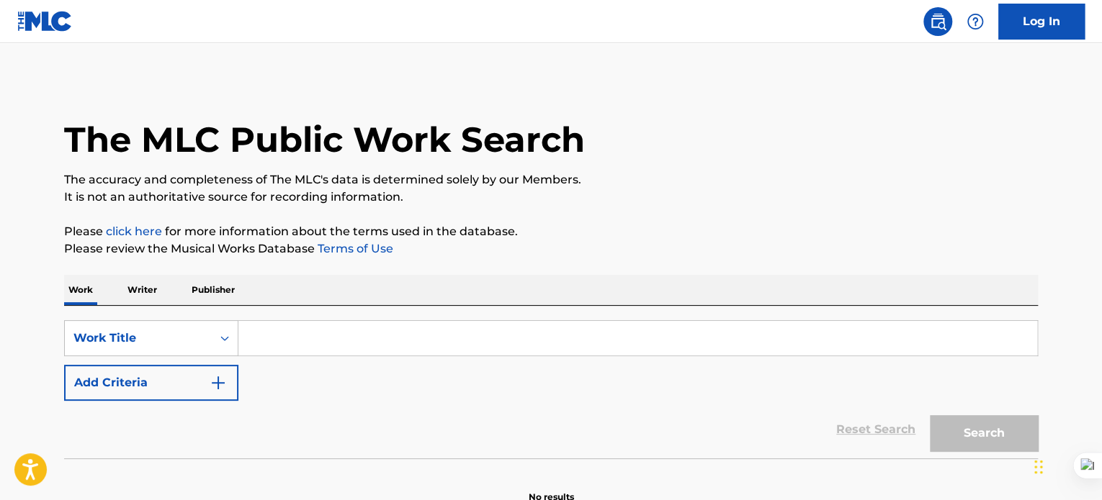
scroll to position [79, 0]
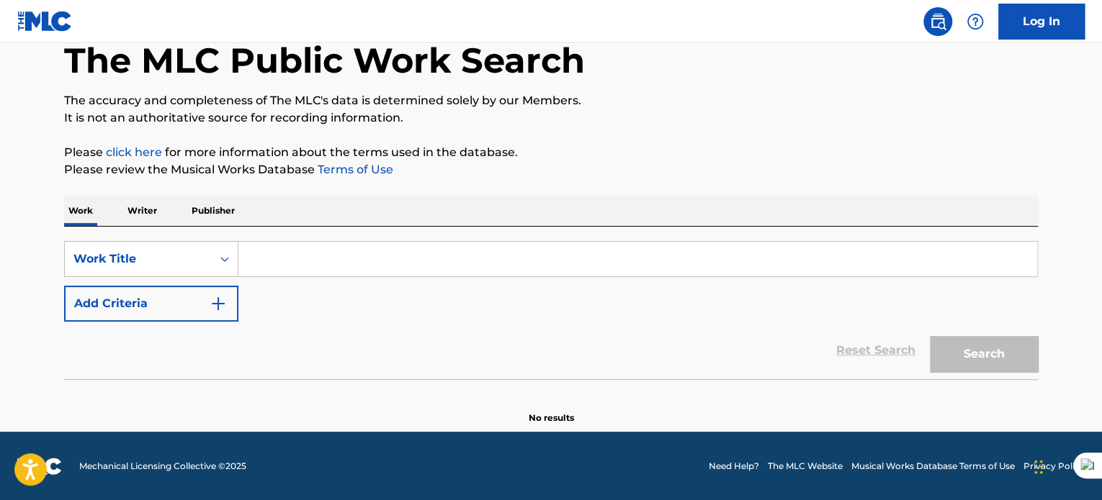
click at [122, 214] on div "Work Writer Publisher" at bounding box center [550, 211] width 973 height 30
click at [141, 207] on p "Writer" at bounding box center [142, 211] width 38 height 30
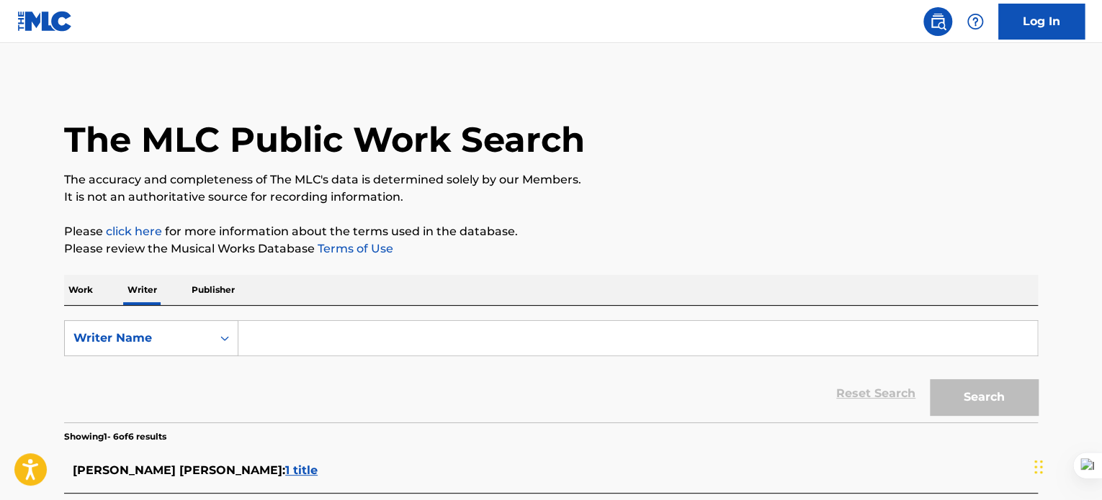
click at [222, 297] on p "Publisher" at bounding box center [213, 290] width 52 height 30
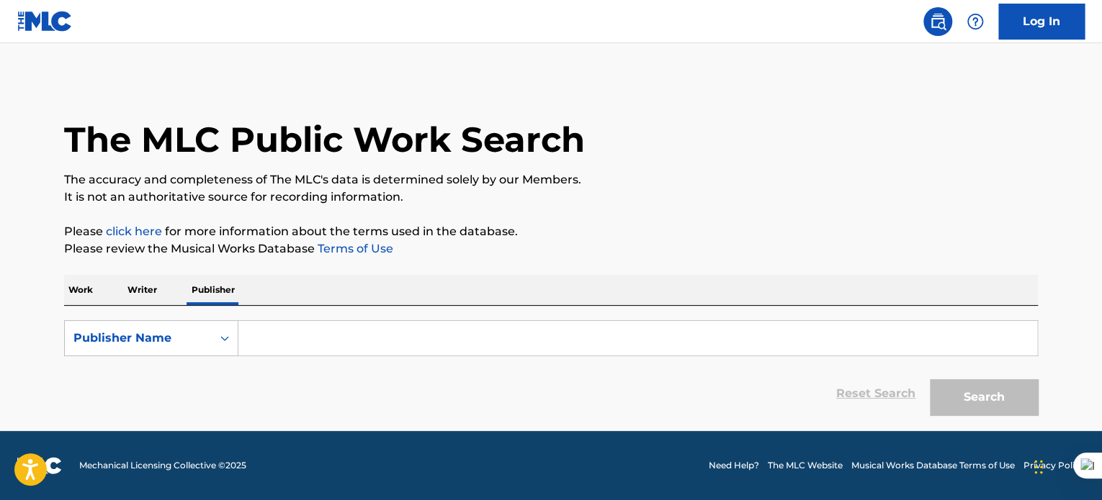
click at [95, 278] on p "Work" at bounding box center [80, 290] width 33 height 30
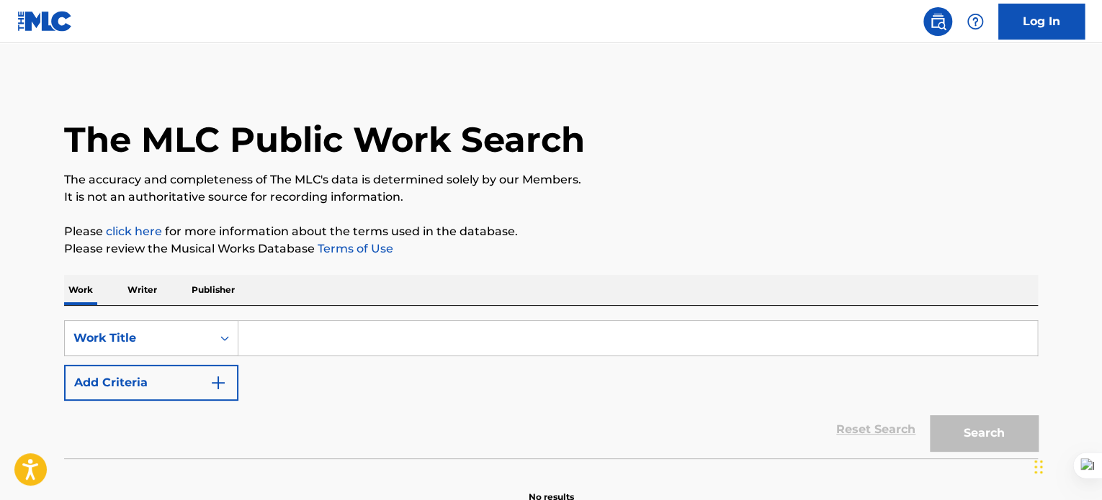
scroll to position [79, 0]
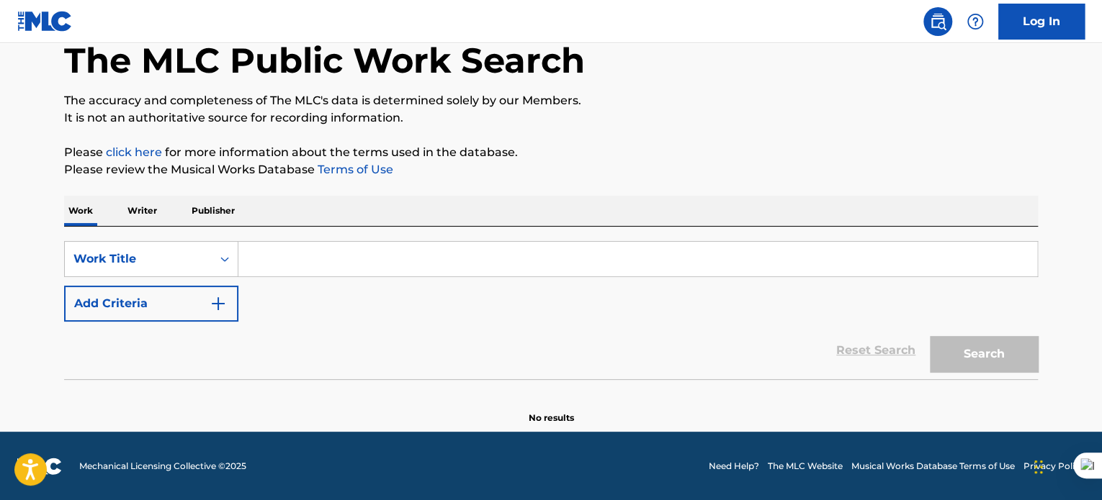
click at [212, 210] on p "Publisher" at bounding box center [213, 211] width 52 height 30
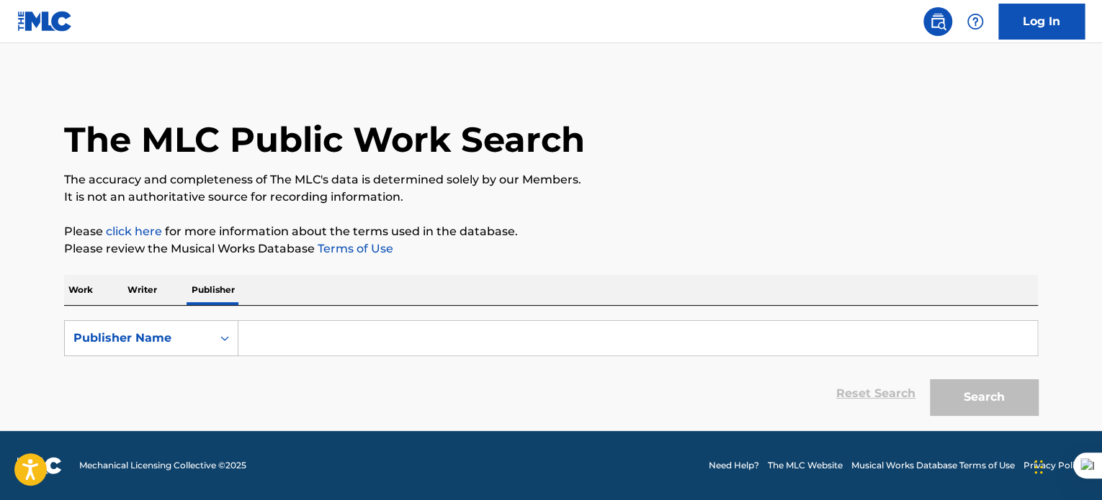
click at [146, 284] on p "Writer" at bounding box center [142, 290] width 38 height 30
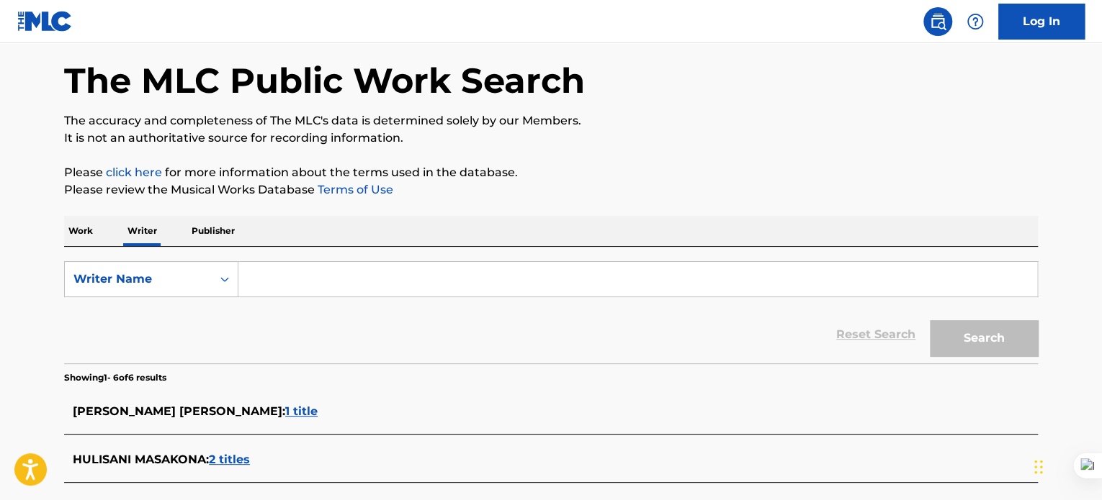
scroll to position [43, 0]
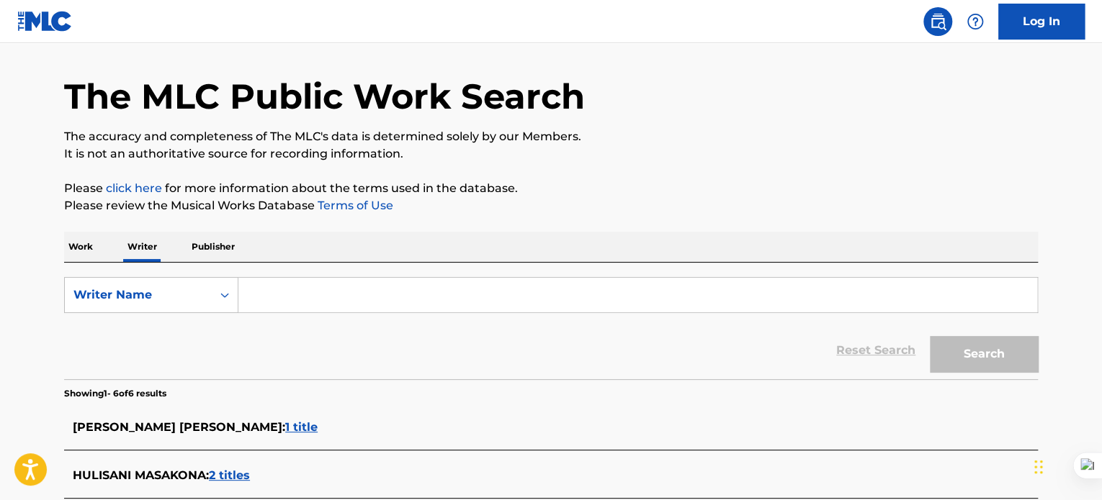
click at [89, 234] on p "Work" at bounding box center [80, 247] width 33 height 30
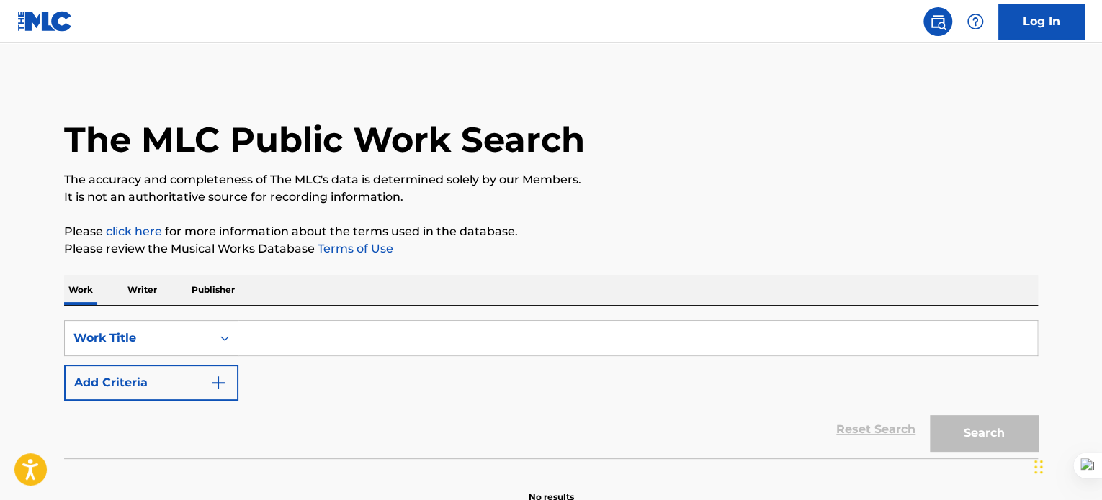
scroll to position [79, 0]
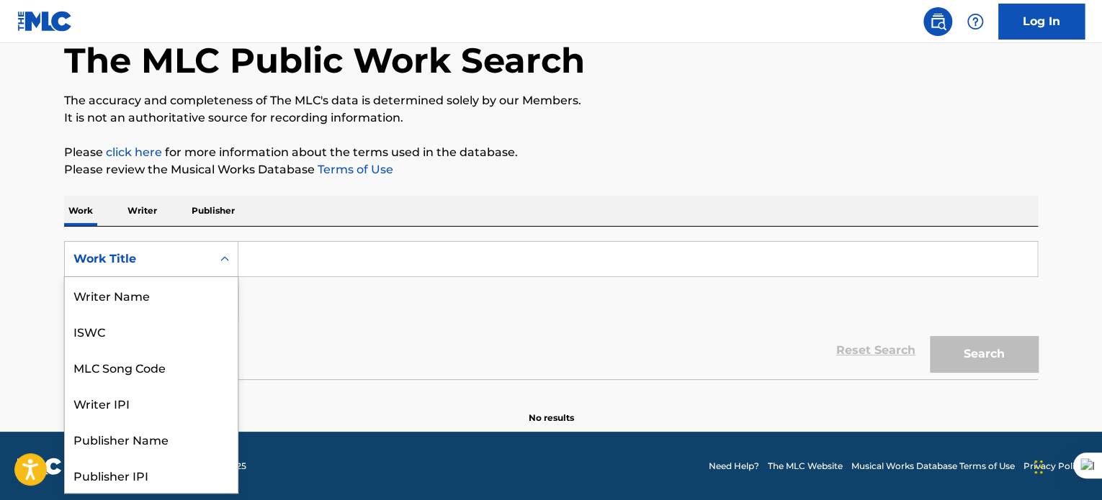
click at [222, 258] on icon "Search Form" at bounding box center [224, 258] width 9 height 5
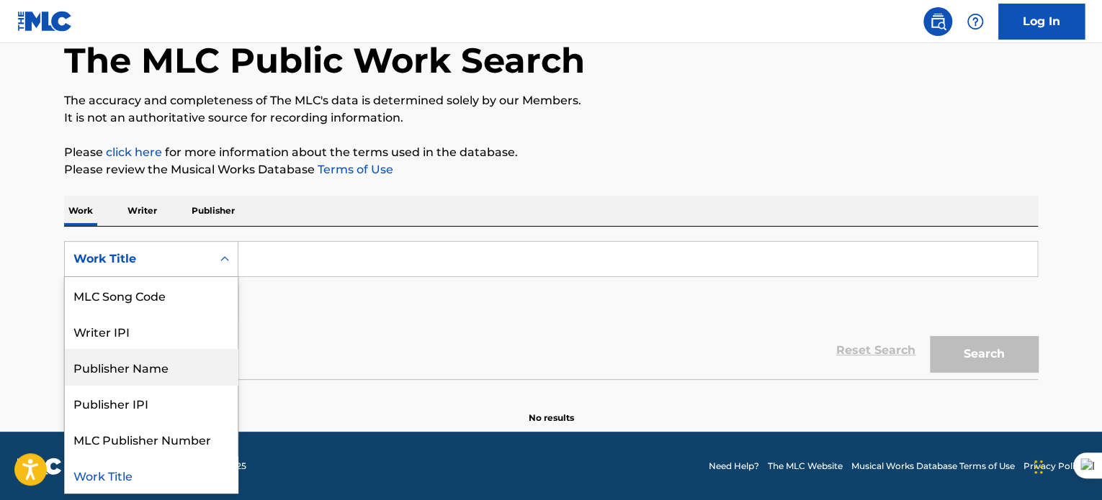
scroll to position [0, 0]
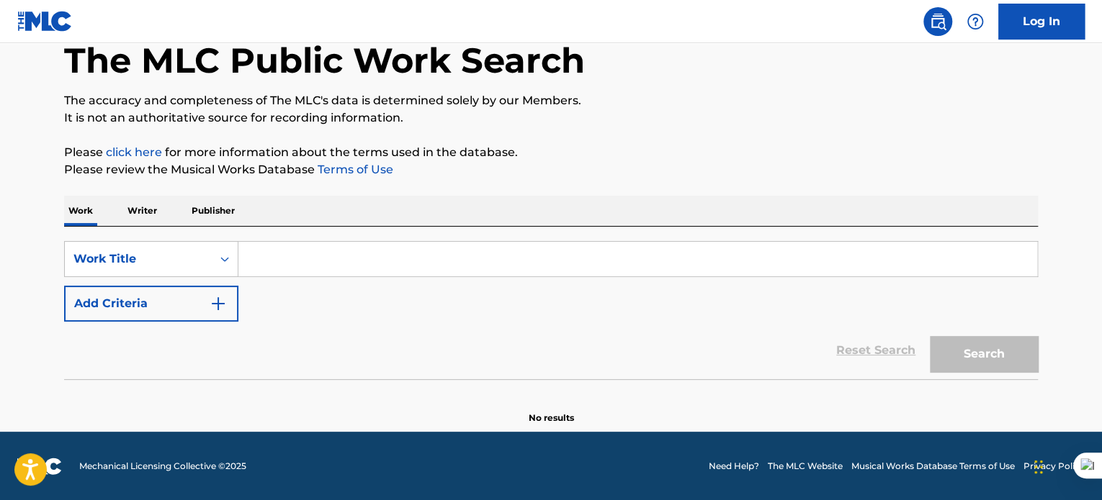
click at [255, 299] on div "SearchWithCriteriaad4e1db7-a3e8-4a3d-8634-346ae79cdf1e Work Title Add Criteria" at bounding box center [550, 281] width 973 height 81
click at [302, 244] on input "Search Form" at bounding box center [637, 259] width 799 height 35
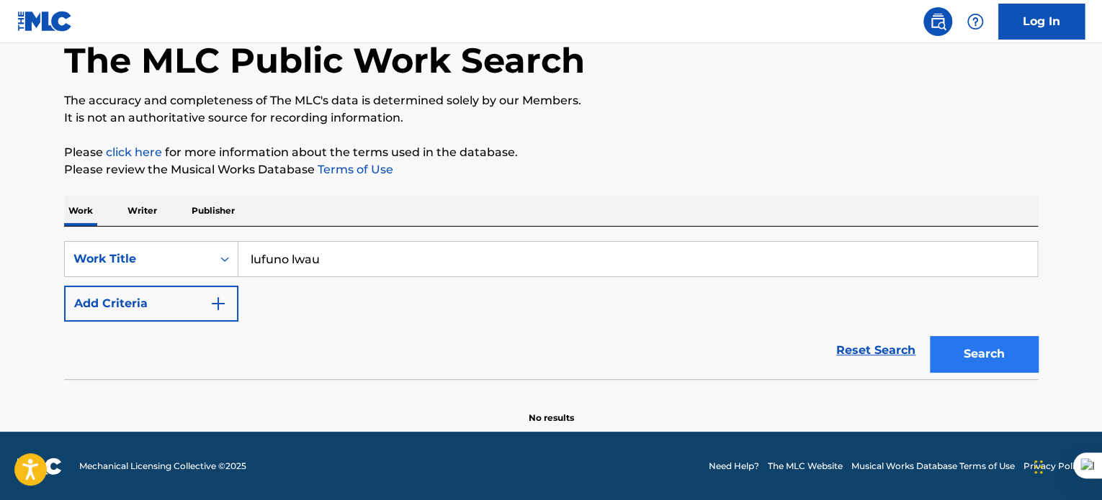
type input "lufuno lwau"
click at [973, 354] on button "Search" at bounding box center [984, 354] width 108 height 36
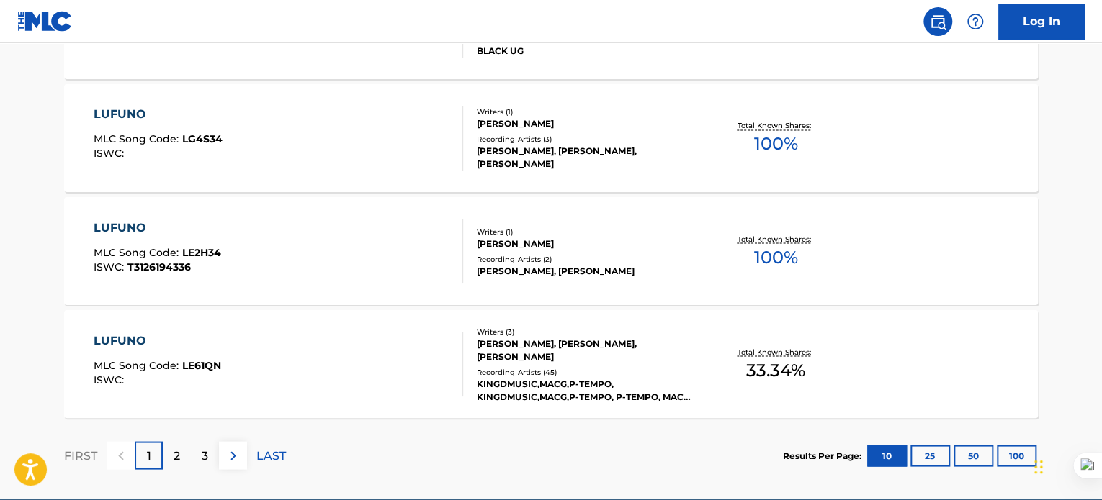
scroll to position [1211, 0]
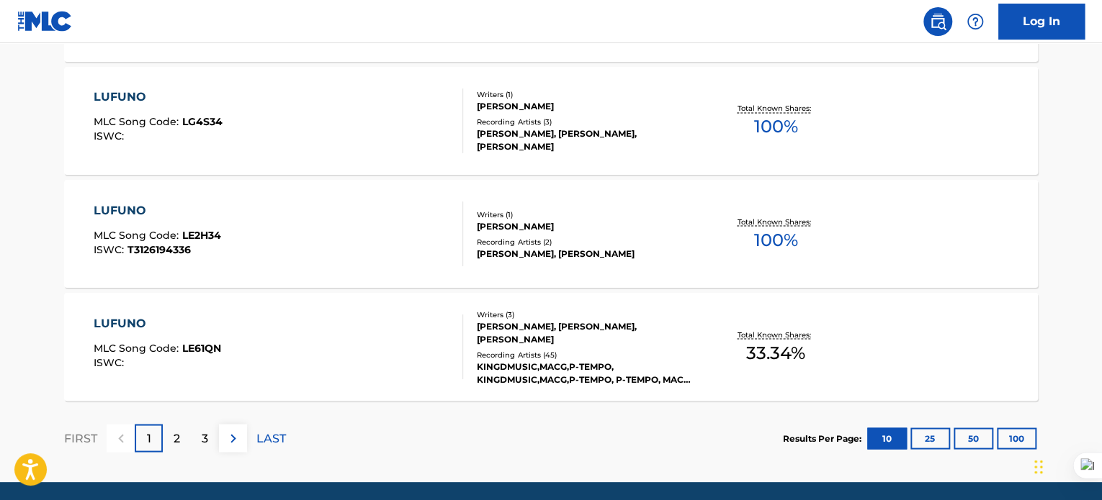
click at [118, 316] on div "LUFUNO" at bounding box center [157, 323] width 127 height 17
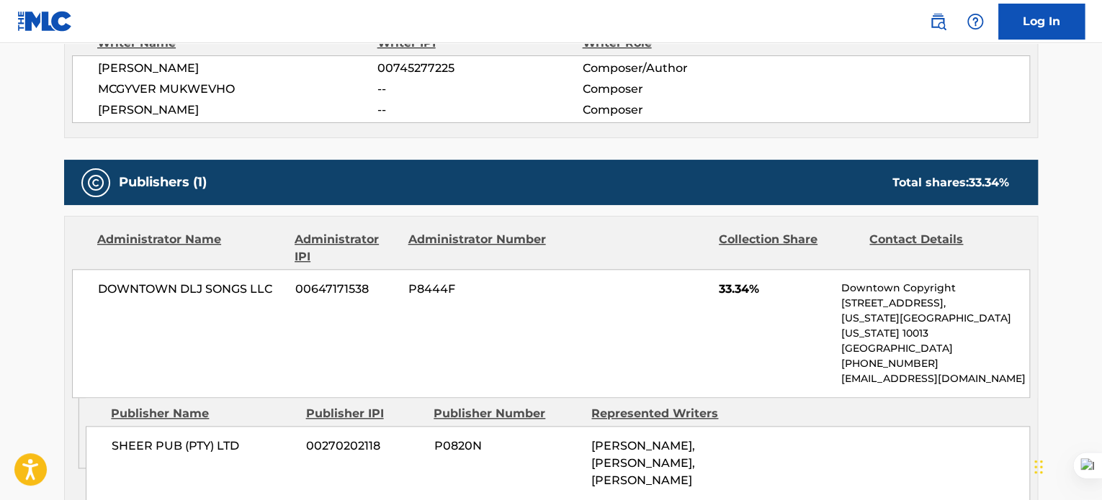
scroll to position [555, 0]
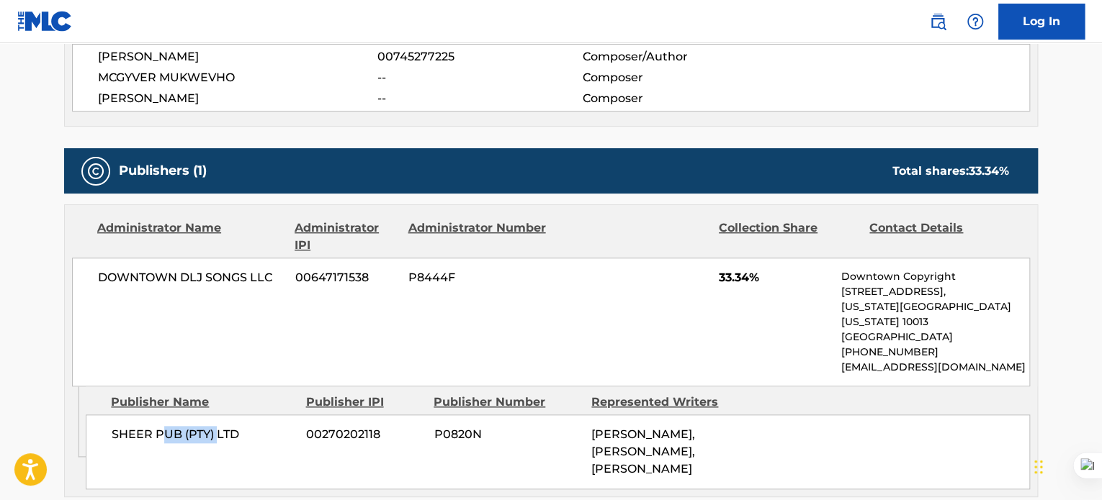
drag, startPoint x: 216, startPoint y: 423, endPoint x: 165, endPoint y: 423, distance: 51.1
click at [165, 426] on span "SHEER PUB (PTY) LTD" at bounding box center [204, 434] width 184 height 17
click at [428, 437] on div "SHEER PUB (PTY) LTD 00270202118 P0820N EMMANUEL PULE MOKHINE, MCGYVER MUKWEVHO,…" at bounding box center [558, 452] width 944 height 75
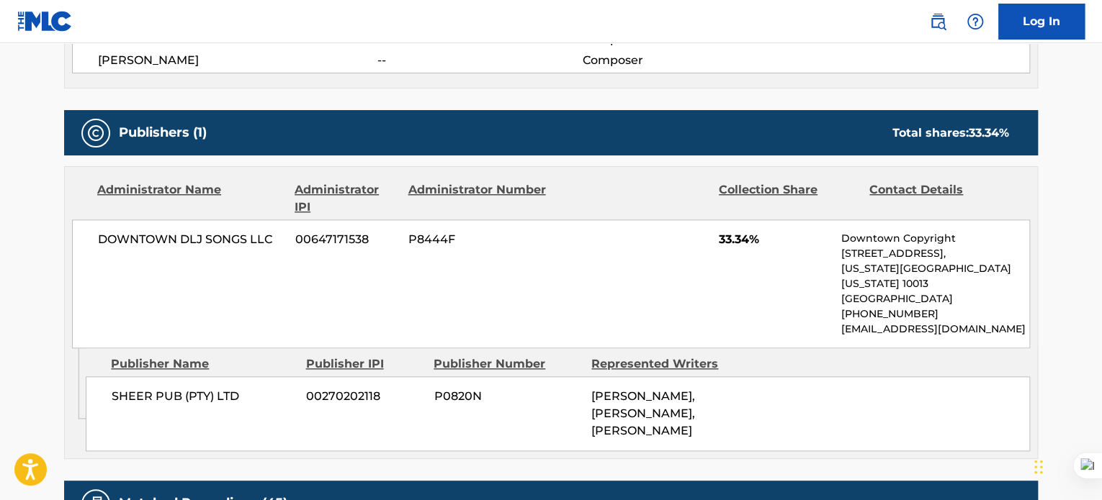
scroll to position [625, 0]
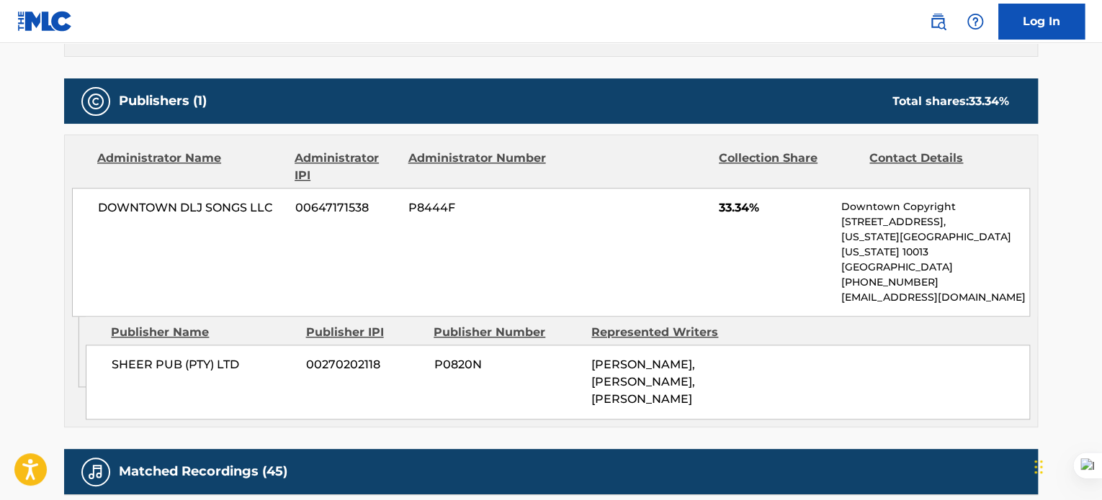
drag, startPoint x: 592, startPoint y: 350, endPoint x: 726, endPoint y: 401, distance: 143.4
click at [726, 401] on div "EMMANUEL PULE MOKHINE, MCGYVER MUKWEVHO, MOITER DENGA TAKALANI" at bounding box center [664, 382] width 147 height 52
click at [655, 379] on span "EMMANUEL PULE MOKHINE, MCGYVER MUKWEVHO, MOITER DENGA TAKALANI" at bounding box center [643, 382] width 104 height 48
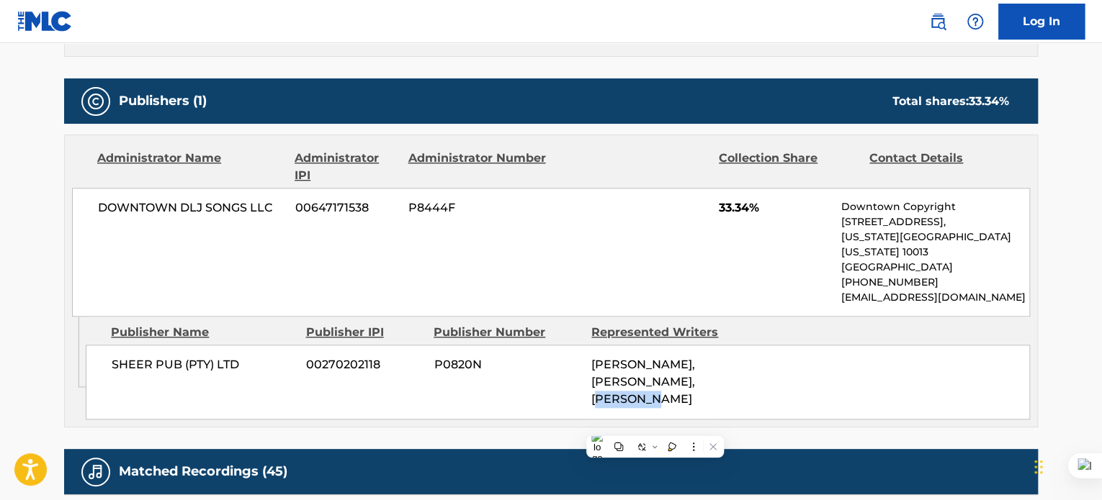
click at [655, 379] on span "EMMANUEL PULE MOKHINE, MCGYVER MUKWEVHO, MOITER DENGA TAKALANI" at bounding box center [643, 382] width 104 height 48
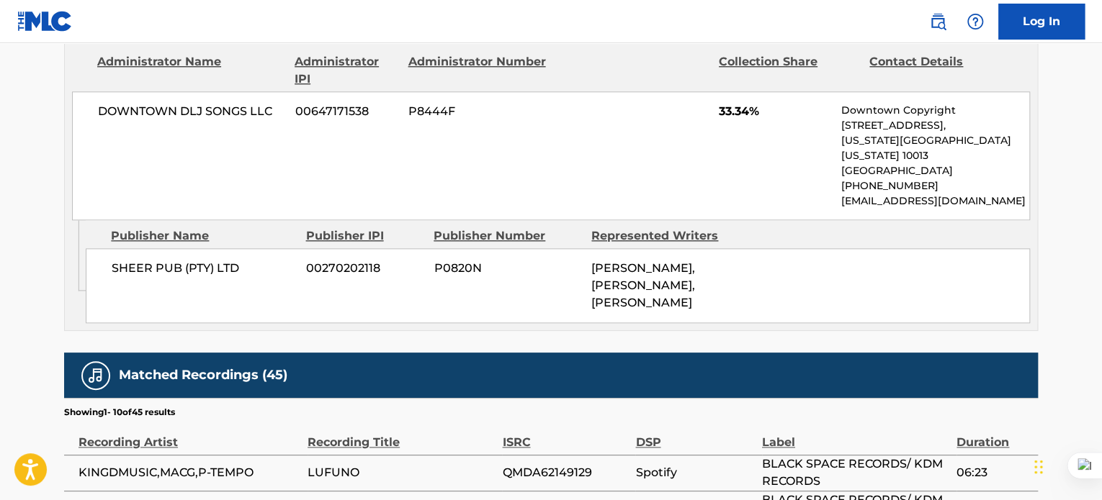
click at [709, 304] on div "EMMANUEL PULE MOKHINE, MCGYVER MUKWEVHO, MOITER DENGA TAKALANI" at bounding box center [664, 286] width 147 height 52
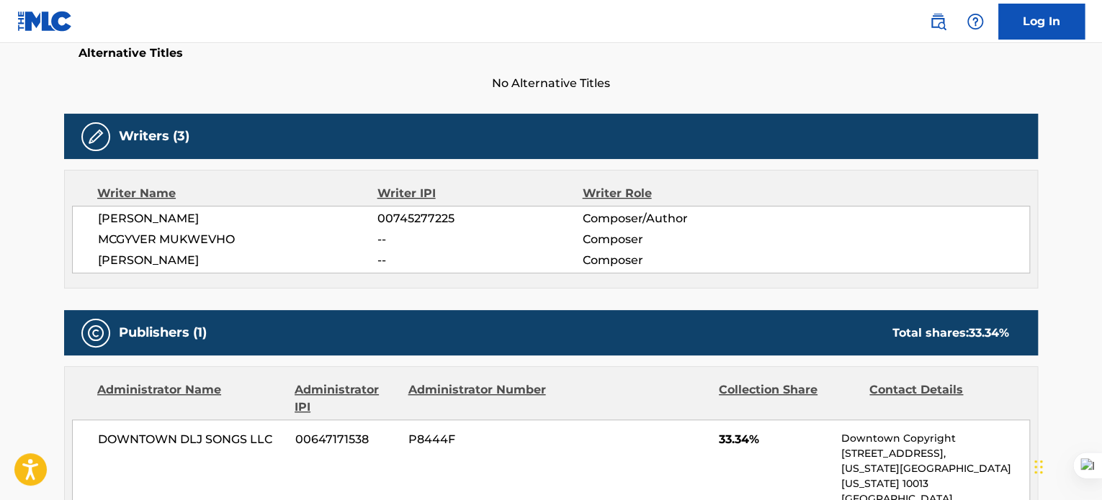
scroll to position [383, 0]
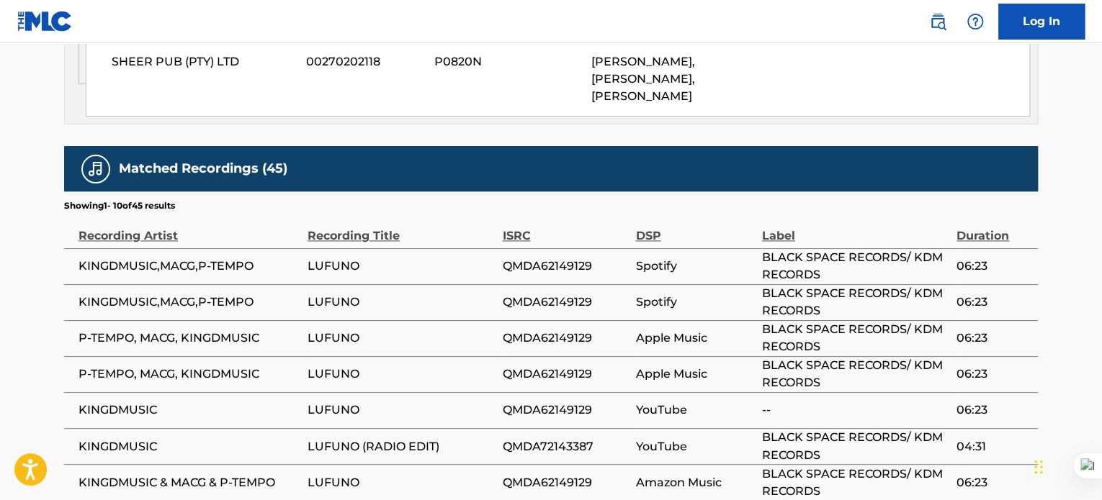
click at [139, 397] on td "KINGDMUSIC" at bounding box center [185, 410] width 243 height 36
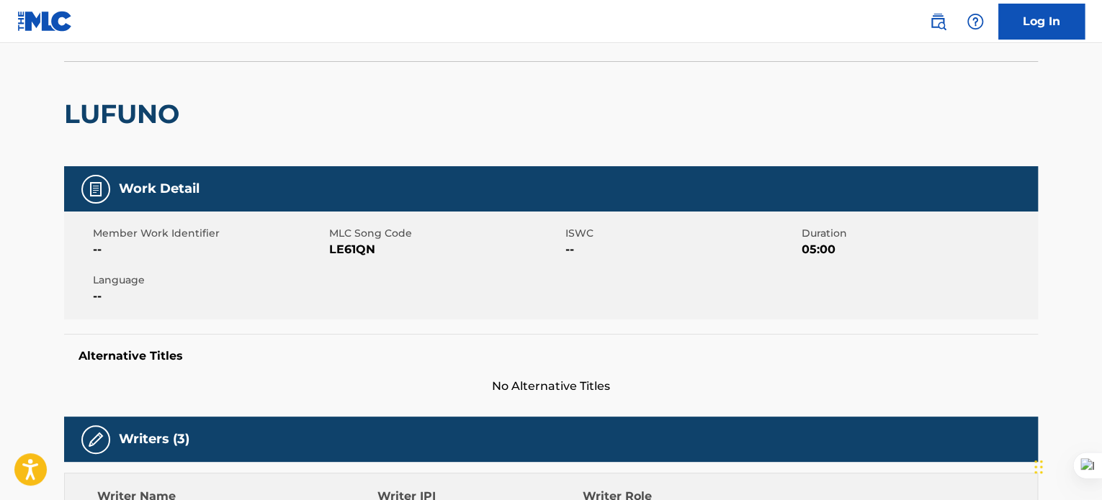
scroll to position [0, 0]
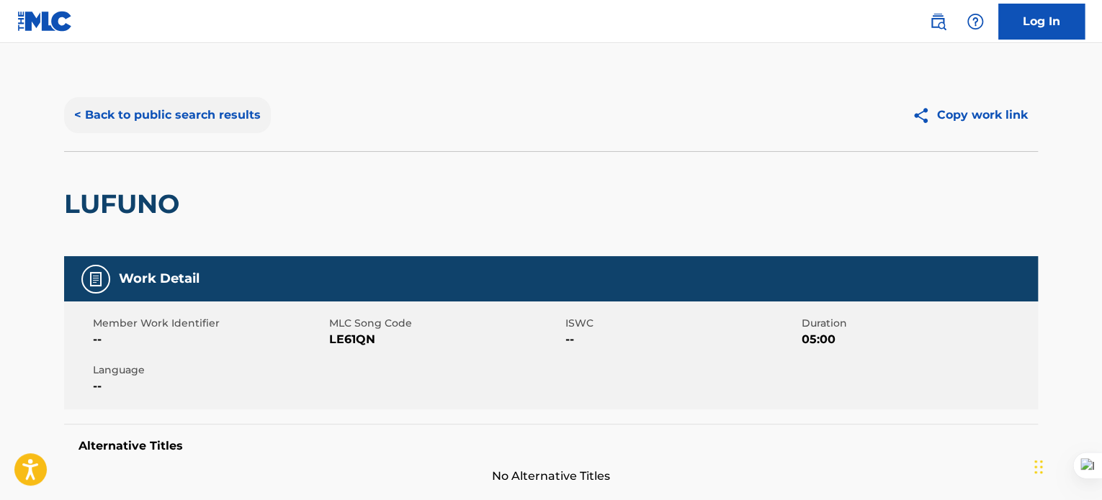
click at [112, 118] on button "< Back to public search results" at bounding box center [167, 115] width 207 height 36
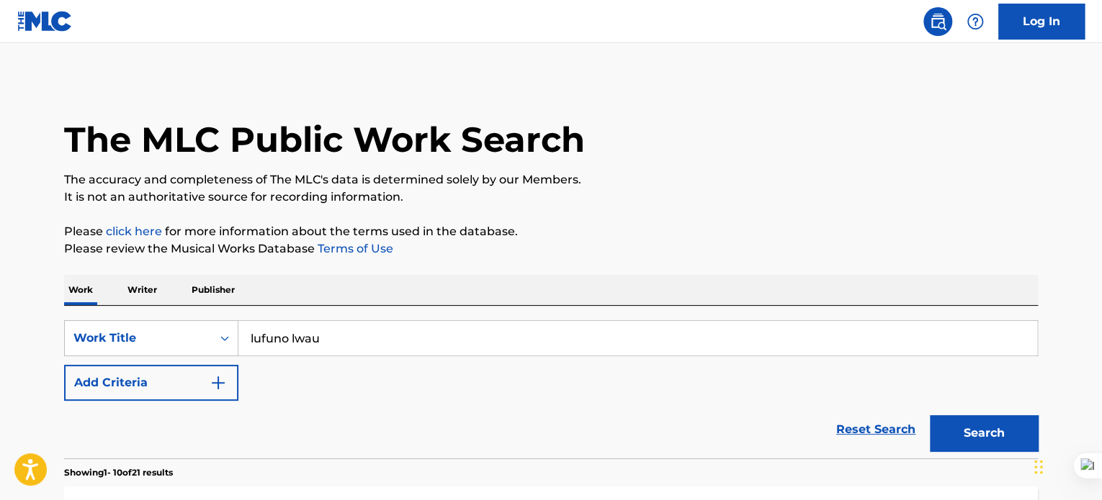
click at [329, 331] on input "lufuno lwau" at bounding box center [637, 338] width 799 height 35
type input "l"
type input "sakha"
click at [968, 440] on button "Search" at bounding box center [984, 433] width 108 height 36
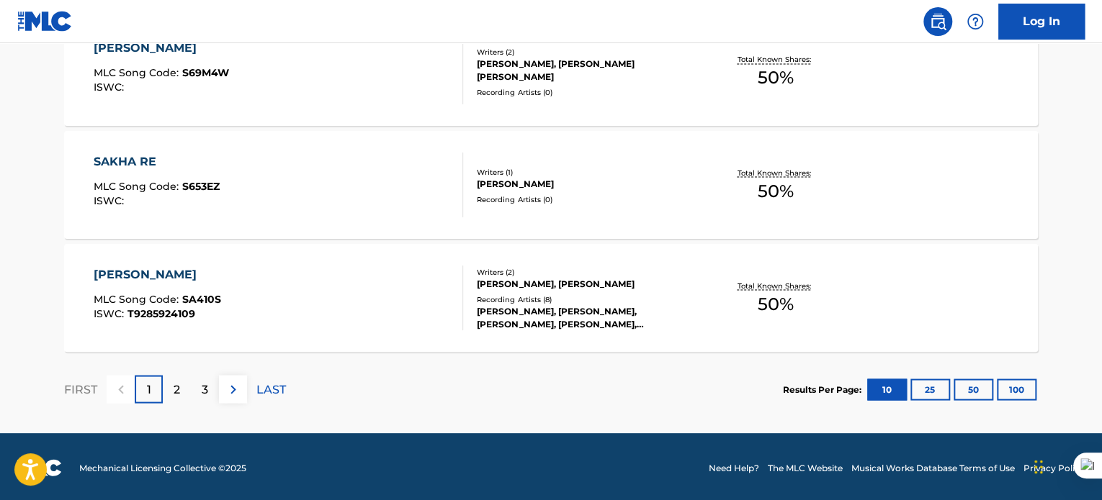
scroll to position [1262, 0]
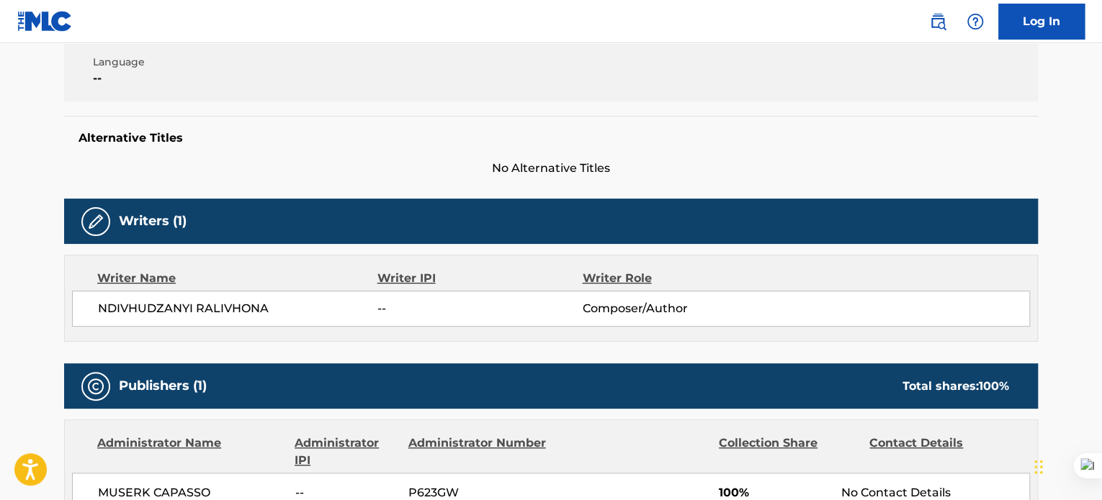
scroll to position [308, 0]
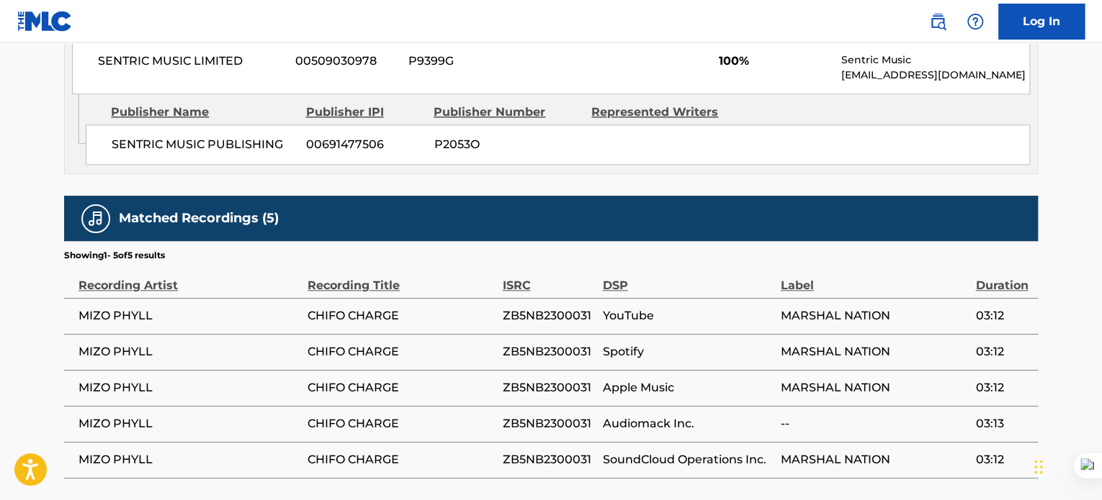
scroll to position [745, 0]
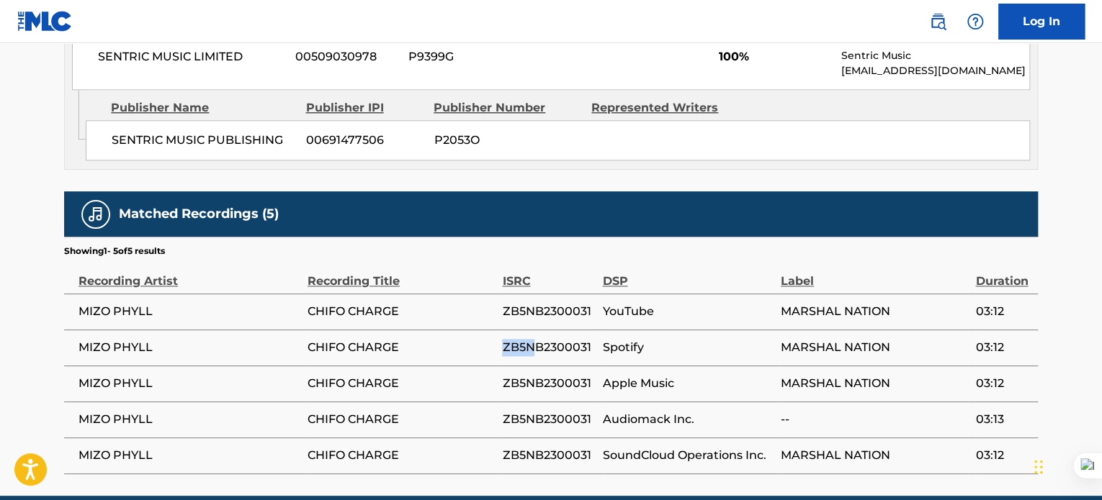
drag, startPoint x: 504, startPoint y: 346, endPoint x: 539, endPoint y: 342, distance: 35.5
click at [539, 342] on span "ZB5NB2300031" at bounding box center [548, 347] width 93 height 17
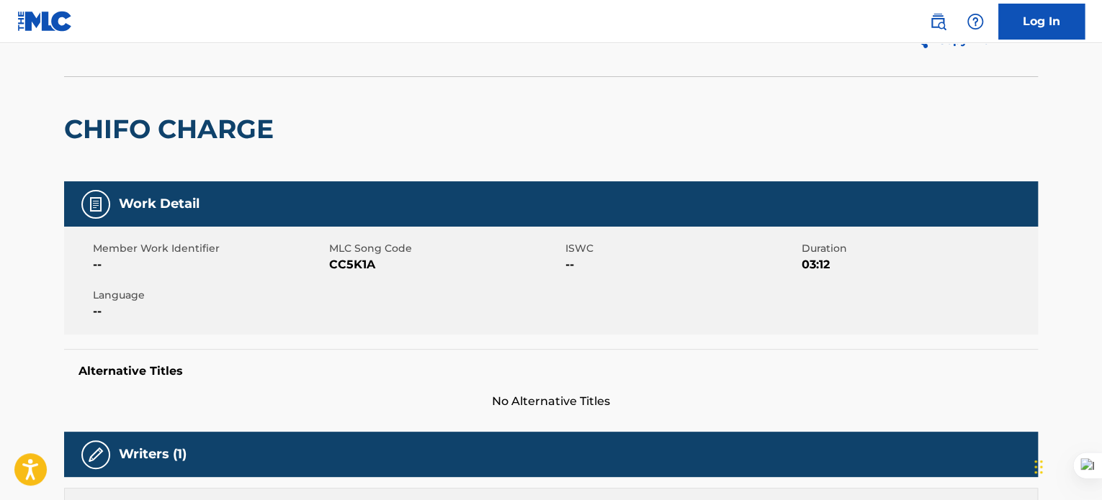
scroll to position [0, 0]
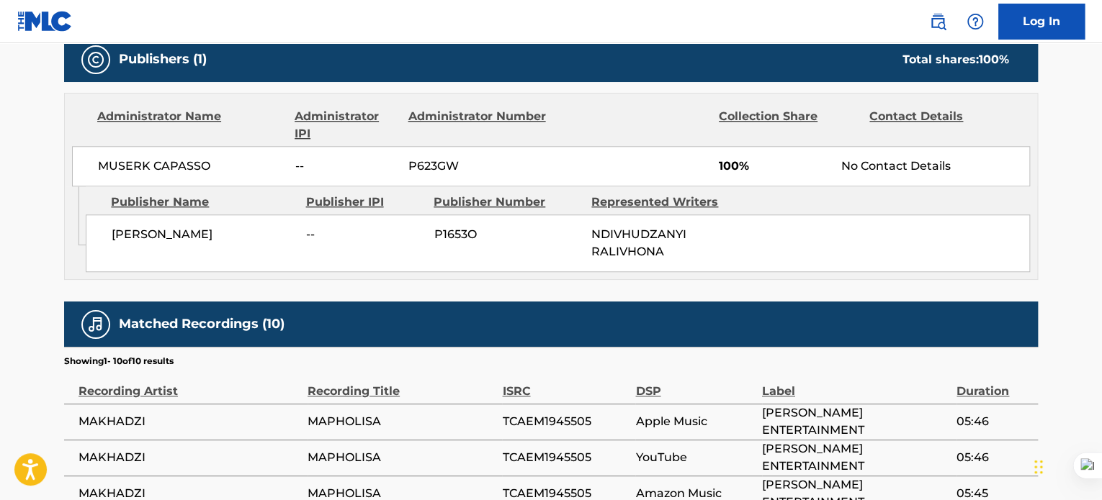
scroll to position [616, 0]
